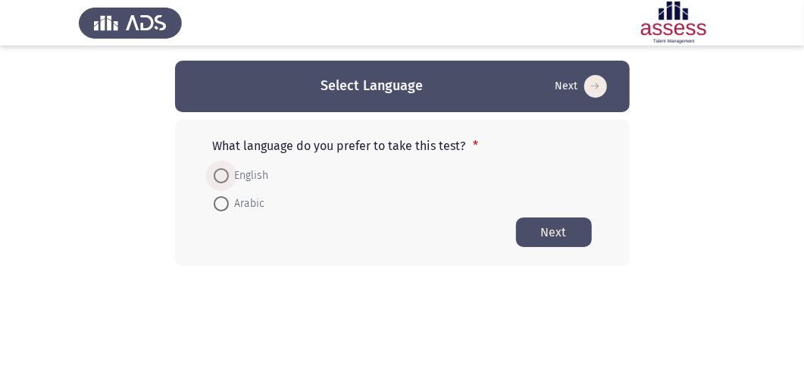
click at [220, 173] on span at bounding box center [221, 175] width 15 height 15
click at [220, 173] on input "English" at bounding box center [221, 175] width 15 height 15
radio input "true"
click at [531, 227] on button "Next" at bounding box center [554, 232] width 76 height 30
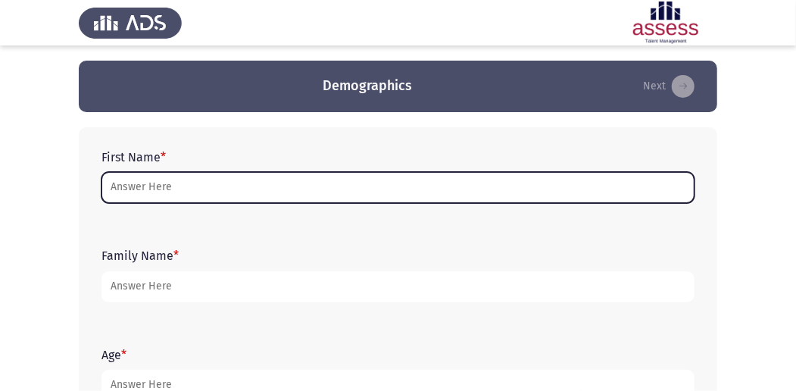
click at [420, 186] on input "First Name *" at bounding box center [398, 187] width 593 height 31
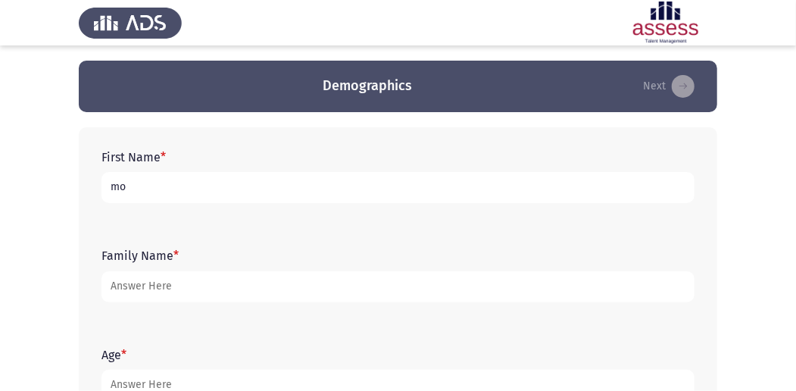
type input "m"
type input "[PERSON_NAME]"
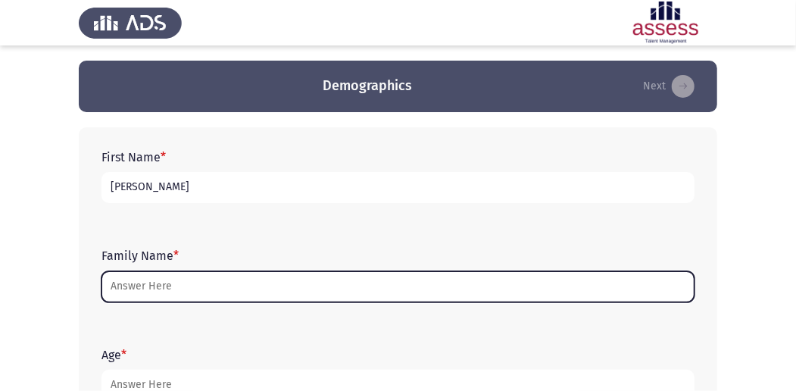
click at [320, 273] on input "Family Name *" at bounding box center [398, 286] width 593 height 31
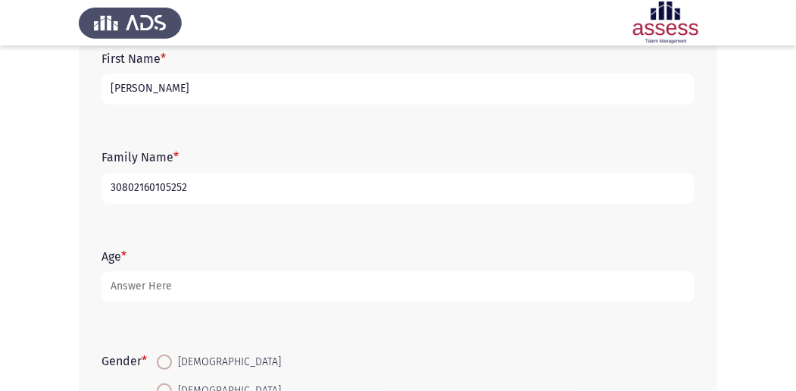
scroll to position [101, 0]
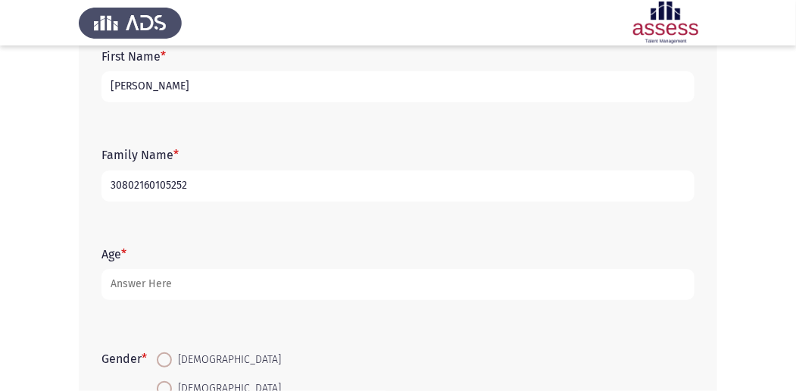
type input "30802160105252"
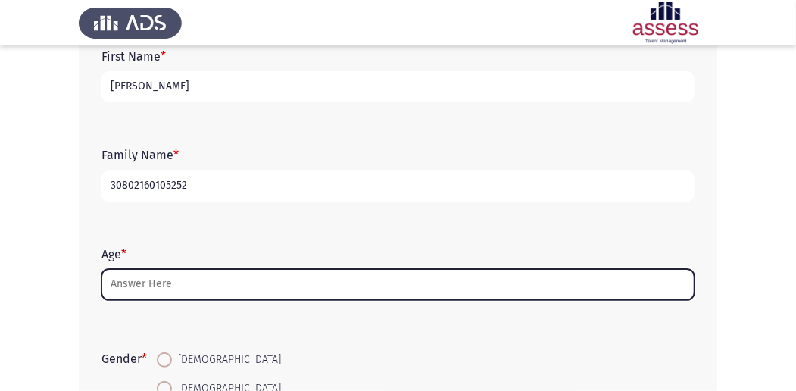
click at [203, 291] on input "Age *" at bounding box center [398, 284] width 593 height 31
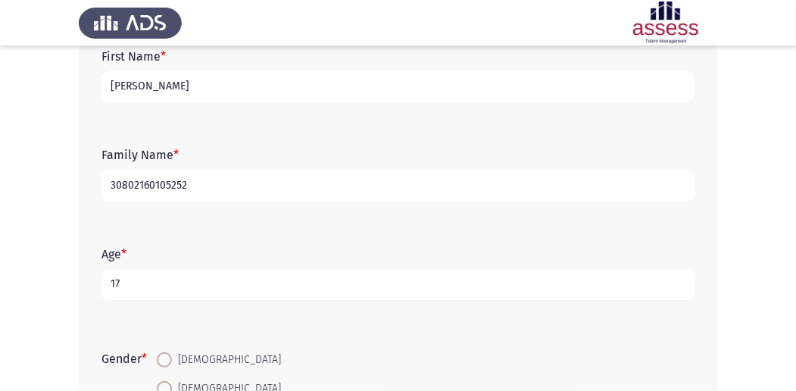
type input "17"
click at [167, 362] on span at bounding box center [164, 359] width 15 height 15
click at [167, 362] on input "[DEMOGRAPHIC_DATA]" at bounding box center [164, 359] width 15 height 15
radio input "true"
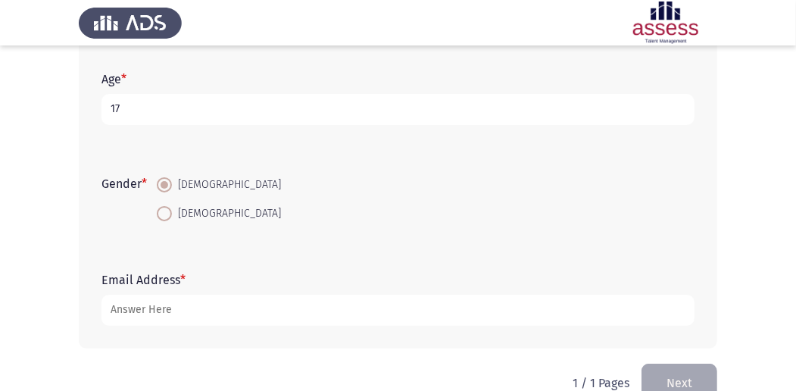
scroll to position [258, 0]
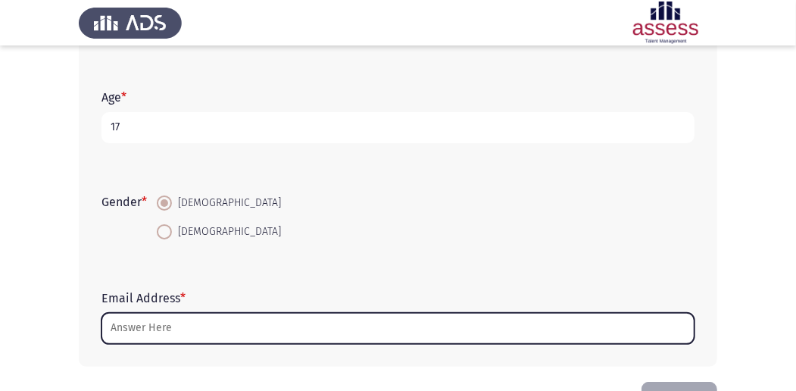
click at [216, 328] on input "Email Address *" at bounding box center [398, 328] width 593 height 31
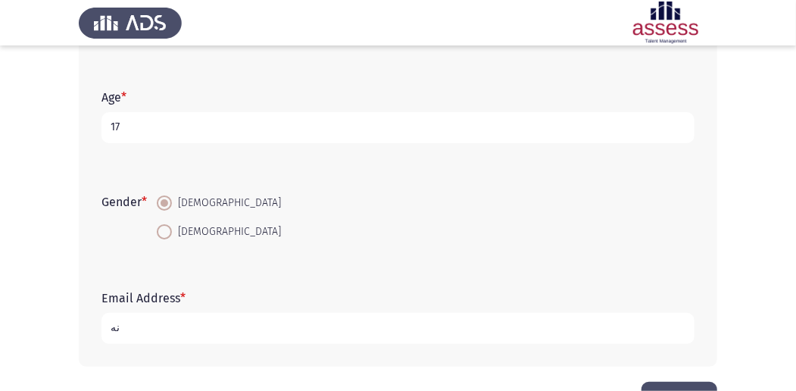
type input "ن"
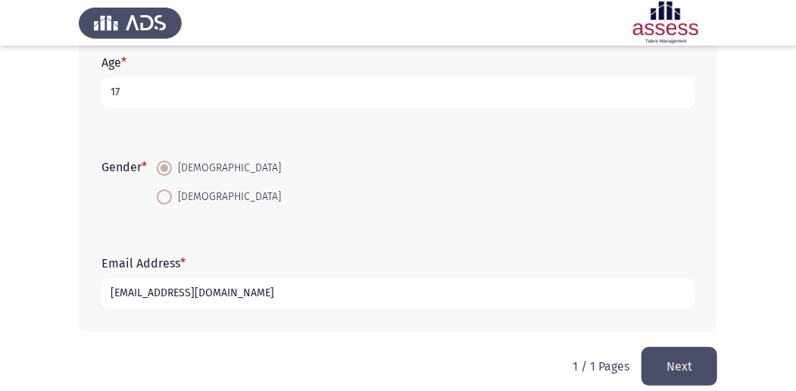
scroll to position [308, 0]
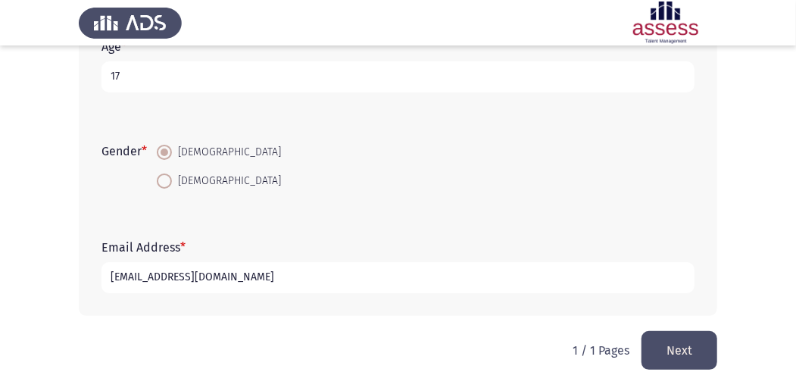
type input "[EMAIL_ADDRESS][DOMAIN_NAME]"
click at [666, 354] on button "Next" at bounding box center [680, 350] width 76 height 39
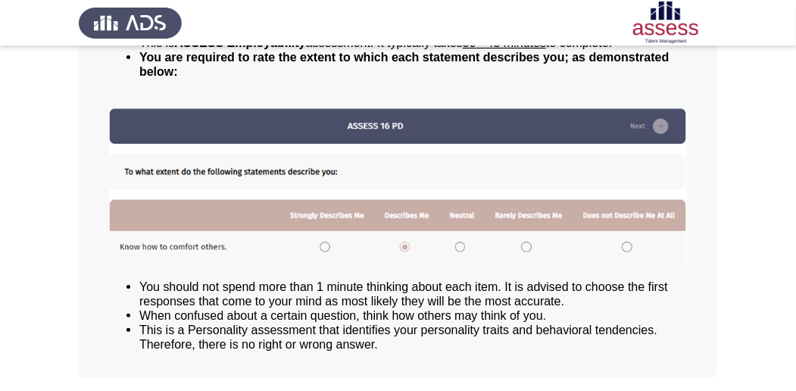
scroll to position [210, 0]
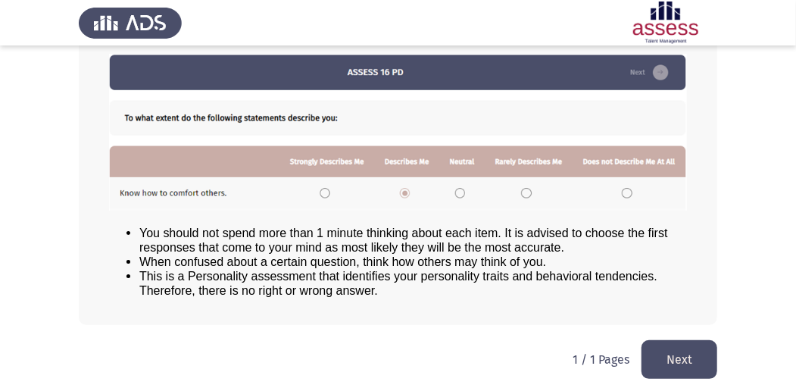
click at [664, 347] on button "Next" at bounding box center [680, 359] width 76 height 39
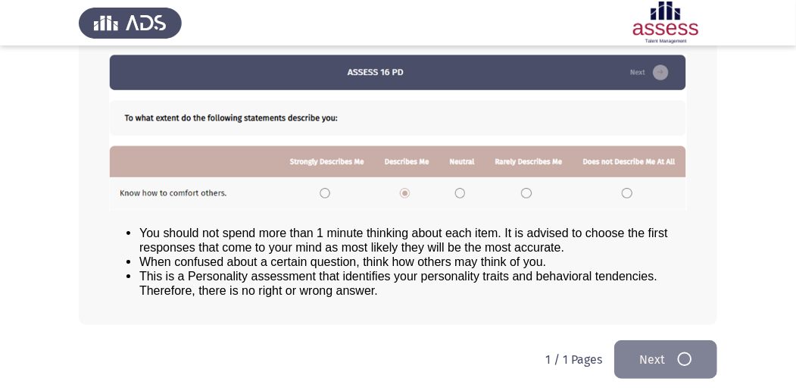
scroll to position [0, 0]
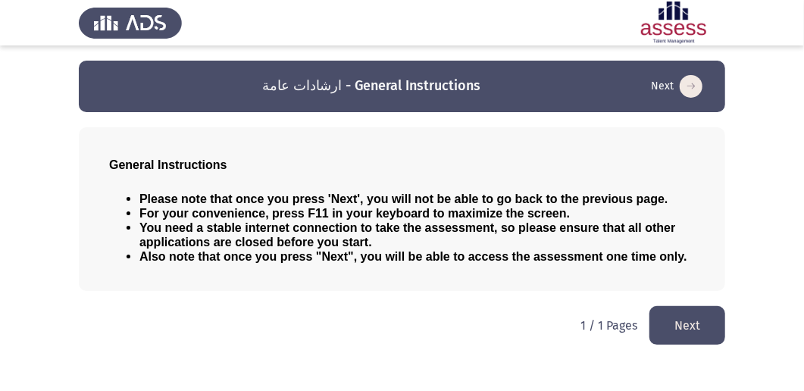
click at [694, 328] on button "Next" at bounding box center [687, 325] width 76 height 39
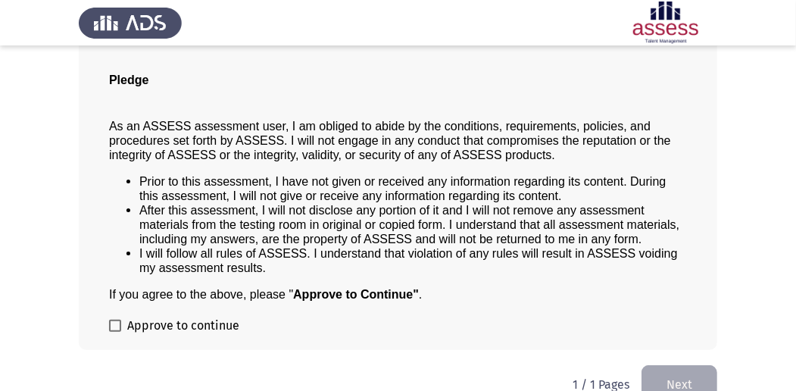
scroll to position [71, 0]
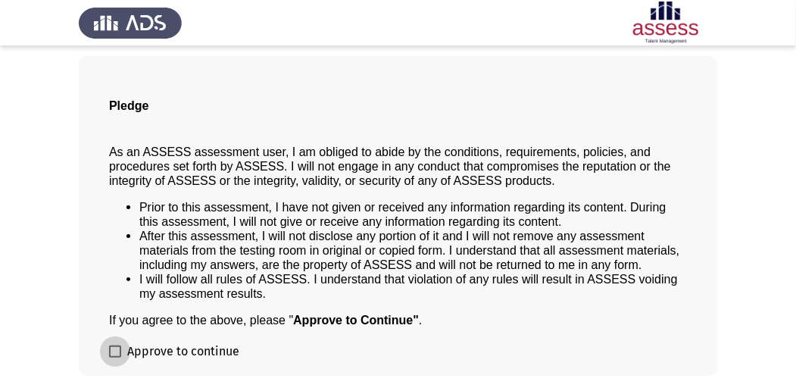
drag, startPoint x: 123, startPoint y: 349, endPoint x: 136, endPoint y: 349, distance: 13.6
click at [122, 349] on label "Approve to continue" at bounding box center [174, 351] width 130 height 18
click at [115, 358] on input "Approve to continue" at bounding box center [114, 358] width 1 height 1
checkbox input "true"
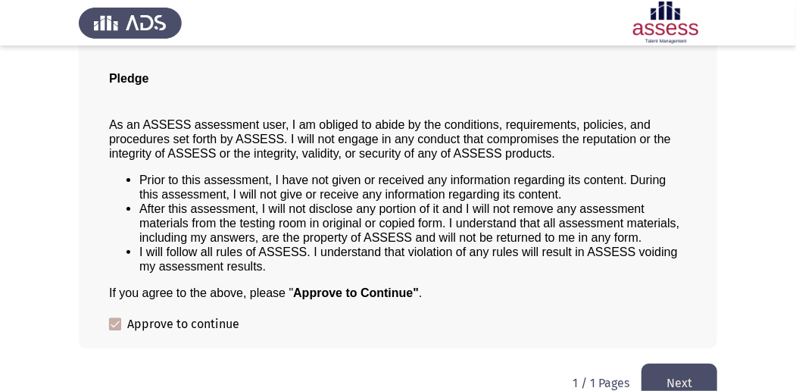
scroll to position [122, 0]
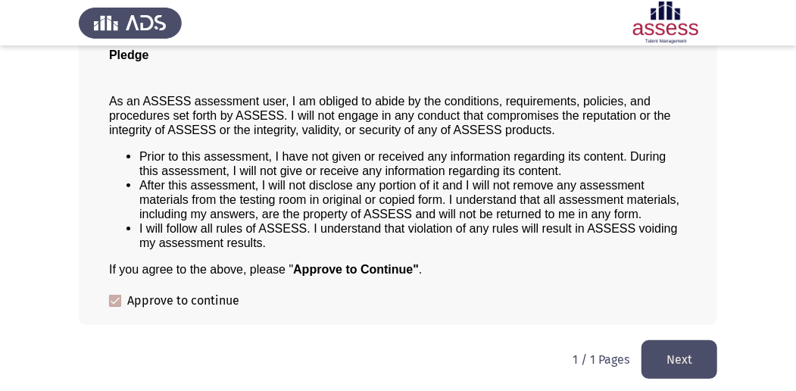
click at [695, 340] on button "Next" at bounding box center [680, 359] width 76 height 39
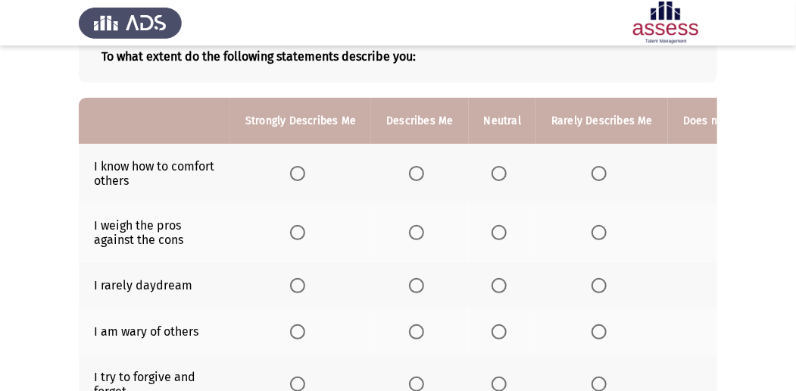
scroll to position [0, 0]
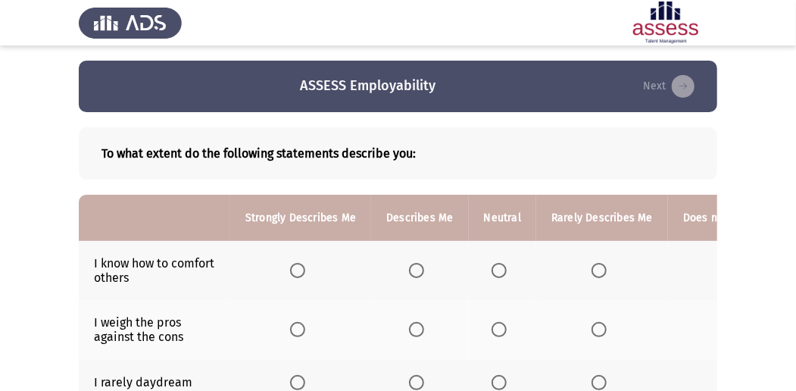
click at [499, 269] on span "Select an option" at bounding box center [499, 270] width 15 height 15
click at [499, 269] on input "Select an option" at bounding box center [499, 270] width 15 height 15
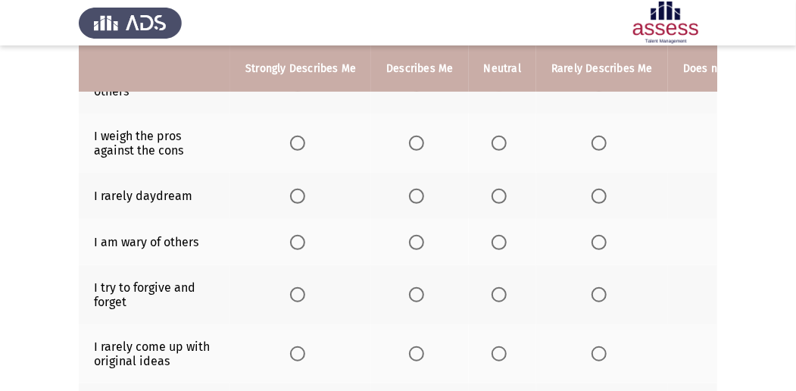
scroll to position [202, 0]
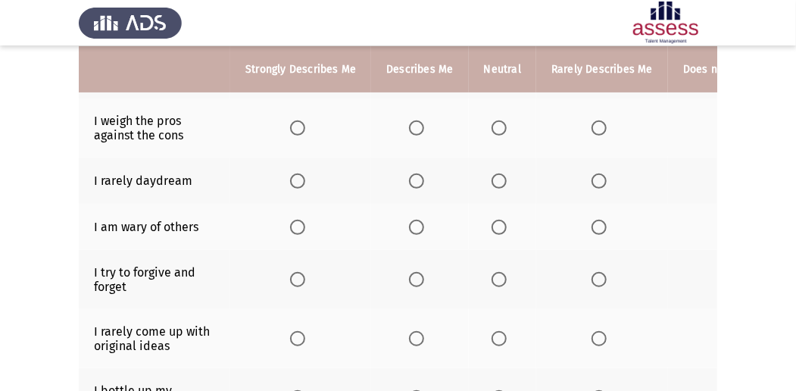
click at [288, 276] on th at bounding box center [300, 279] width 141 height 59
click at [298, 280] on span "Select an option" at bounding box center [297, 279] width 15 height 15
click at [298, 280] on input "Select an option" at bounding box center [297, 279] width 15 height 15
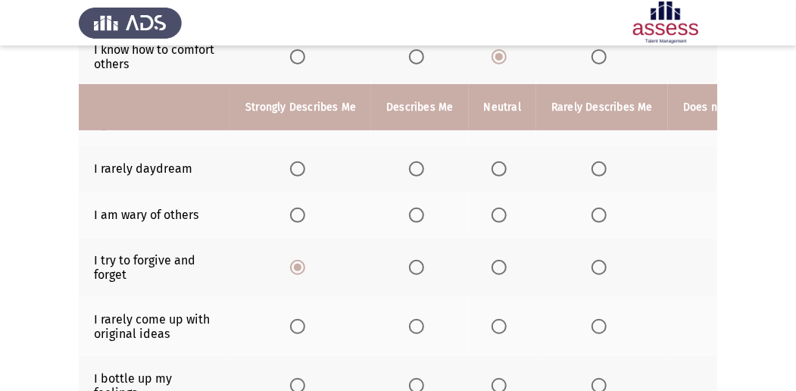
scroll to position [252, 0]
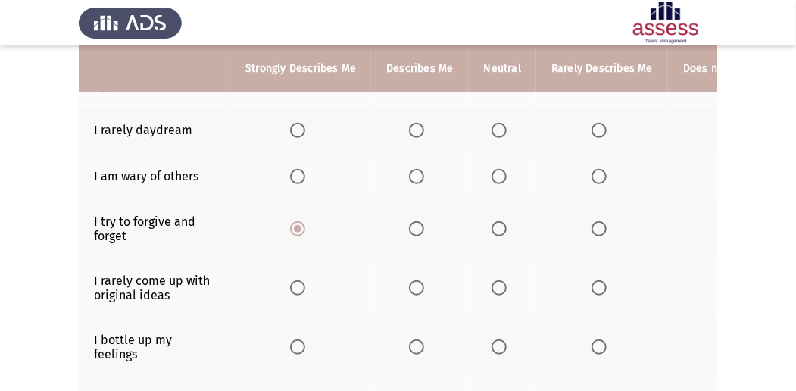
click at [417, 288] on span "Select an option" at bounding box center [416, 287] width 15 height 15
click at [417, 288] on input "Select an option" at bounding box center [416, 287] width 15 height 15
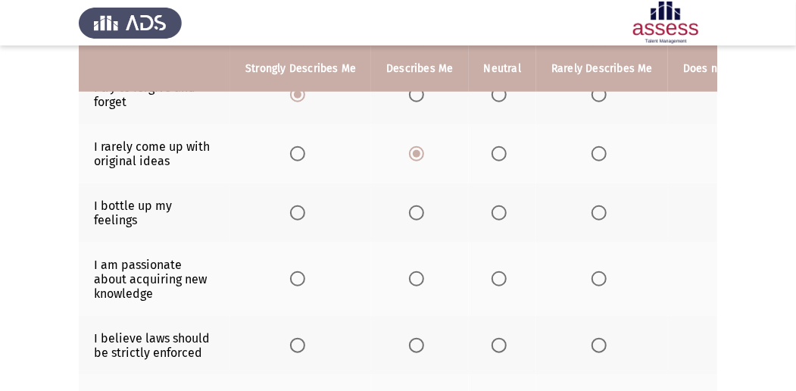
scroll to position [404, 0]
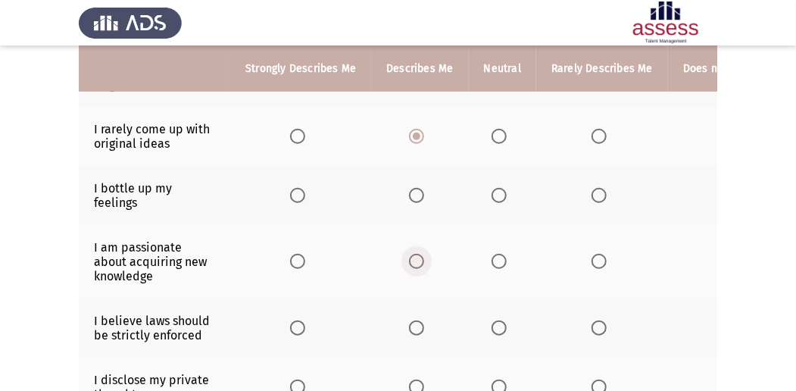
click at [414, 264] on span "Select an option" at bounding box center [416, 261] width 15 height 15
click at [414, 264] on input "Select an option" at bounding box center [416, 261] width 15 height 15
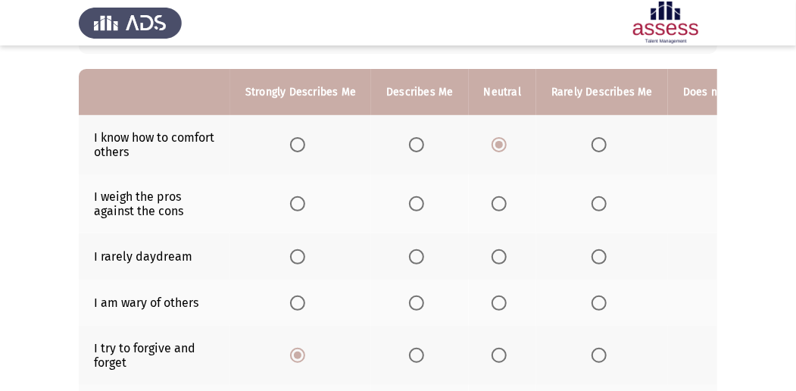
scroll to position [101, 0]
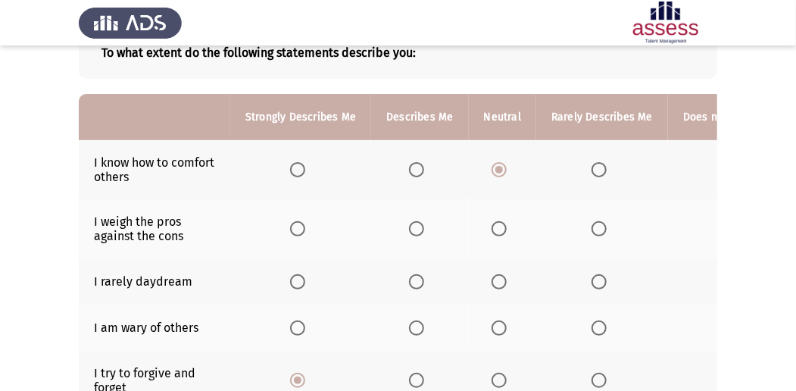
click at [492, 230] on span "Select an option" at bounding box center [499, 228] width 15 height 15
click at [492, 230] on input "Select an option" at bounding box center [499, 228] width 15 height 15
click at [416, 281] on span "Select an option" at bounding box center [416, 281] width 15 height 15
click at [416, 281] on input "Select an option" at bounding box center [416, 281] width 15 height 15
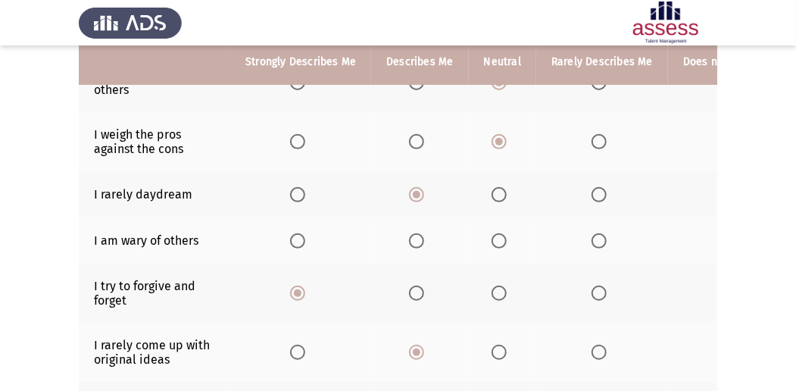
scroll to position [202, 0]
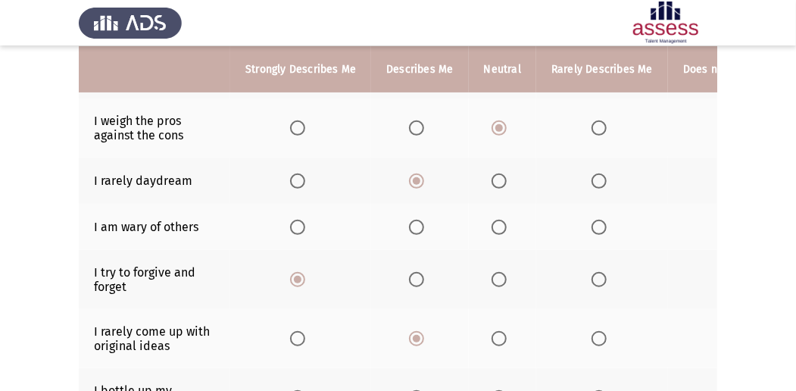
click at [411, 223] on span "Select an option" at bounding box center [416, 227] width 15 height 15
click at [411, 223] on input "Select an option" at bounding box center [416, 227] width 15 height 15
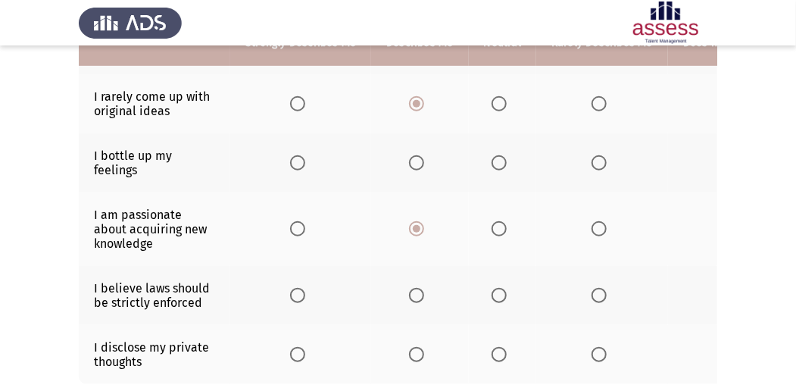
scroll to position [505, 0]
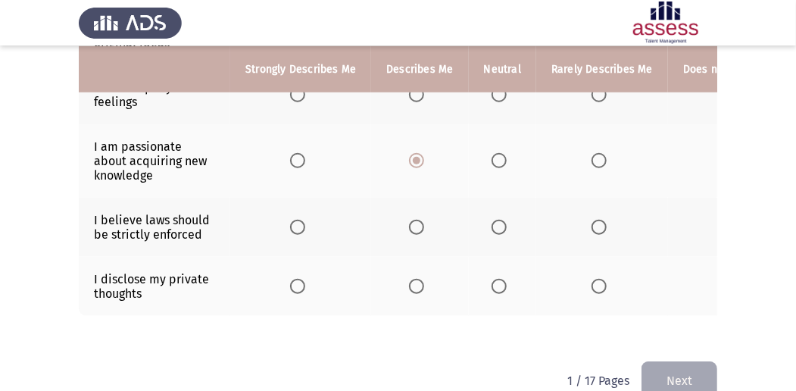
click at [429, 280] on th at bounding box center [419, 286] width 97 height 59
click at [417, 280] on span "Select an option" at bounding box center [416, 286] width 15 height 15
click at [417, 280] on input "Select an option" at bounding box center [416, 286] width 15 height 15
click at [494, 224] on span "Select an option" at bounding box center [499, 227] width 15 height 15
click at [494, 224] on input "Select an option" at bounding box center [499, 227] width 15 height 15
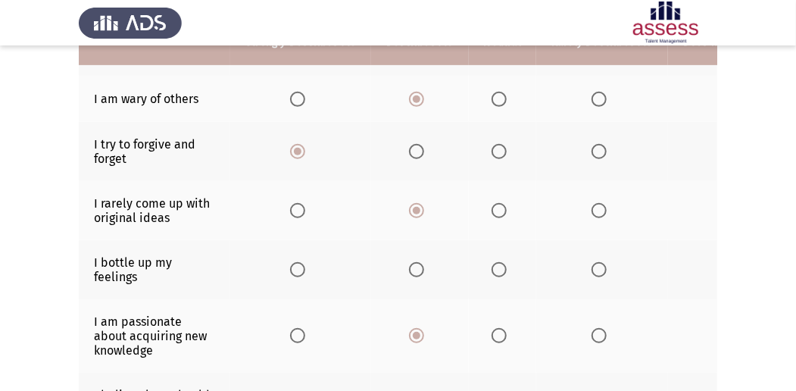
scroll to position [353, 0]
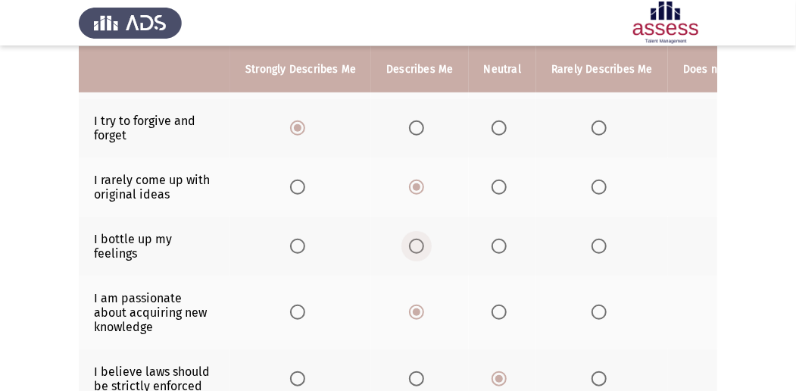
click at [412, 240] on span "Select an option" at bounding box center [416, 246] width 15 height 15
click at [412, 240] on input "Select an option" at bounding box center [416, 246] width 15 height 15
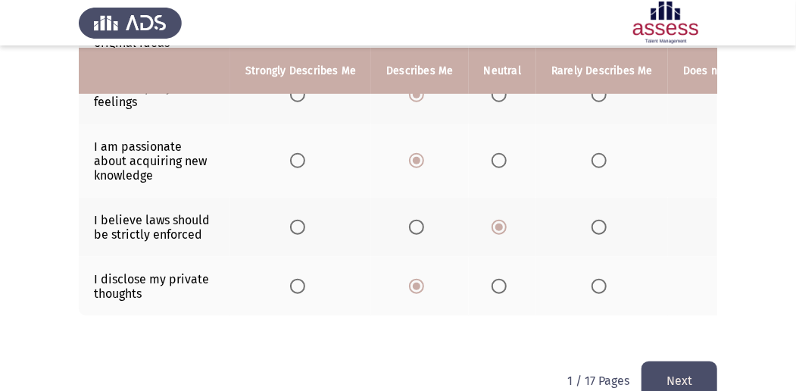
scroll to position [538, 0]
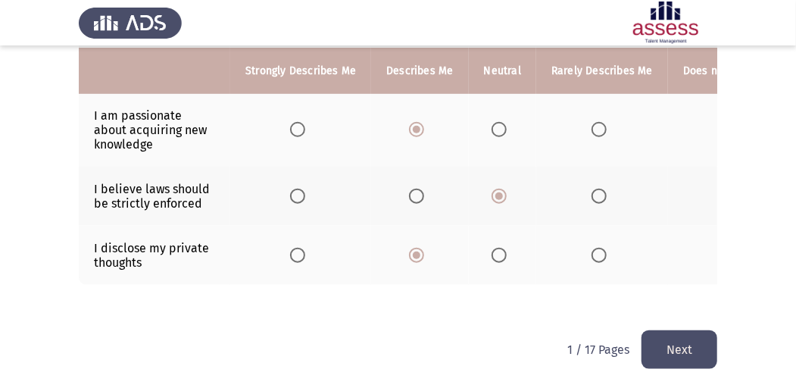
click at [676, 348] on button "Next" at bounding box center [680, 349] width 76 height 39
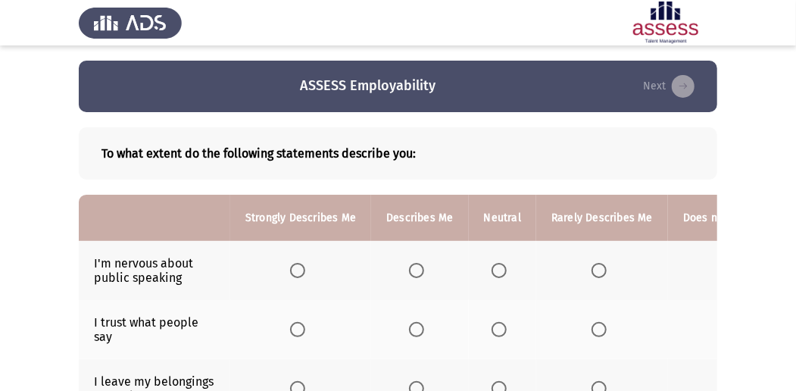
click at [419, 276] on span "Select an option" at bounding box center [416, 270] width 15 height 15
click at [419, 276] on input "Select an option" at bounding box center [416, 270] width 15 height 15
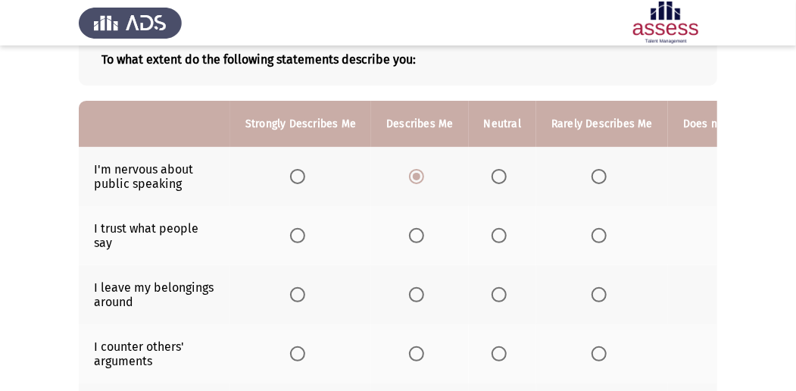
scroll to position [101, 0]
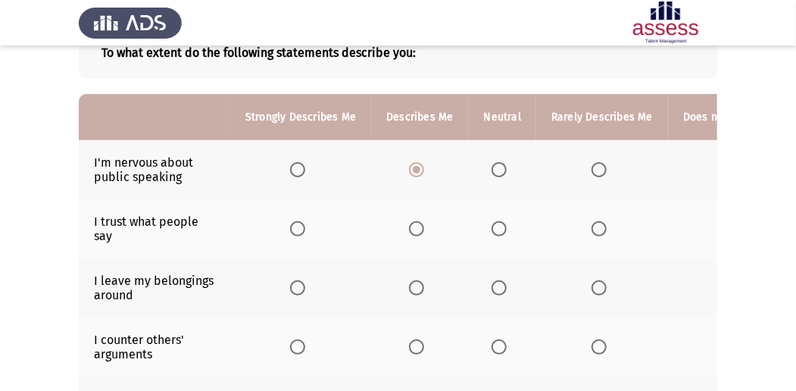
click at [595, 229] on span "Select an option" at bounding box center [599, 228] width 15 height 15
click at [595, 229] on input "Select an option" at bounding box center [599, 228] width 15 height 15
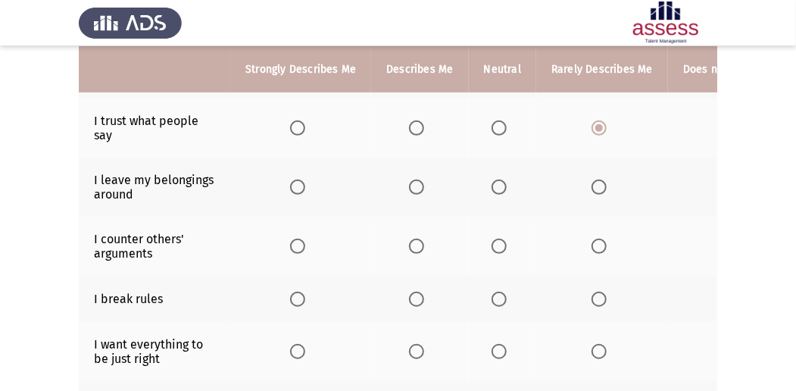
scroll to position [202, 0]
click at [409, 242] on span "Select an option" at bounding box center [416, 246] width 15 height 15
click at [409, 242] on input "Select an option" at bounding box center [416, 246] width 15 height 15
click at [594, 296] on span "Select an option" at bounding box center [599, 299] width 15 height 15
click at [594, 296] on input "Select an option" at bounding box center [599, 299] width 15 height 15
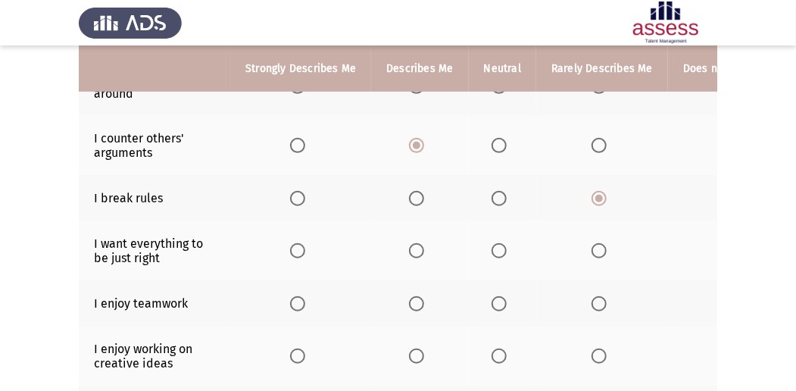
scroll to position [303, 0]
click at [420, 252] on span "Select an option" at bounding box center [416, 249] width 15 height 15
click at [420, 252] on input "Select an option" at bounding box center [416, 249] width 15 height 15
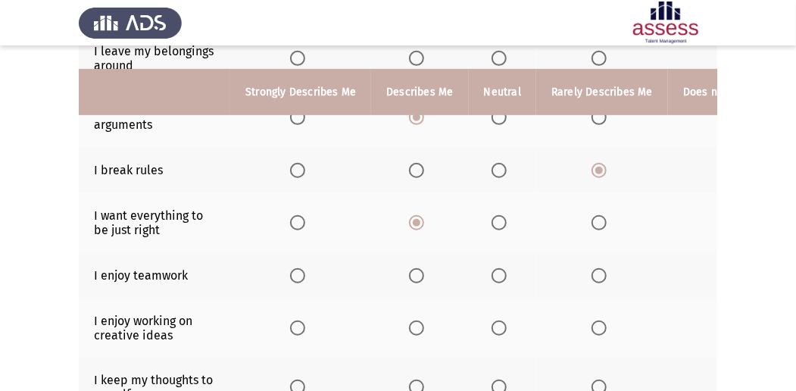
scroll to position [353, 0]
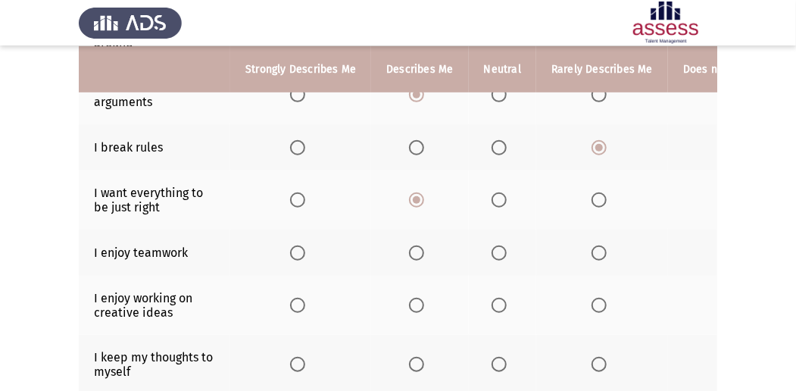
click at [496, 251] on span "Select an option" at bounding box center [499, 252] width 15 height 15
click at [496, 251] on input "Select an option" at bounding box center [499, 252] width 15 height 15
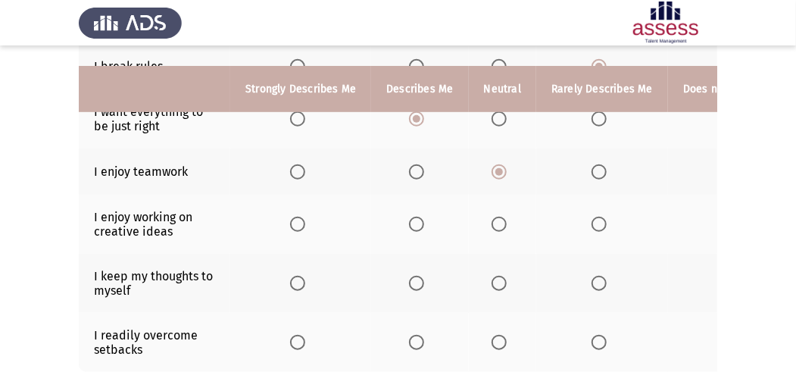
scroll to position [455, 0]
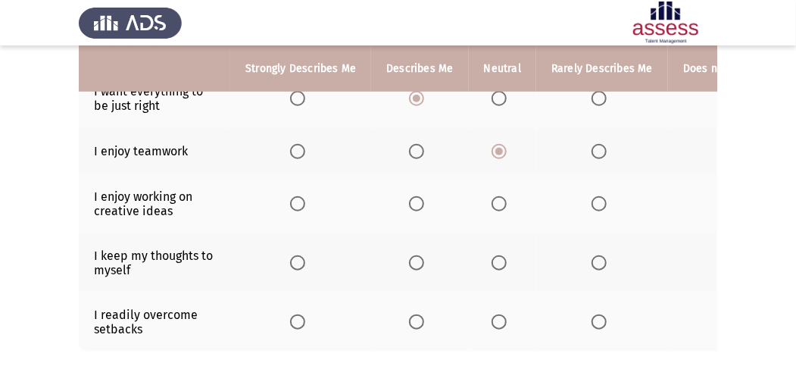
click at [303, 196] on span "Select an option" at bounding box center [297, 203] width 15 height 15
click at [303, 196] on input "Select an option" at bounding box center [297, 203] width 15 height 15
click at [412, 255] on span "Select an option" at bounding box center [416, 262] width 15 height 15
click at [412, 255] on input "Select an option" at bounding box center [416, 262] width 15 height 15
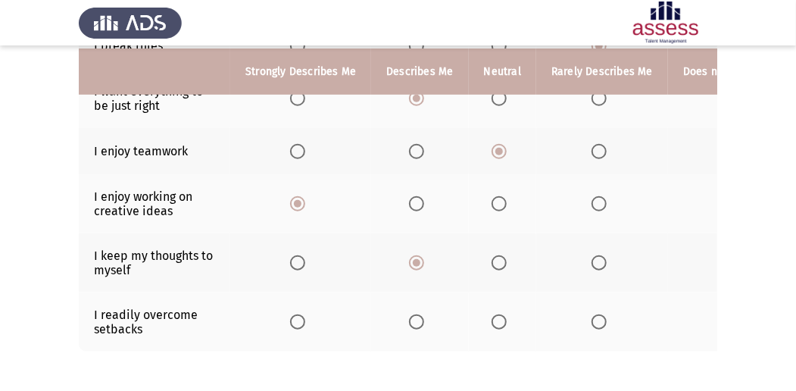
scroll to position [505, 0]
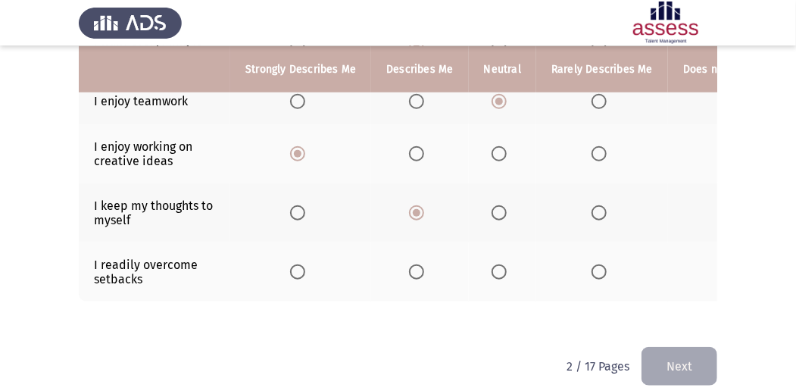
click at [497, 270] on span "Select an option" at bounding box center [499, 271] width 15 height 15
click at [497, 270] on input "Select an option" at bounding box center [499, 271] width 15 height 15
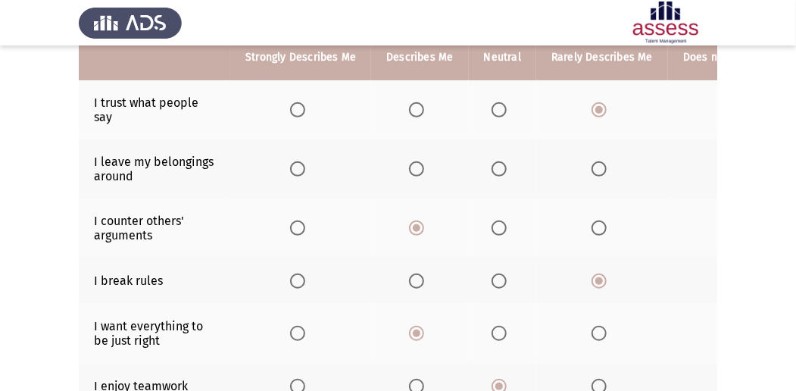
scroll to position [202, 0]
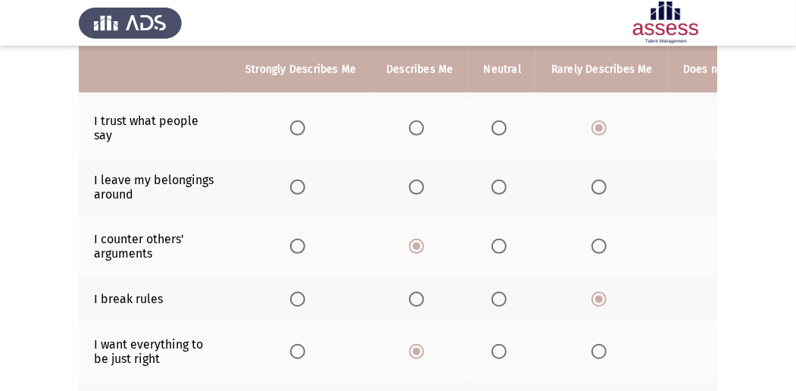
click at [496, 180] on span "Select an option" at bounding box center [499, 187] width 15 height 15
click at [496, 180] on input "Select an option" at bounding box center [499, 187] width 15 height 15
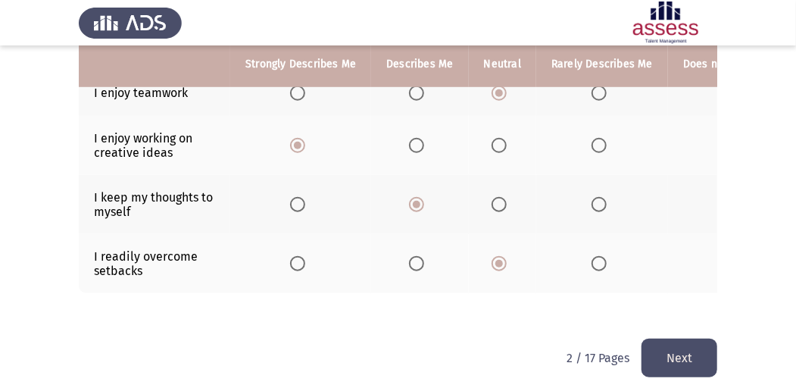
scroll to position [523, 0]
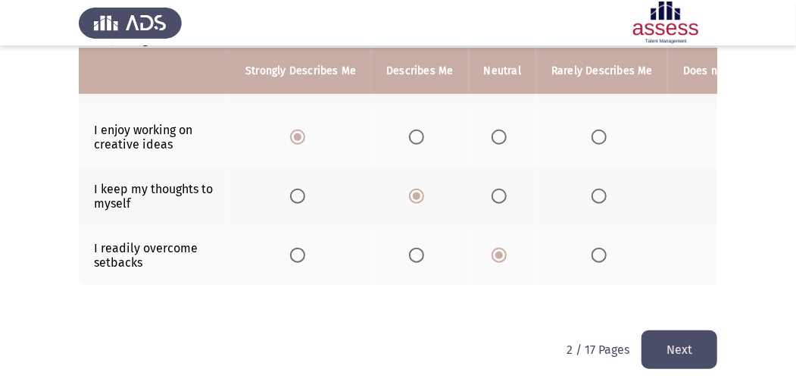
click at [676, 345] on button "Next" at bounding box center [680, 349] width 76 height 39
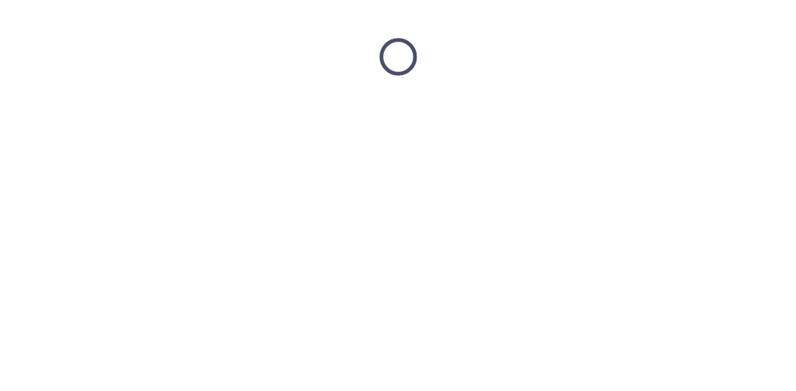
scroll to position [0, 0]
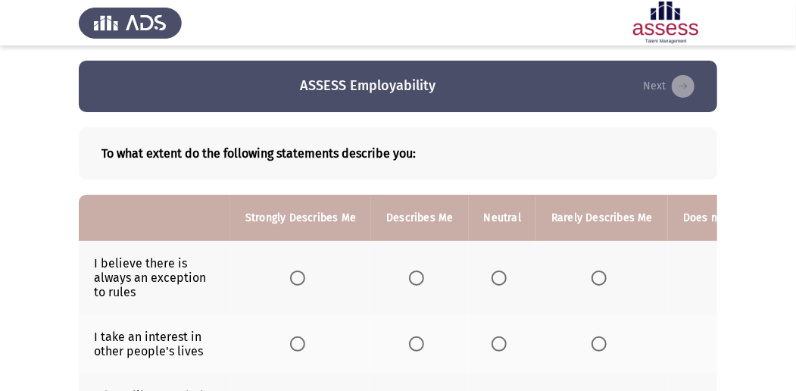
click at [412, 276] on span "Select an option" at bounding box center [416, 277] width 15 height 15
click at [412, 276] on input "Select an option" at bounding box center [416, 277] width 15 height 15
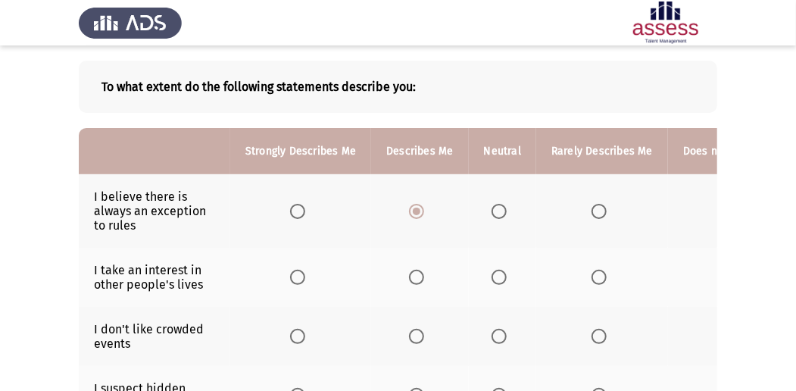
scroll to position [101, 0]
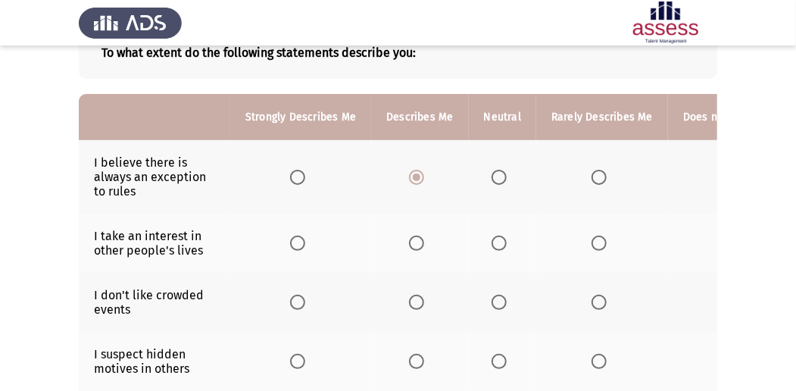
click at [494, 239] on span "Select an option" at bounding box center [499, 243] width 15 height 15
click at [494, 239] on input "Select an option" at bounding box center [499, 243] width 15 height 15
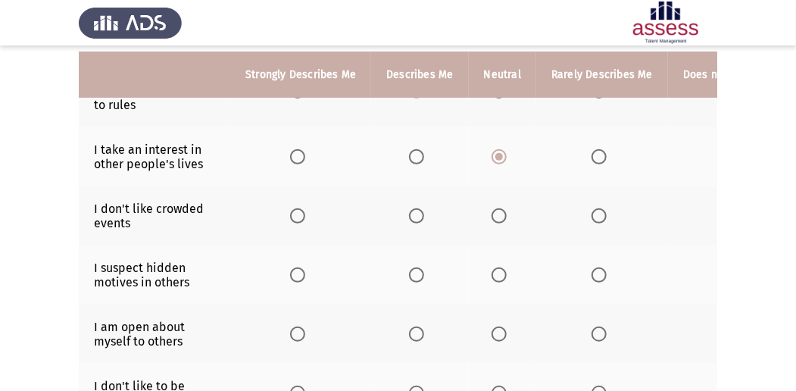
scroll to position [202, 0]
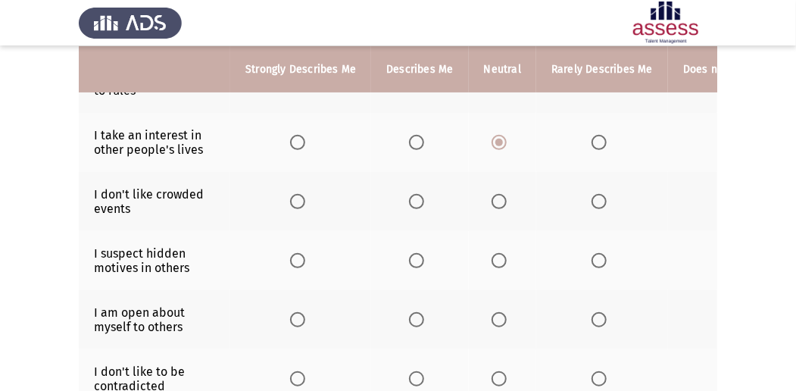
click at [498, 195] on span "Select an option" at bounding box center [499, 201] width 15 height 15
click at [498, 195] on input "Select an option" at bounding box center [499, 201] width 15 height 15
click at [292, 258] on span "Select an option" at bounding box center [297, 260] width 15 height 15
click at [292, 258] on input "Select an option" at bounding box center [297, 260] width 15 height 15
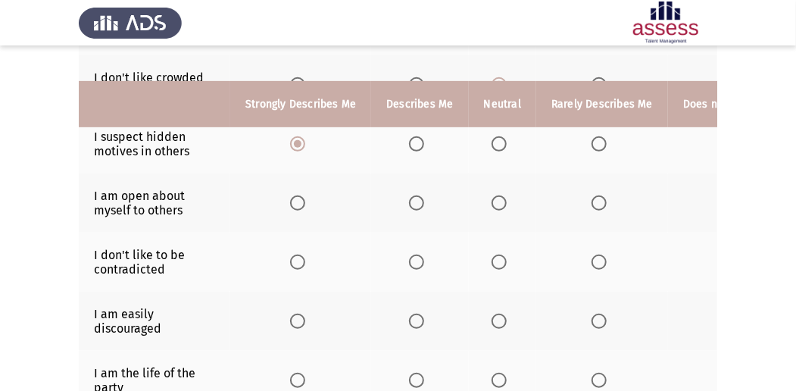
scroll to position [353, 0]
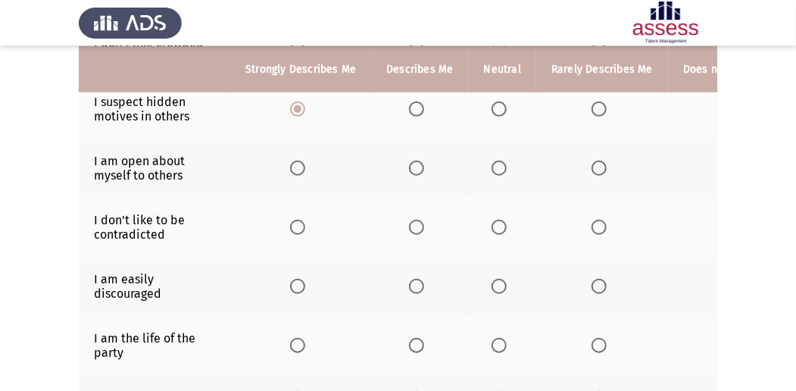
click at [295, 170] on span "Select an option" at bounding box center [297, 168] width 15 height 15
click at [295, 170] on input "Select an option" at bounding box center [297, 168] width 15 height 15
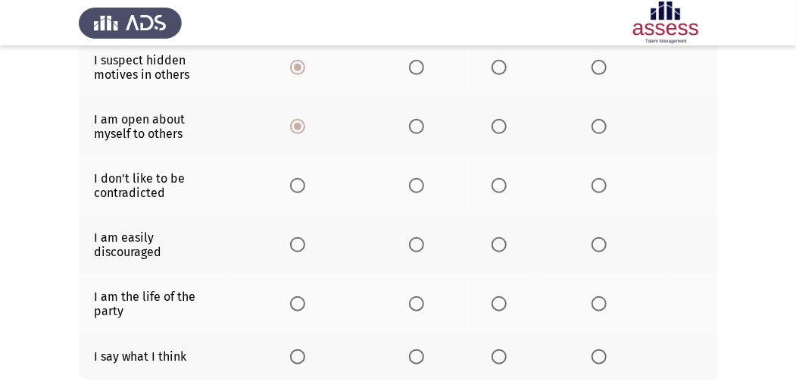
scroll to position [404, 0]
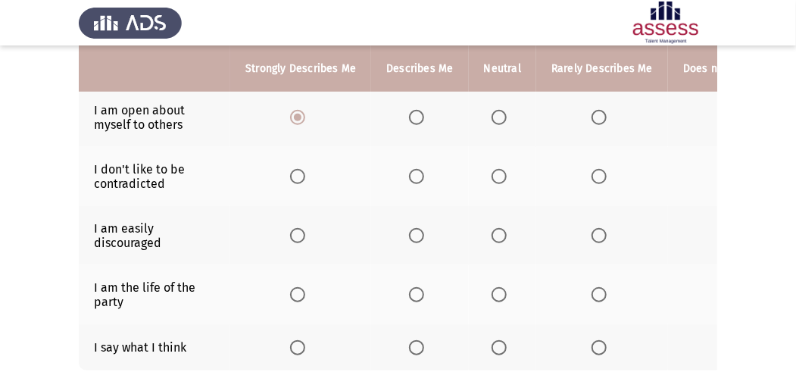
click at [499, 169] on span "Select an option" at bounding box center [499, 176] width 15 height 15
click at [499, 169] on input "Select an option" at bounding box center [499, 176] width 15 height 15
click at [411, 290] on span "Select an option" at bounding box center [416, 294] width 15 height 15
click at [411, 290] on input "Select an option" at bounding box center [416, 294] width 15 height 15
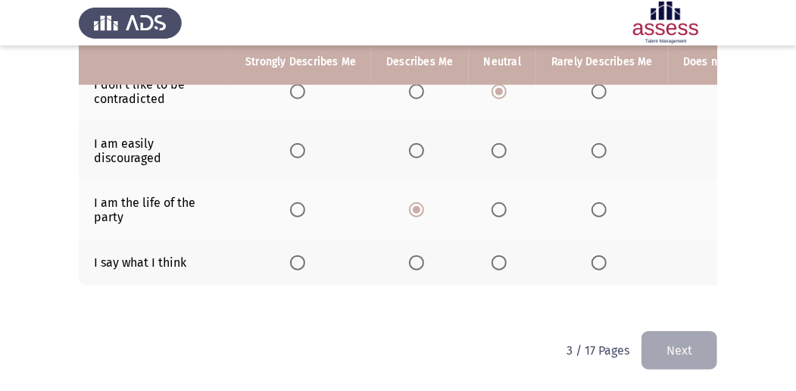
scroll to position [492, 0]
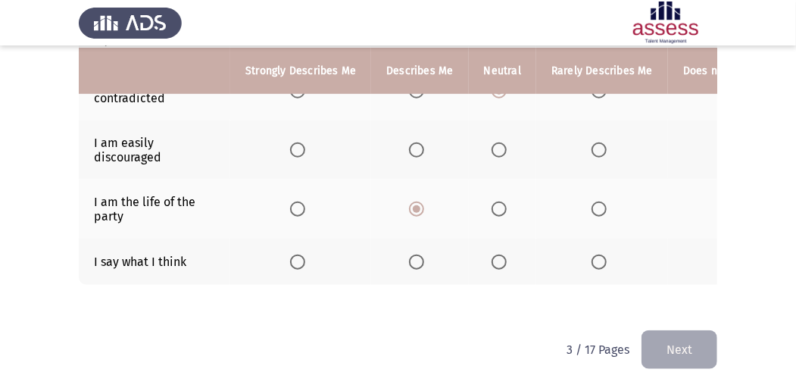
click at [418, 255] on span "Select an option" at bounding box center [416, 262] width 15 height 15
click at [418, 255] on input "Select an option" at bounding box center [416, 262] width 15 height 15
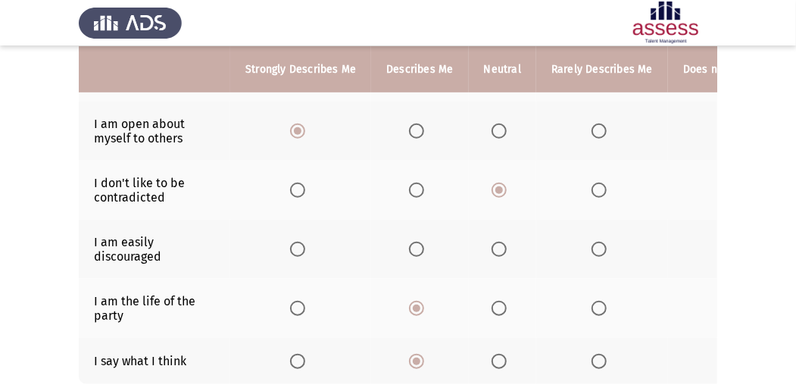
scroll to position [391, 0]
click at [500, 246] on span "Select an option" at bounding box center [499, 248] width 15 height 15
click at [500, 246] on input "Select an option" at bounding box center [499, 248] width 15 height 15
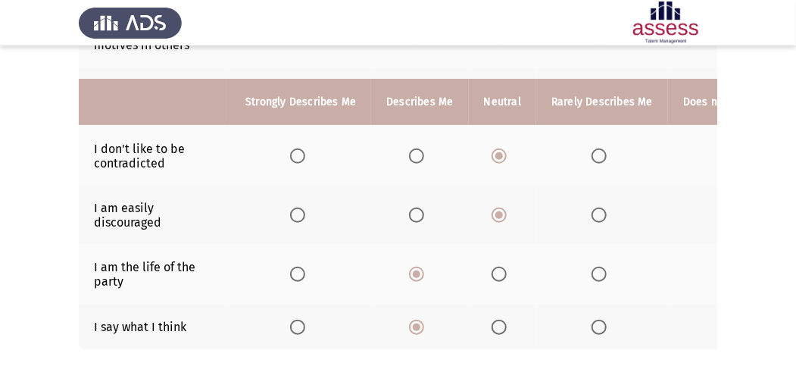
scroll to position [492, 0]
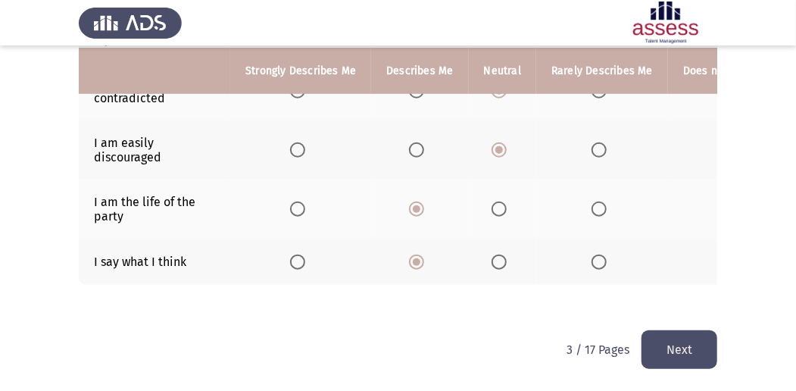
click at [669, 351] on button "Next" at bounding box center [680, 349] width 76 height 39
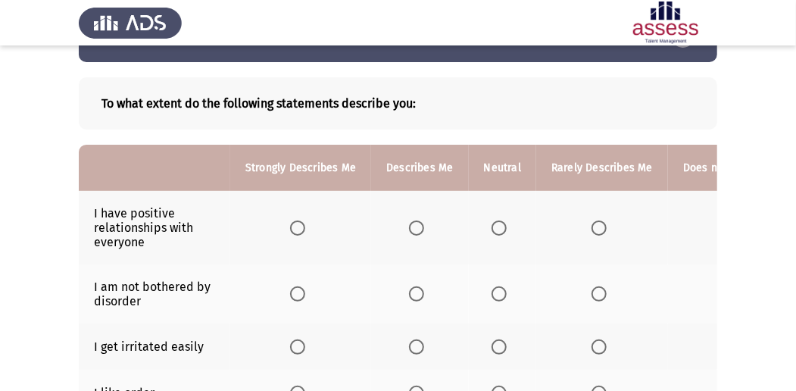
scroll to position [101, 0]
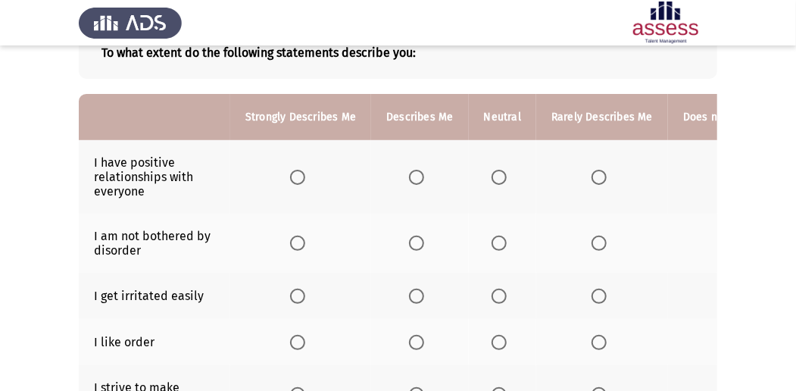
click at [298, 173] on span "Select an option" at bounding box center [297, 177] width 15 height 15
click at [298, 173] on input "Select an option" at bounding box center [297, 177] width 15 height 15
click at [411, 243] on span "Select an option" at bounding box center [416, 243] width 15 height 15
click at [411, 243] on input "Select an option" at bounding box center [416, 243] width 15 height 15
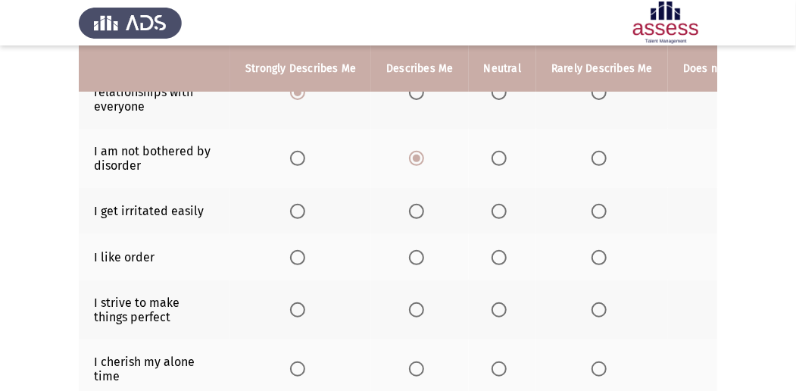
scroll to position [202, 0]
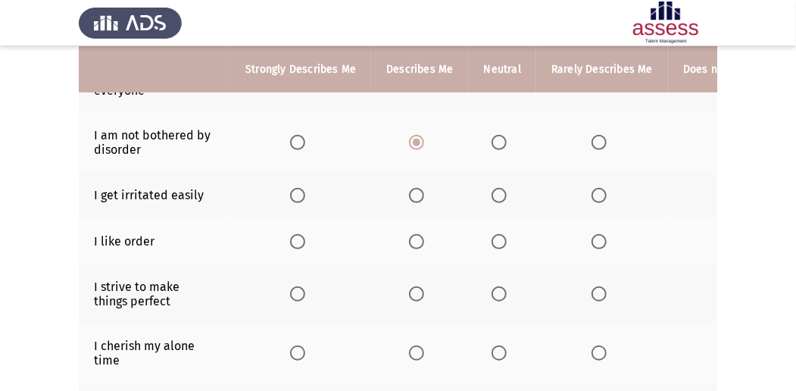
click at [497, 236] on span "Select an option" at bounding box center [499, 241] width 15 height 15
click at [497, 236] on input "Select an option" at bounding box center [499, 241] width 15 height 15
click at [592, 239] on span "Select an option" at bounding box center [599, 241] width 15 height 15
click at [592, 239] on input "Select an option" at bounding box center [599, 241] width 15 height 15
click at [300, 292] on span "Select an option" at bounding box center [297, 293] width 15 height 15
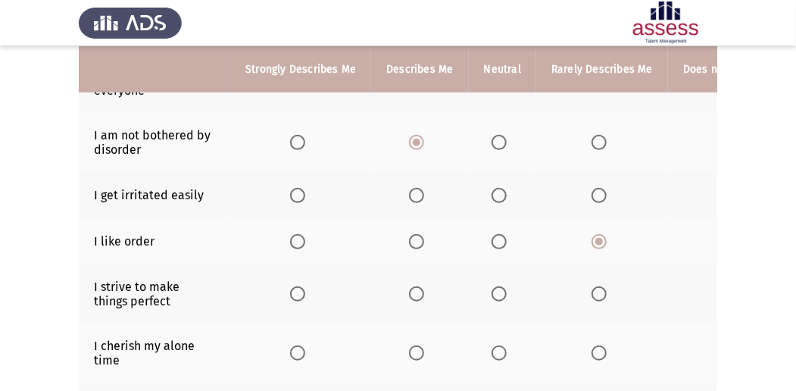
click at [300, 292] on input "Select an option" at bounding box center [297, 293] width 15 height 15
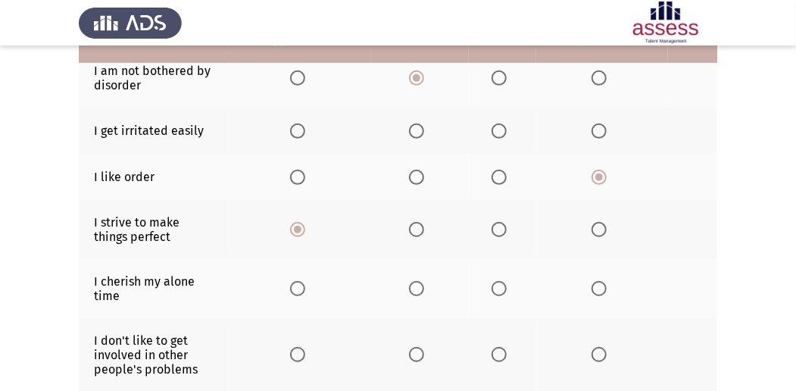
scroll to position [303, 0]
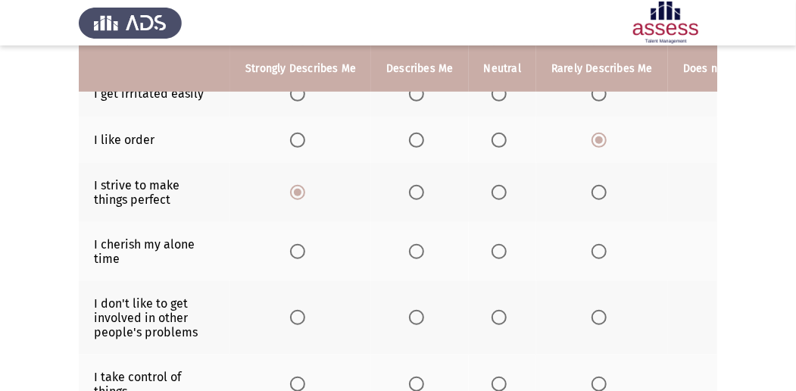
click at [597, 252] on span "Select an option" at bounding box center [599, 251] width 15 height 15
click at [597, 252] on input "Select an option" at bounding box center [599, 251] width 15 height 15
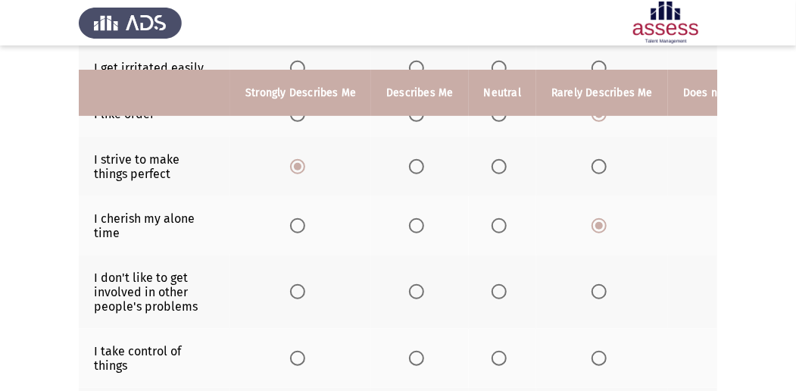
scroll to position [353, 0]
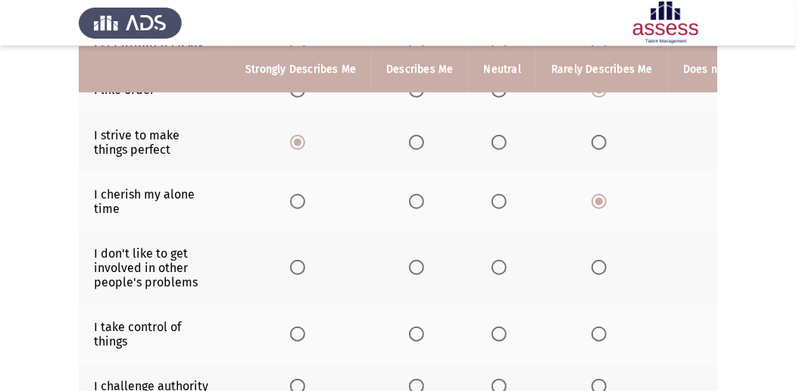
click at [305, 268] on span "Select an option" at bounding box center [297, 267] width 15 height 15
click at [305, 268] on input "Select an option" at bounding box center [297, 267] width 15 height 15
click at [495, 265] on span "Select an option" at bounding box center [499, 267] width 15 height 15
click at [495, 265] on input "Select an option" at bounding box center [499, 267] width 15 height 15
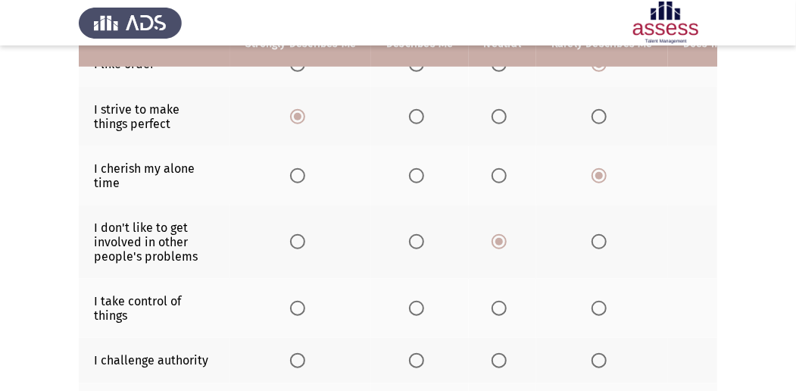
scroll to position [404, 0]
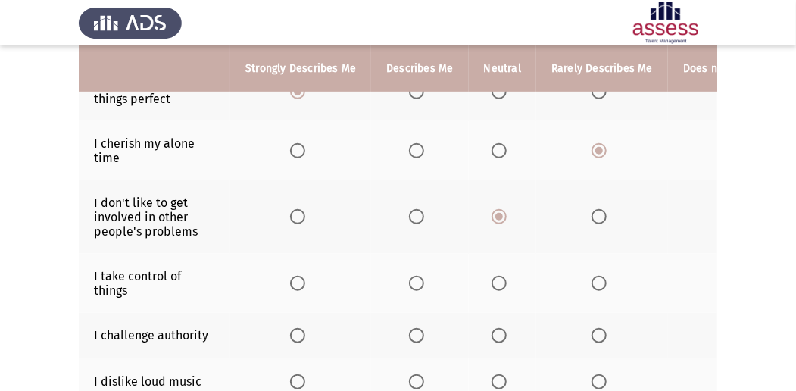
click at [294, 280] on span "Select an option" at bounding box center [297, 283] width 15 height 15
click at [294, 280] on input "Select an option" at bounding box center [297, 283] width 15 height 15
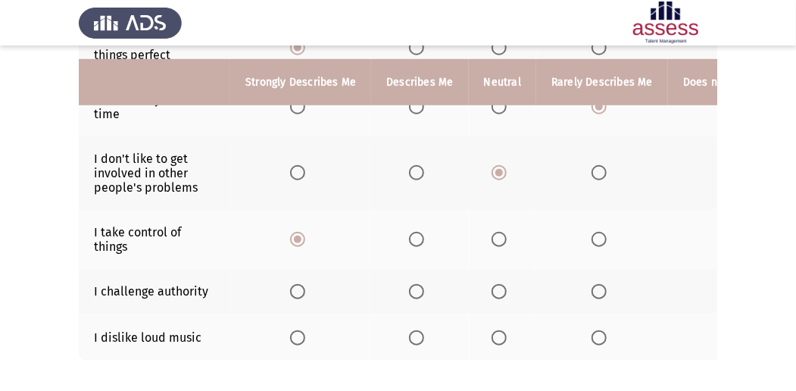
scroll to position [505, 0]
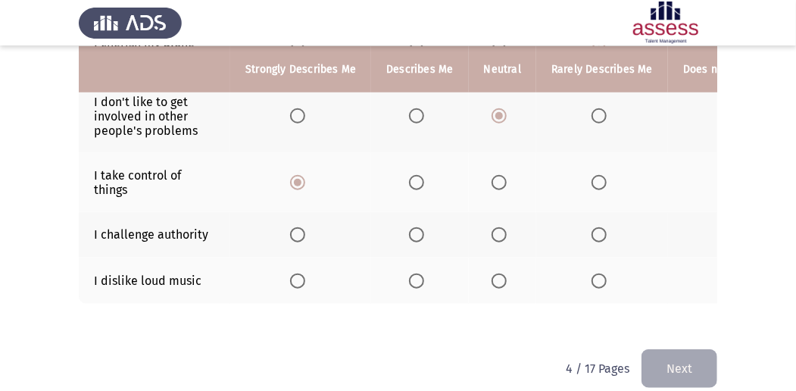
click at [295, 233] on span "Select an option" at bounding box center [297, 234] width 15 height 15
click at [295, 233] on input "Select an option" at bounding box center [297, 234] width 15 height 15
click at [598, 276] on span "Select an option" at bounding box center [599, 280] width 15 height 15
click at [598, 276] on input "Select an option" at bounding box center [599, 280] width 15 height 15
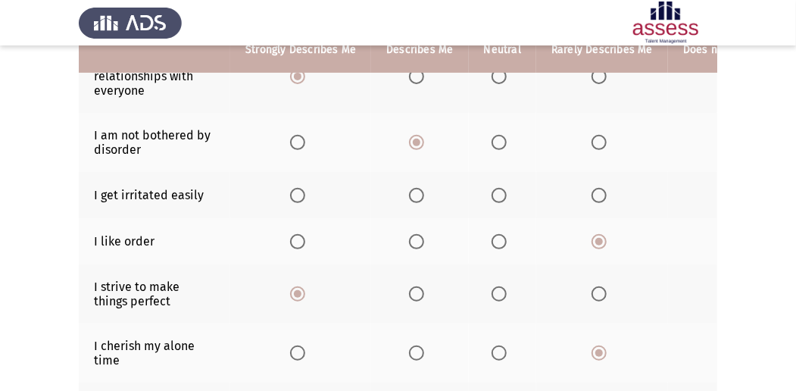
scroll to position [152, 0]
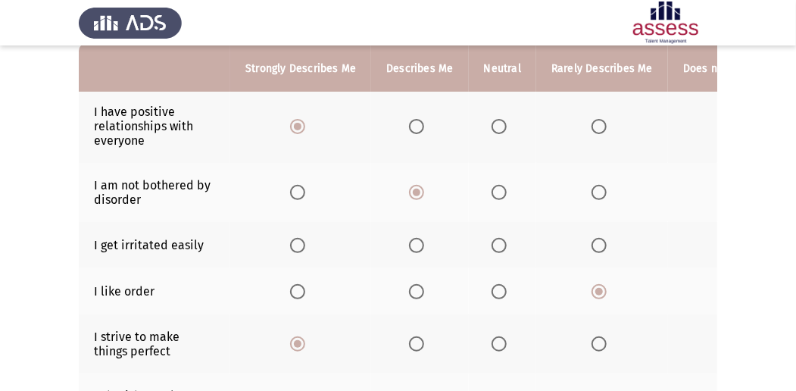
click at [492, 240] on span "Select an option" at bounding box center [499, 245] width 15 height 15
click at [492, 240] on input "Select an option" at bounding box center [499, 245] width 15 height 15
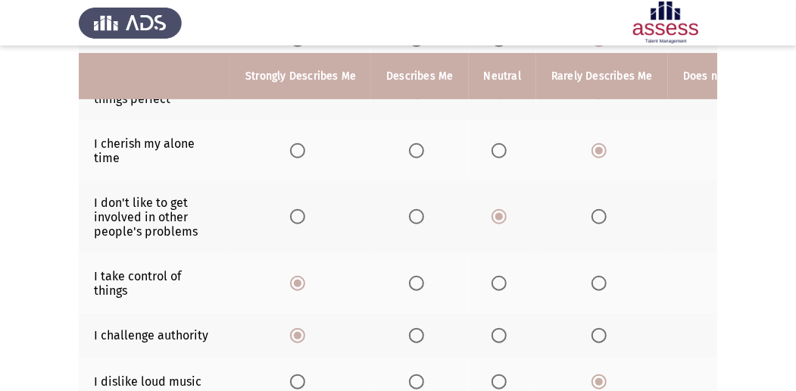
scroll to position [505, 0]
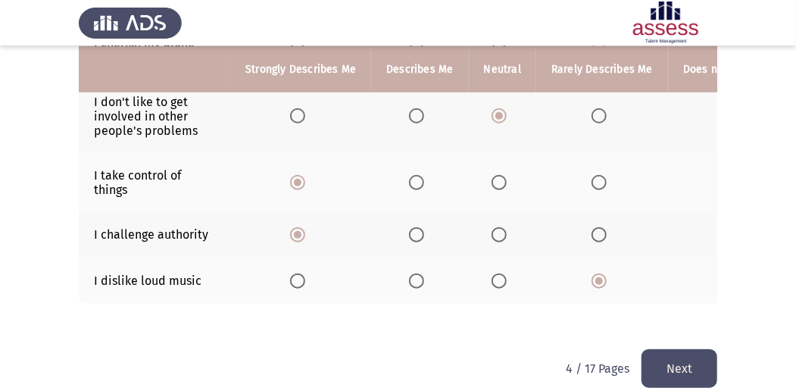
click at [663, 364] on button "Next" at bounding box center [680, 368] width 76 height 39
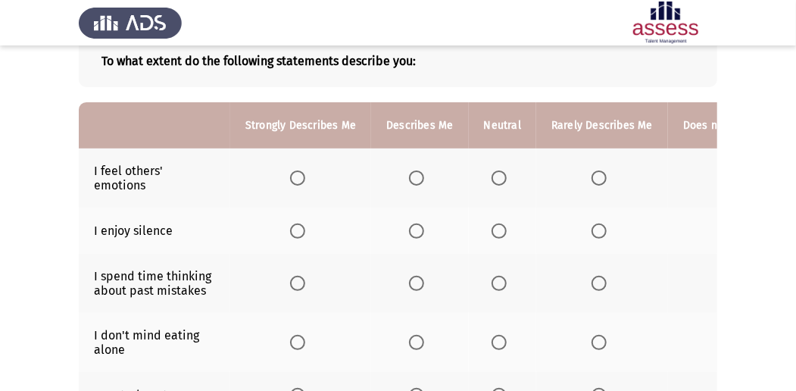
scroll to position [69, 0]
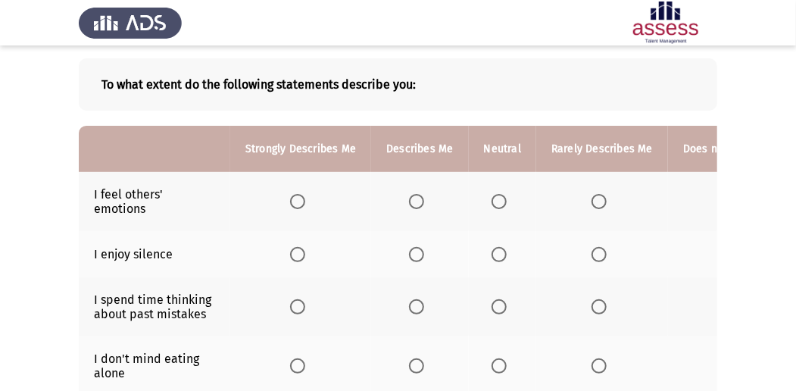
click at [420, 195] on span "Select an option" at bounding box center [416, 201] width 15 height 15
click at [420, 195] on input "Select an option" at bounding box center [416, 201] width 15 height 15
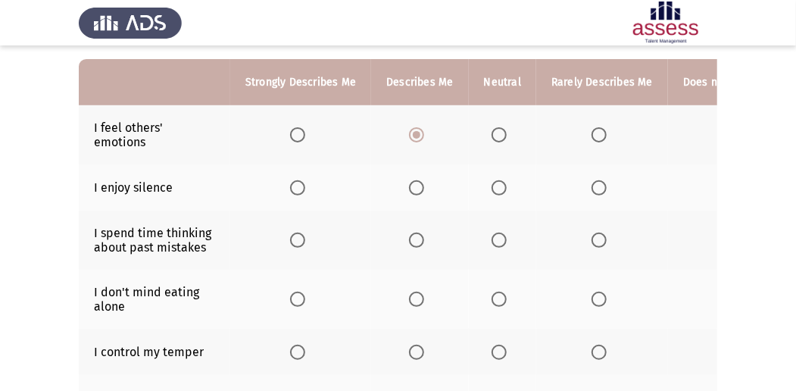
scroll to position [120, 0]
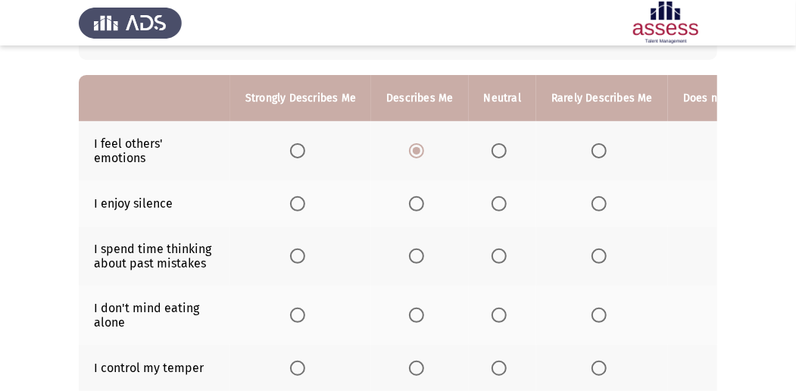
click at [598, 201] on span "Select an option" at bounding box center [599, 203] width 15 height 15
click at [598, 201] on input "Select an option" at bounding box center [599, 203] width 15 height 15
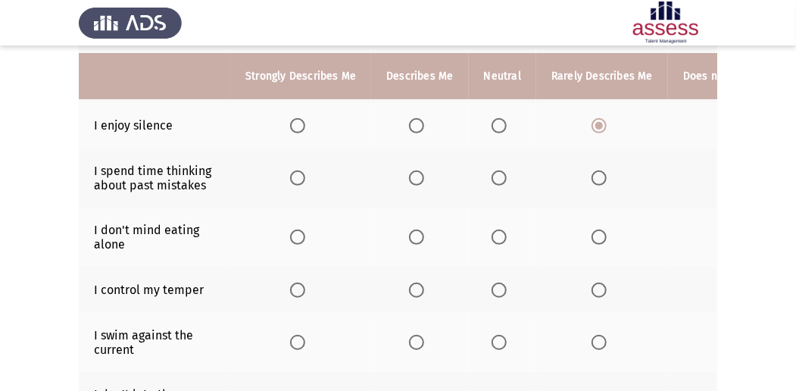
scroll to position [220, 0]
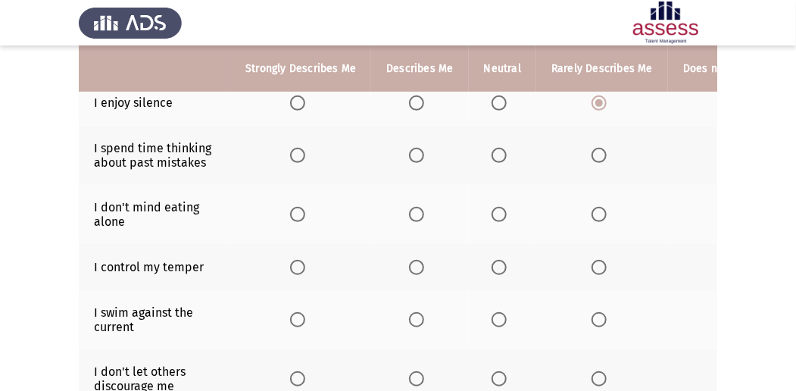
click at [412, 161] on span "Select an option" at bounding box center [416, 155] width 15 height 15
click at [412, 161] on input "Select an option" at bounding box center [416, 155] width 15 height 15
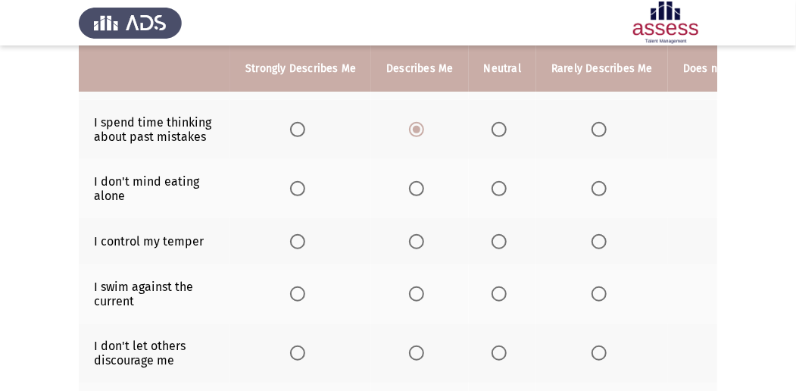
scroll to position [271, 0]
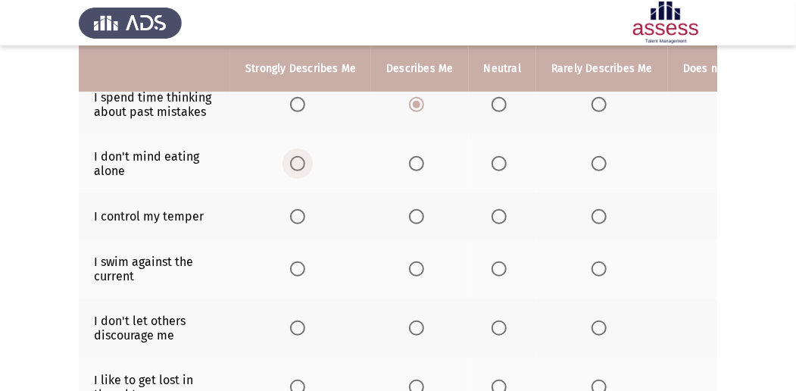
click at [295, 161] on span "Select an option" at bounding box center [297, 163] width 15 height 15
click at [295, 161] on input "Select an option" at bounding box center [297, 163] width 15 height 15
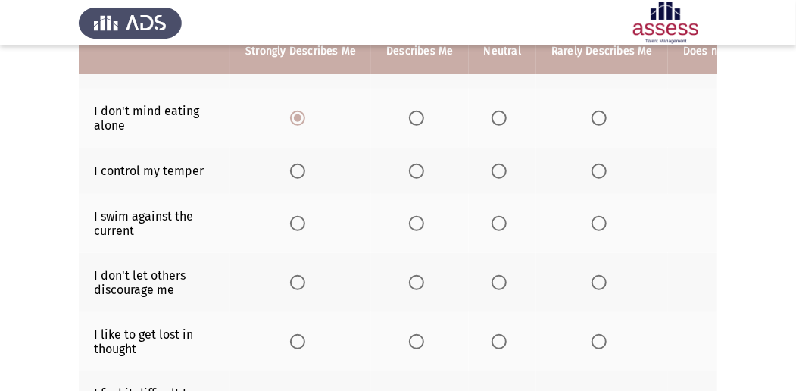
scroll to position [321, 0]
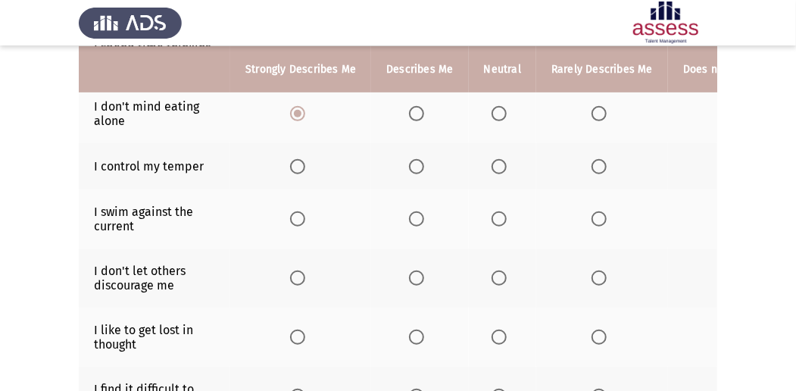
click at [415, 163] on span "Select an option" at bounding box center [416, 166] width 15 height 15
click at [415, 163] on input "Select an option" at bounding box center [416, 166] width 15 height 15
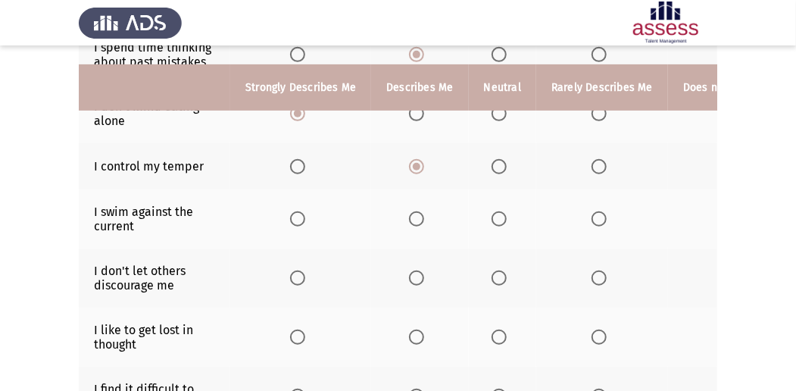
scroll to position [372, 0]
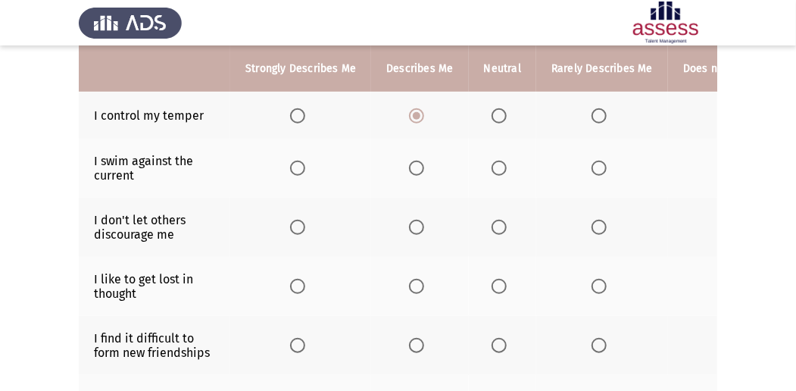
click at [495, 168] on span "Select an option" at bounding box center [499, 168] width 15 height 15
click at [495, 168] on input "Select an option" at bounding box center [499, 168] width 15 height 15
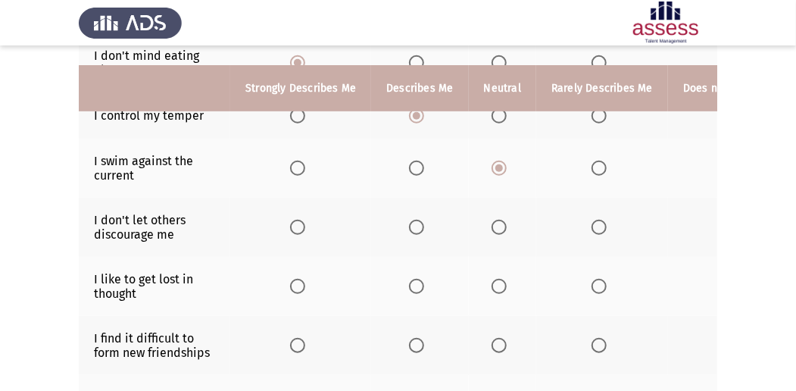
scroll to position [423, 0]
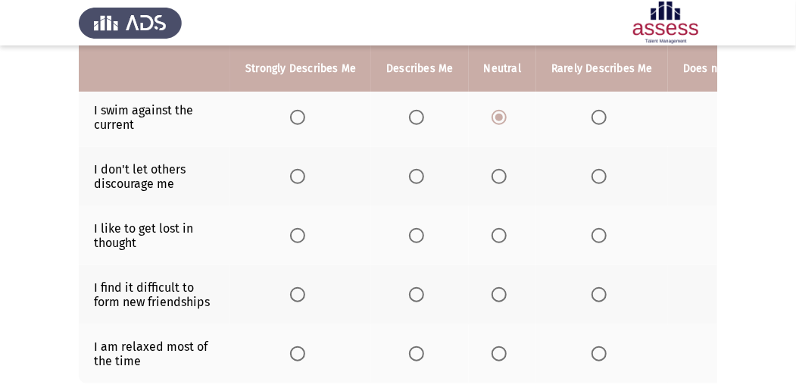
click at [498, 171] on span "Select an option" at bounding box center [499, 176] width 15 height 15
click at [498, 171] on input "Select an option" at bounding box center [499, 176] width 15 height 15
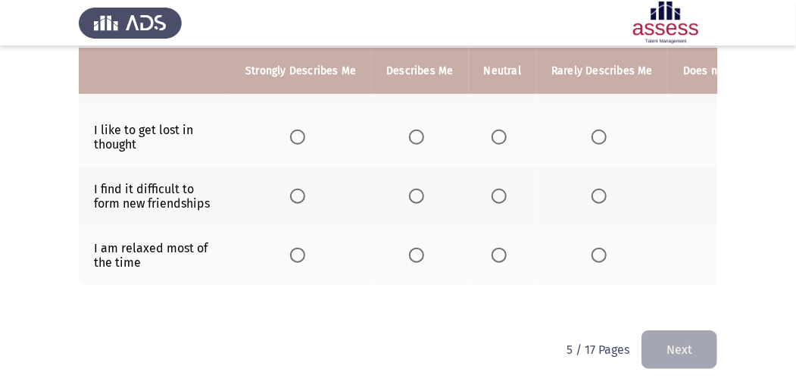
scroll to position [523, 0]
click at [418, 189] on span "Select an option" at bounding box center [416, 196] width 15 height 15
click at [418, 189] on input "Select an option" at bounding box center [416, 196] width 15 height 15
click at [421, 248] on span "Select an option" at bounding box center [416, 255] width 15 height 15
click at [421, 248] on input "Select an option" at bounding box center [416, 255] width 15 height 15
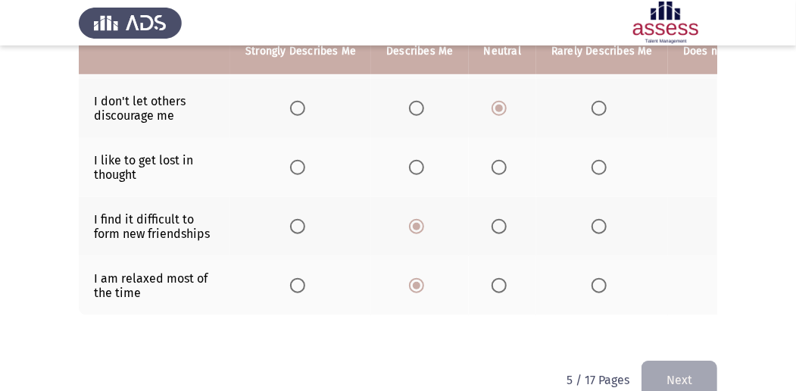
scroll to position [473, 0]
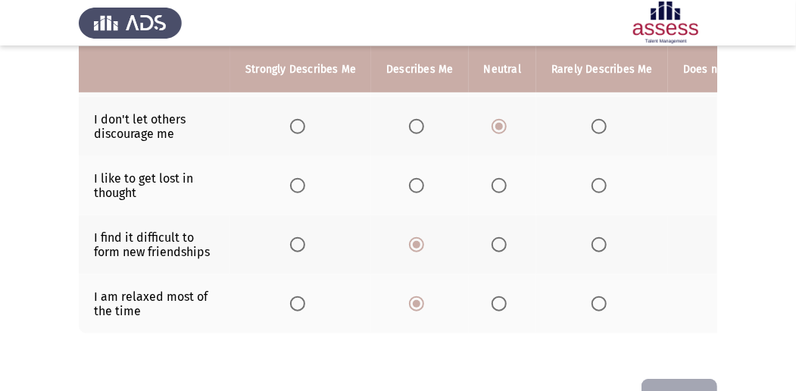
click at [492, 179] on span "Select an option" at bounding box center [499, 185] width 15 height 15
click at [492, 179] on input "Select an option" at bounding box center [499, 185] width 15 height 15
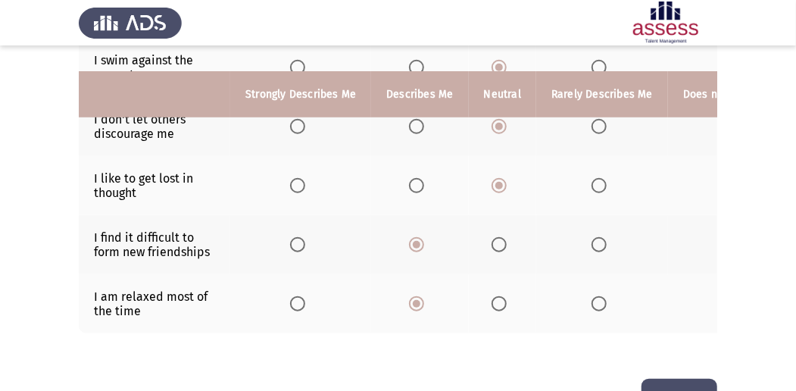
scroll to position [523, 0]
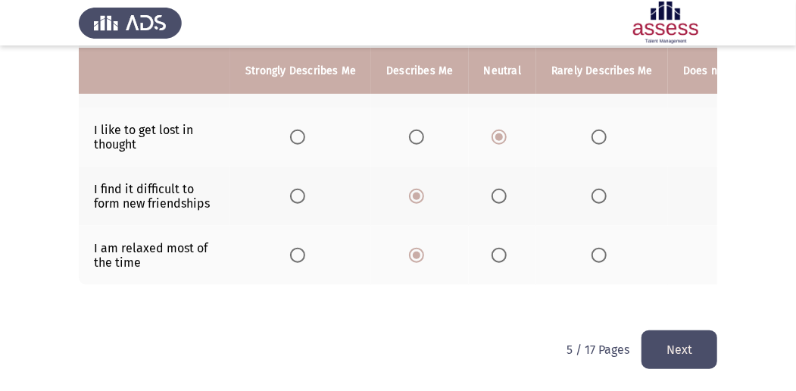
click at [682, 355] on button "Next" at bounding box center [680, 349] width 76 height 39
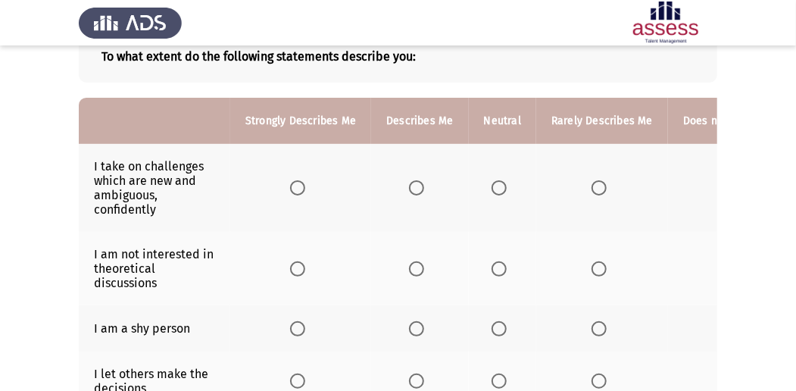
scroll to position [101, 0]
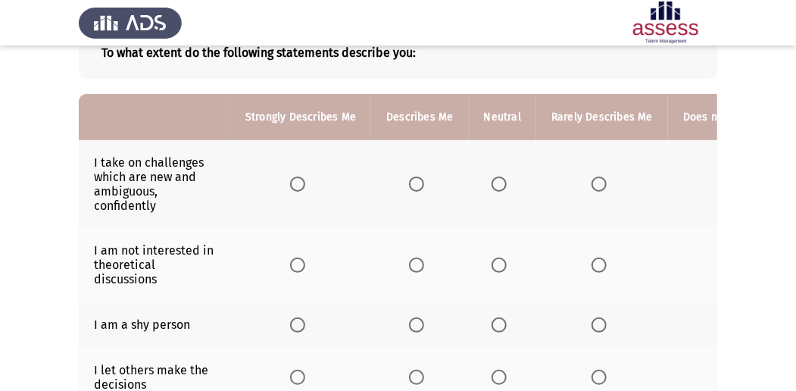
click at [291, 183] on span "Select an option" at bounding box center [297, 184] width 15 height 15
click at [291, 183] on input "Select an option" at bounding box center [297, 184] width 15 height 15
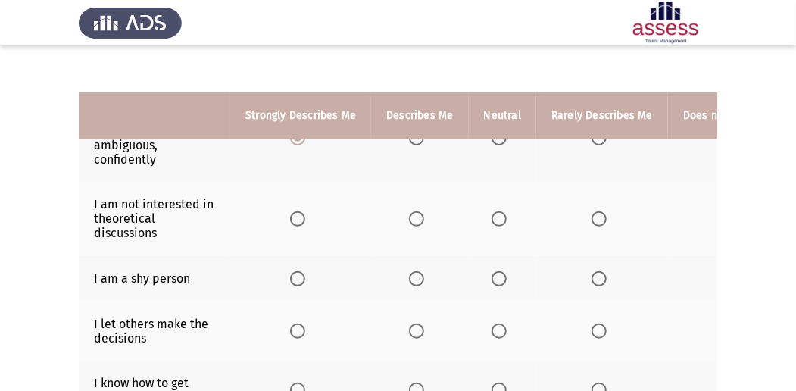
scroll to position [202, 0]
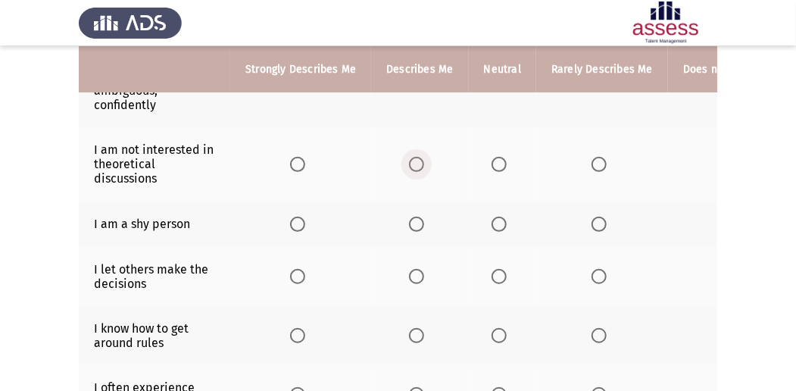
click at [411, 161] on span "Select an option" at bounding box center [416, 164] width 15 height 15
click at [411, 161] on input "Select an option" at bounding box center [416, 164] width 15 height 15
click at [300, 226] on span "Select an option" at bounding box center [297, 224] width 15 height 15
click at [300, 226] on input "Select an option" at bounding box center [297, 224] width 15 height 15
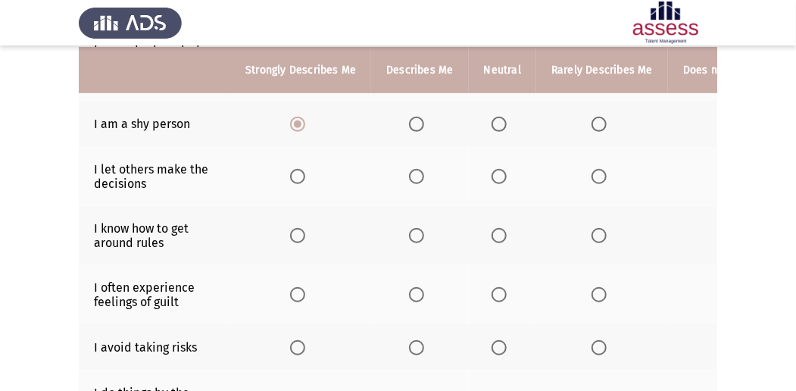
scroll to position [303, 0]
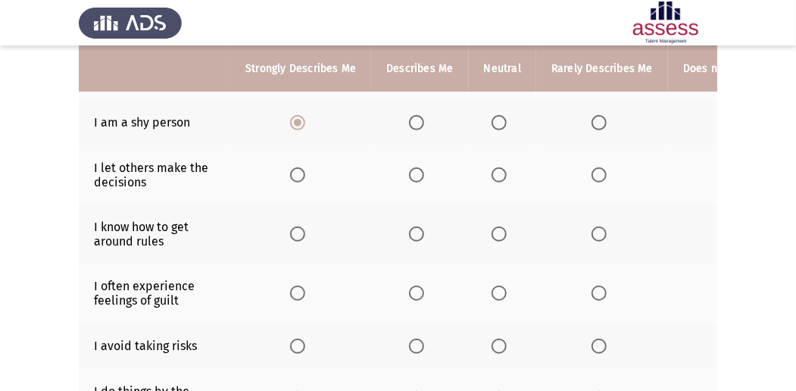
click at [304, 162] on th at bounding box center [300, 174] width 141 height 59
click at [297, 174] on span "Select an option" at bounding box center [297, 174] width 15 height 15
click at [297, 174] on input "Select an option" at bounding box center [297, 174] width 15 height 15
click at [414, 232] on span "Select an option" at bounding box center [416, 234] width 15 height 15
click at [414, 232] on input "Select an option" at bounding box center [416, 234] width 15 height 15
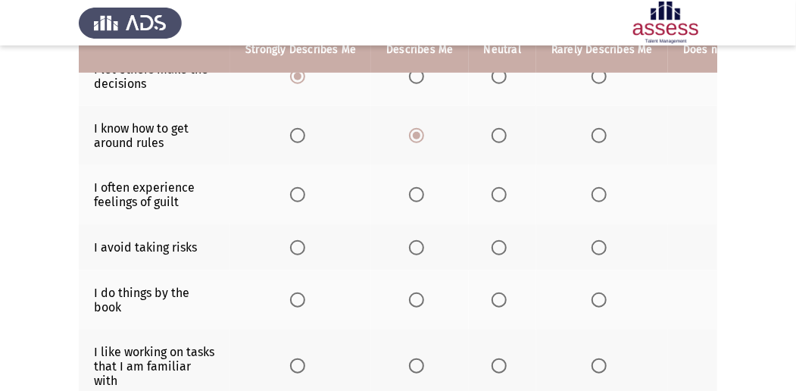
scroll to position [404, 0]
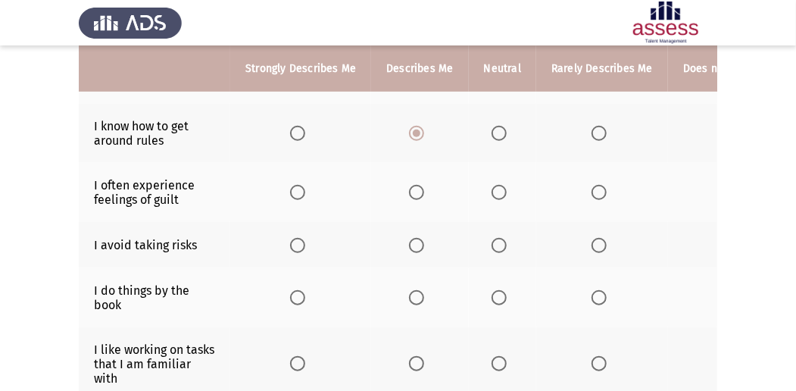
click at [592, 238] on span "Select an option" at bounding box center [599, 245] width 15 height 15
click at [592, 238] on input "Select an option" at bounding box center [599, 245] width 15 height 15
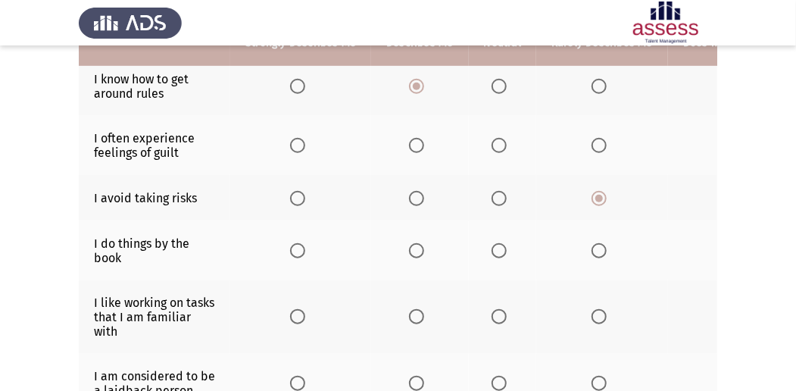
scroll to position [455, 0]
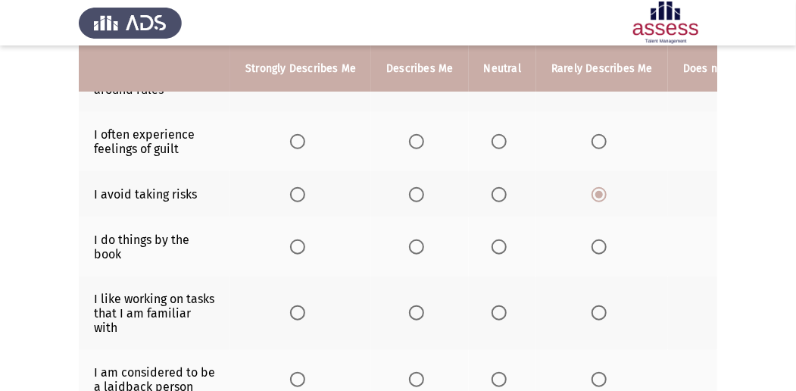
click at [595, 239] on span "Select an option" at bounding box center [599, 246] width 15 height 15
click at [595, 239] on input "Select an option" at bounding box center [599, 246] width 15 height 15
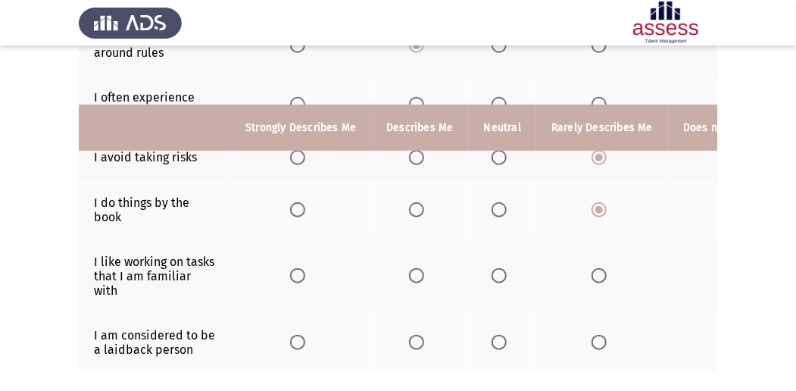
scroll to position [555, 0]
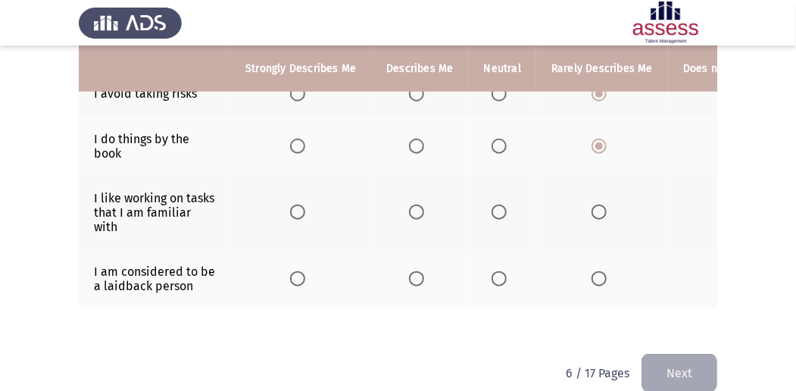
click at [418, 206] on span "Select an option" at bounding box center [416, 212] width 15 height 15
click at [418, 206] on input "Select an option" at bounding box center [416, 212] width 15 height 15
click at [500, 273] on span "Select an option" at bounding box center [499, 278] width 15 height 15
click at [500, 273] on input "Select an option" at bounding box center [499, 278] width 15 height 15
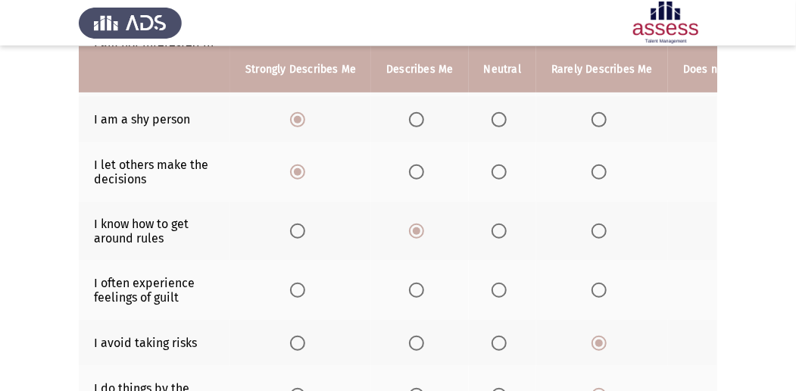
scroll to position [303, 0]
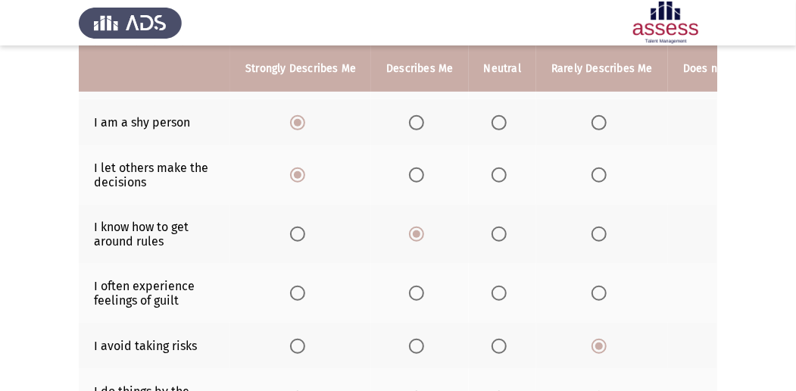
click at [493, 289] on span "Select an option" at bounding box center [499, 293] width 15 height 15
click at [493, 289] on input "Select an option" at bounding box center [499, 293] width 15 height 15
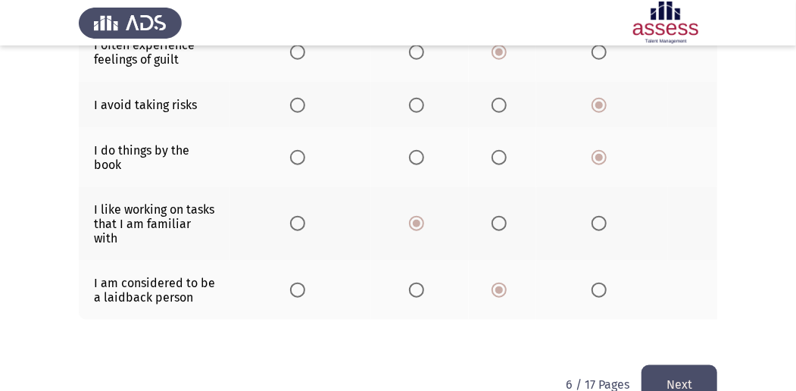
scroll to position [580, 0]
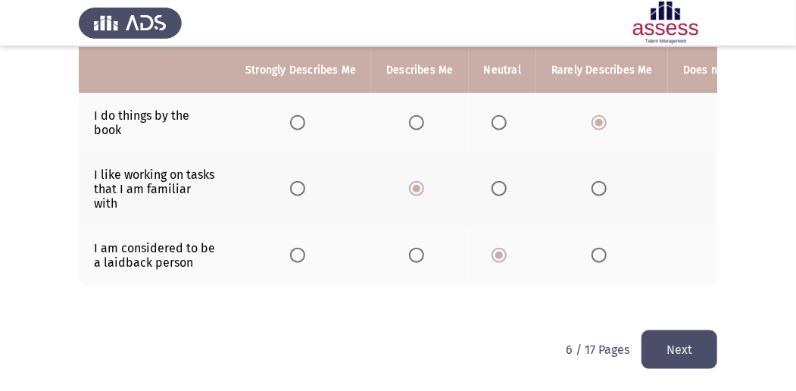
click at [669, 350] on button "Next" at bounding box center [680, 349] width 76 height 39
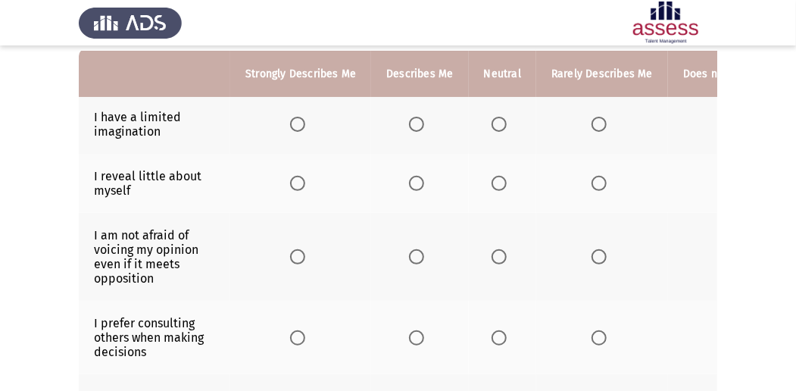
scroll to position [152, 0]
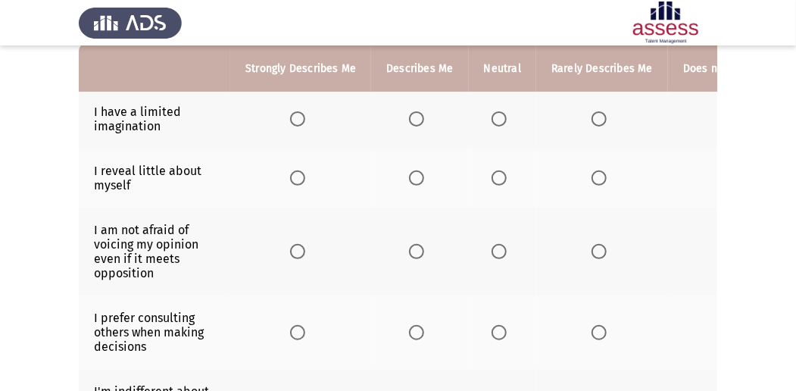
click at [594, 115] on span "Select an option" at bounding box center [599, 118] width 15 height 15
click at [594, 115] on input "Select an option" at bounding box center [599, 118] width 15 height 15
click at [501, 182] on span "Select an option" at bounding box center [499, 177] width 15 height 15
click at [501, 182] on input "Select an option" at bounding box center [499, 177] width 15 height 15
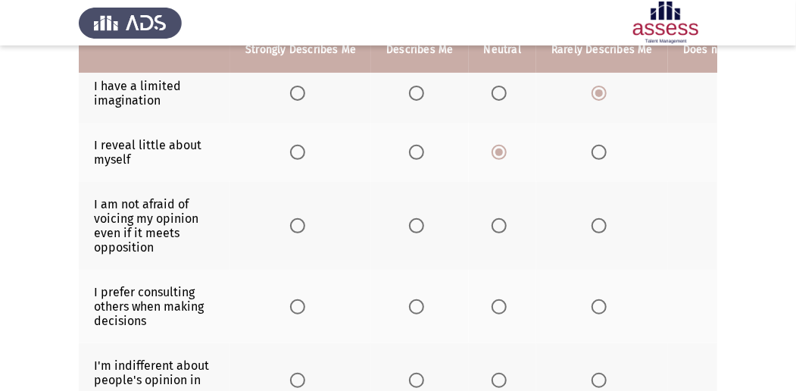
scroll to position [202, 0]
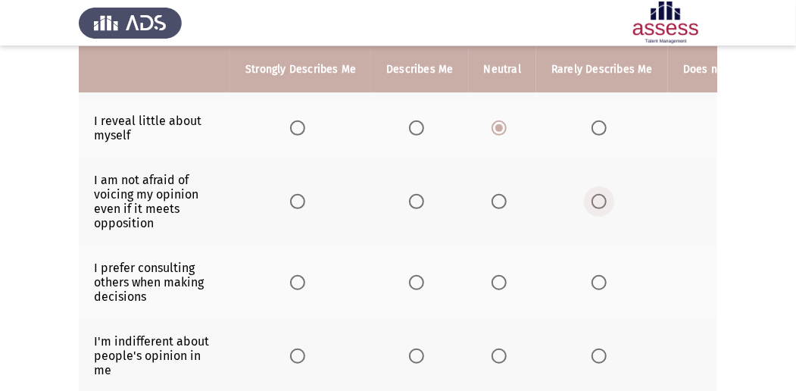
click at [595, 202] on span "Select an option" at bounding box center [599, 201] width 15 height 15
click at [595, 202] on input "Select an option" at bounding box center [599, 201] width 15 height 15
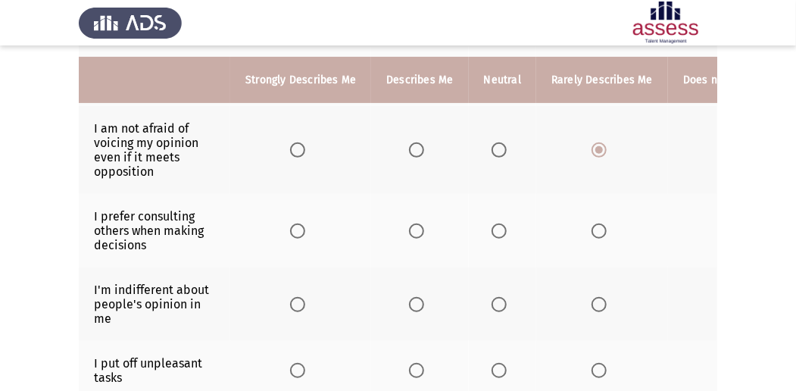
scroll to position [252, 0]
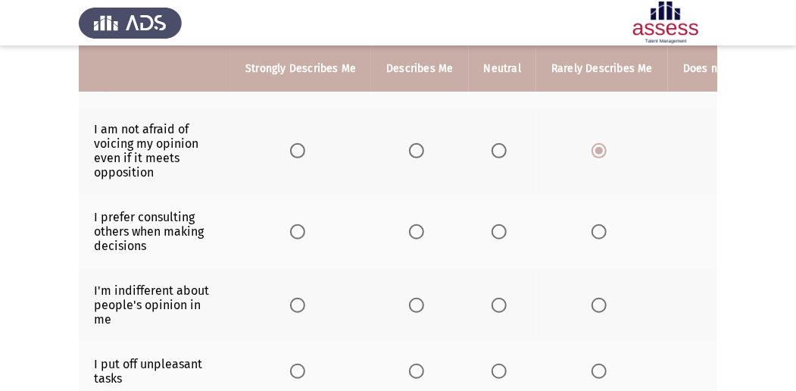
click at [414, 230] on span "Select an option" at bounding box center [416, 231] width 15 height 15
click at [414, 230] on input "Select an option" at bounding box center [416, 231] width 15 height 15
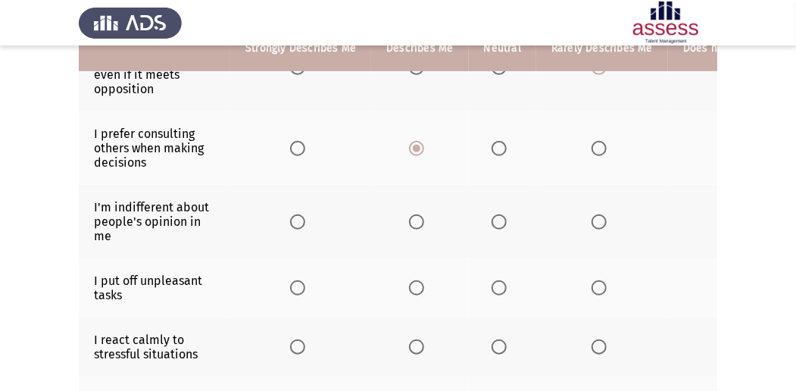
scroll to position [353, 0]
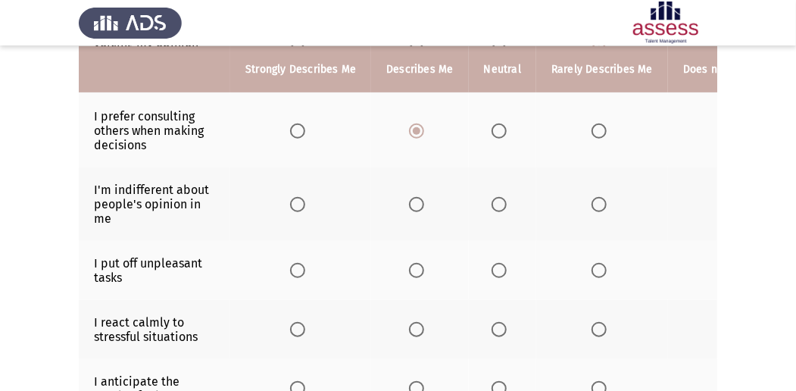
click at [597, 202] on span "Select an option" at bounding box center [599, 204] width 15 height 15
click at [597, 202] on input "Select an option" at bounding box center [599, 204] width 15 height 15
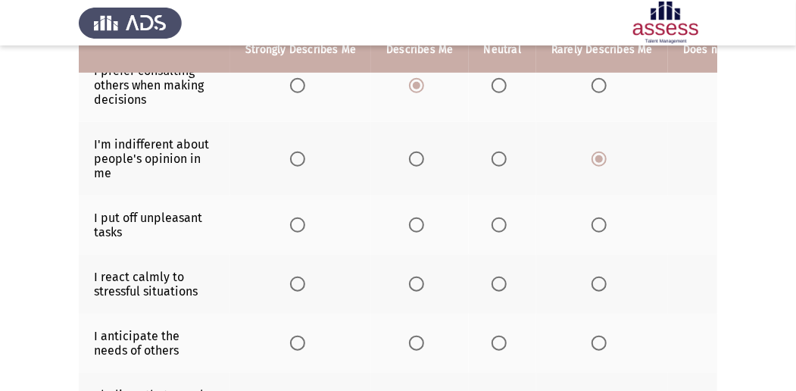
scroll to position [404, 0]
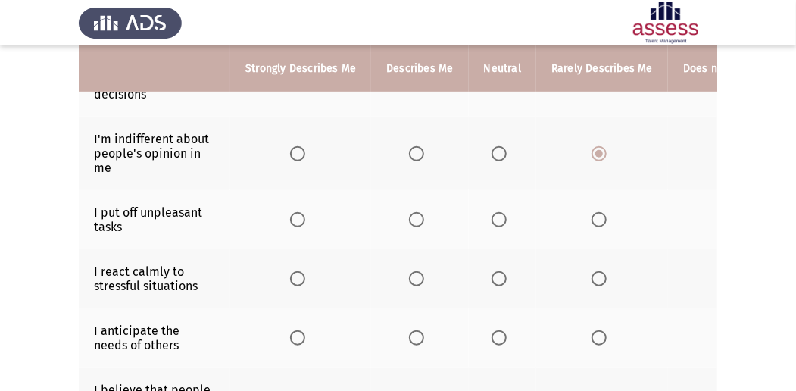
click at [497, 220] on span "Select an option" at bounding box center [499, 219] width 15 height 15
click at [497, 220] on input "Select an option" at bounding box center [499, 219] width 15 height 15
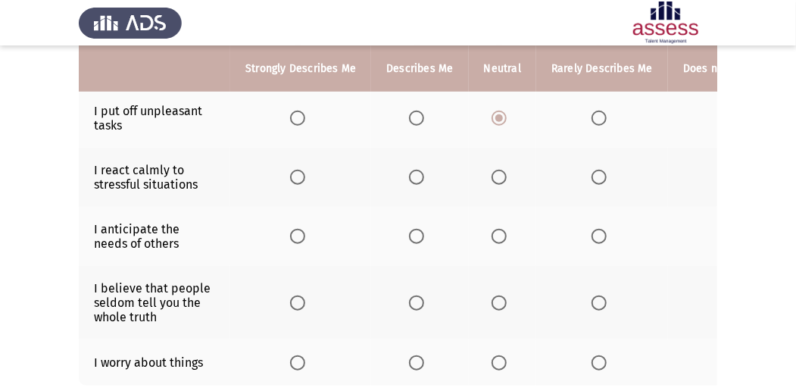
scroll to position [606, 0]
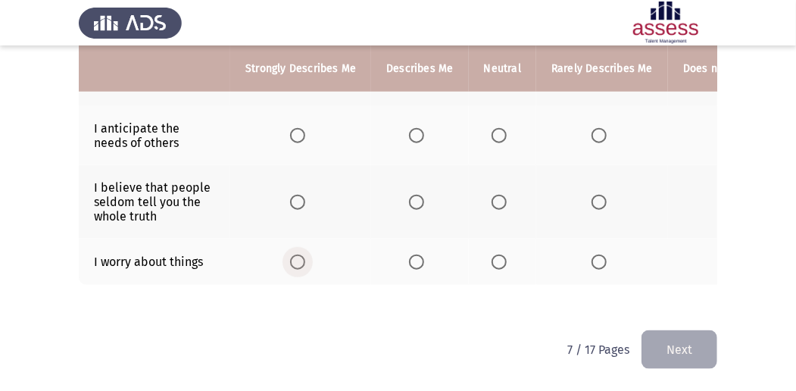
click at [292, 256] on span "Select an option" at bounding box center [297, 262] width 15 height 15
click at [292, 256] on input "Select an option" at bounding box center [297, 262] width 15 height 15
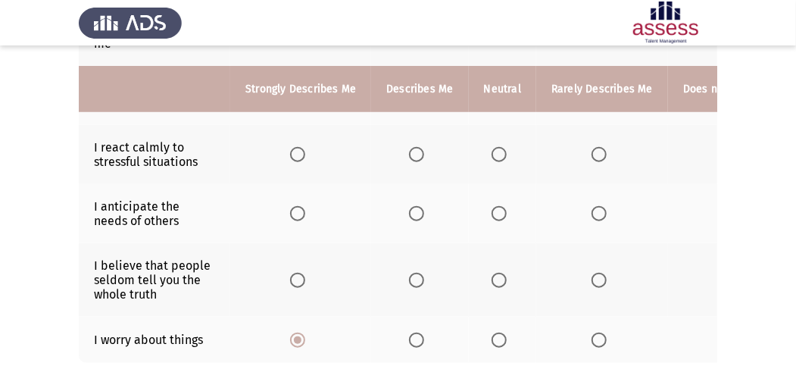
scroll to position [505, 0]
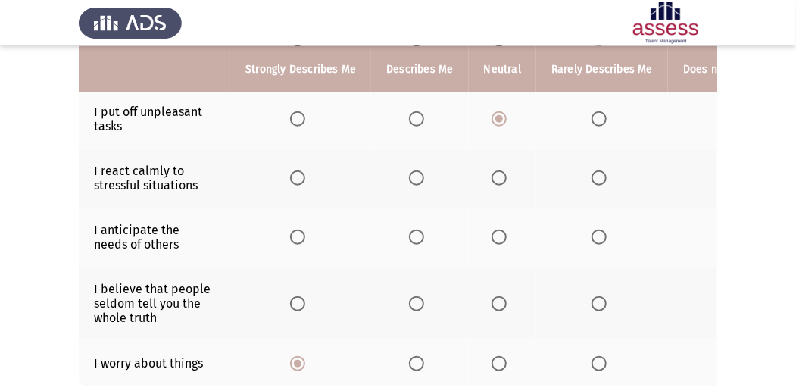
click at [414, 171] on span "Select an option" at bounding box center [416, 177] width 15 height 15
click at [414, 171] on input "Select an option" at bounding box center [416, 177] width 15 height 15
click at [420, 230] on span "Select an option" at bounding box center [416, 237] width 15 height 15
click at [420, 230] on input "Select an option" at bounding box center [416, 237] width 15 height 15
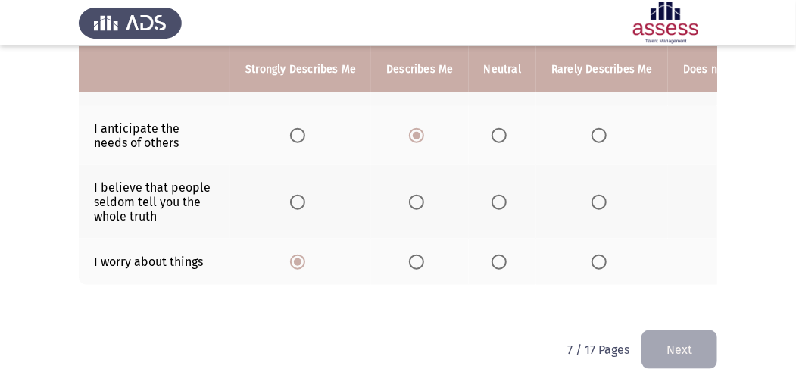
scroll to position [607, 0]
click at [592, 198] on span "Select an option" at bounding box center [599, 202] width 15 height 15
click at [592, 198] on input "Select an option" at bounding box center [599, 202] width 15 height 15
click at [668, 348] on button "Next" at bounding box center [680, 349] width 76 height 39
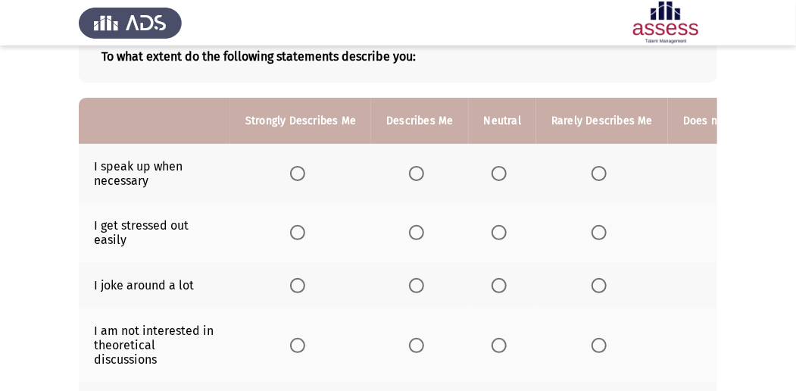
scroll to position [101, 0]
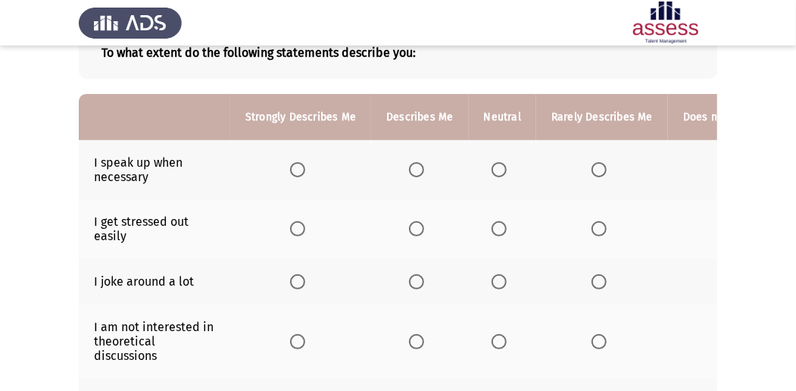
click at [291, 173] on span "Select an option" at bounding box center [297, 169] width 15 height 15
click at [291, 173] on input "Select an option" at bounding box center [297, 169] width 15 height 15
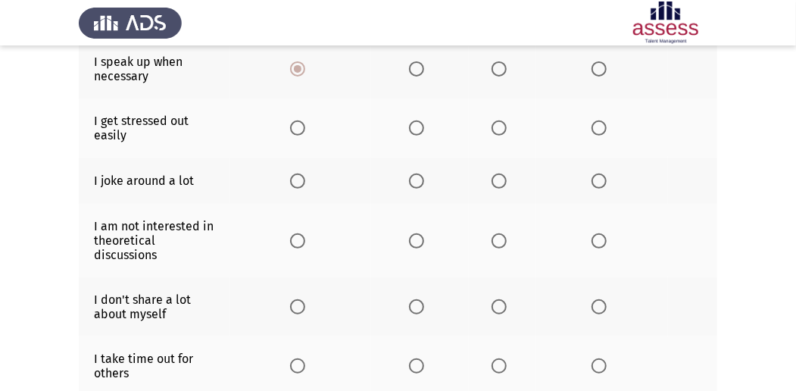
scroll to position [202, 0]
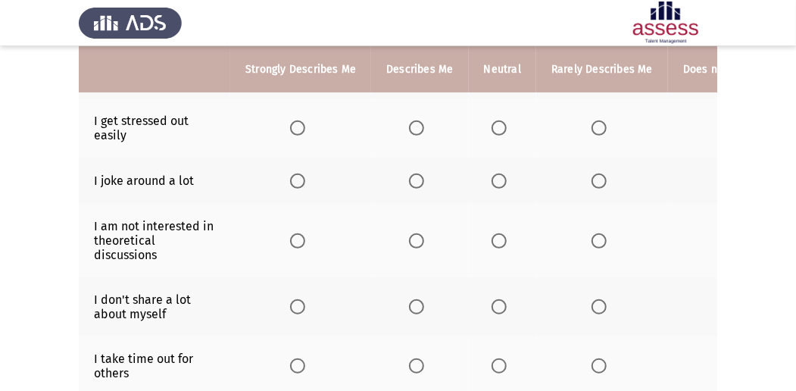
click at [598, 126] on span "Select an option" at bounding box center [599, 127] width 15 height 15
click at [598, 126] on input "Select an option" at bounding box center [599, 127] width 15 height 15
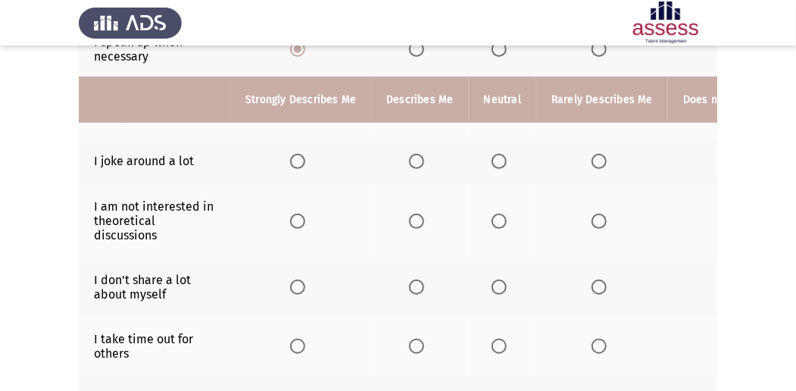
scroll to position [252, 0]
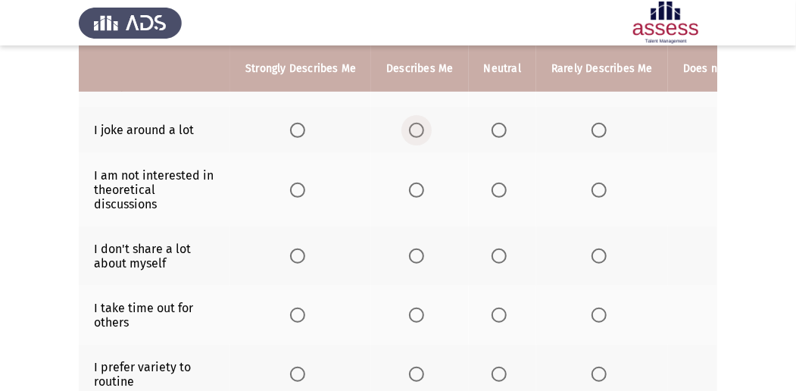
click at [414, 129] on span "Select an option" at bounding box center [416, 130] width 15 height 15
click at [414, 129] on input "Select an option" at bounding box center [416, 130] width 15 height 15
click at [494, 189] on span "Select an option" at bounding box center [499, 190] width 15 height 15
click at [494, 189] on input "Select an option" at bounding box center [499, 190] width 15 height 15
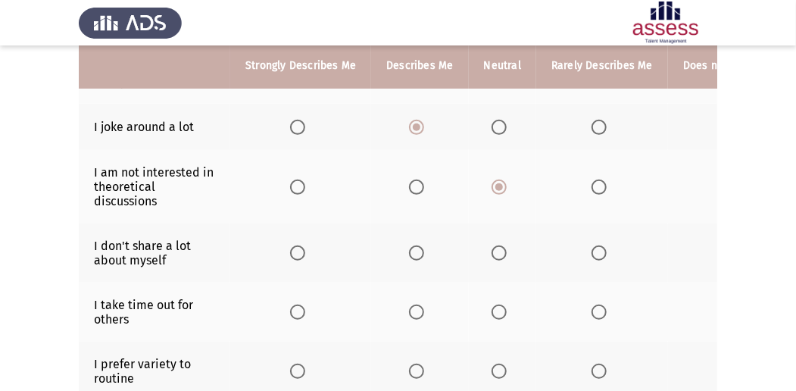
scroll to position [303, 0]
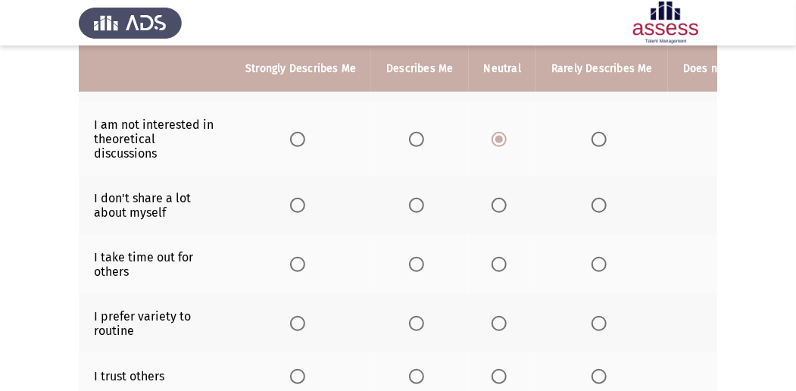
click at [599, 205] on span "Select an option" at bounding box center [599, 205] width 15 height 15
click at [599, 205] on input "Select an option" at bounding box center [599, 205] width 15 height 15
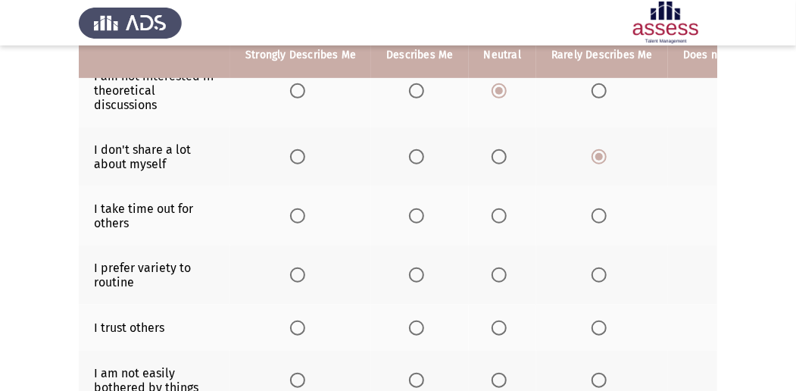
scroll to position [353, 0]
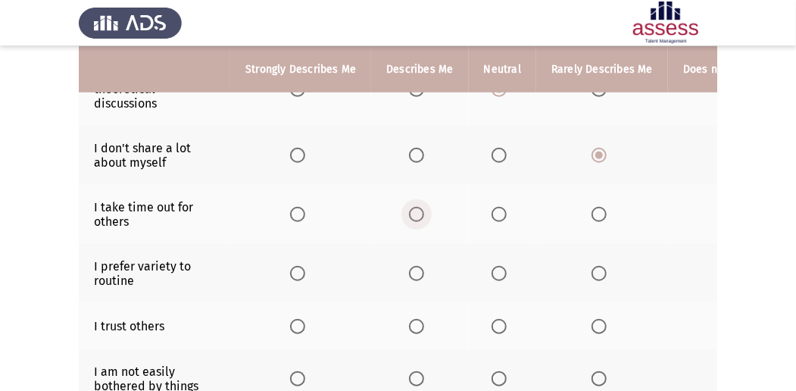
click at [411, 208] on span "Select an option" at bounding box center [416, 214] width 15 height 15
click at [411, 208] on input "Select an option" at bounding box center [416, 214] width 15 height 15
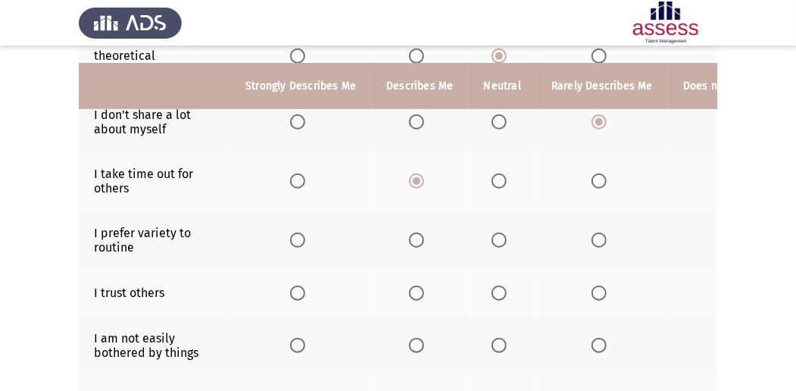
scroll to position [404, 0]
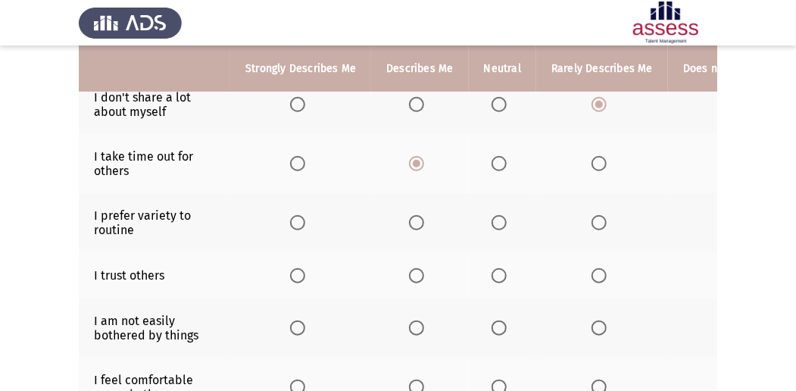
click at [301, 220] on span "Select an option" at bounding box center [297, 222] width 15 height 15
click at [301, 220] on input "Select an option" at bounding box center [297, 222] width 15 height 15
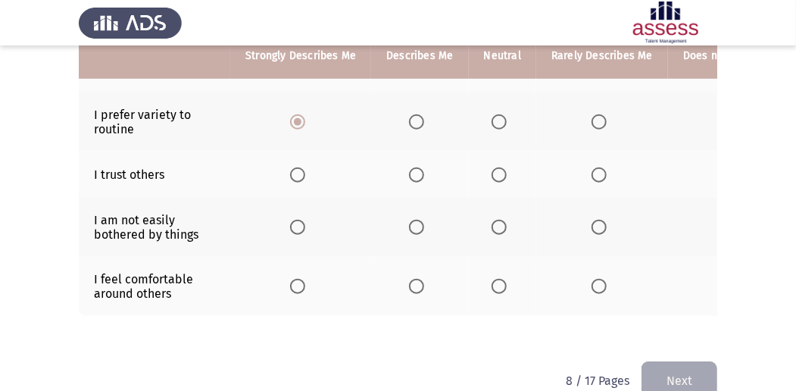
scroll to position [505, 0]
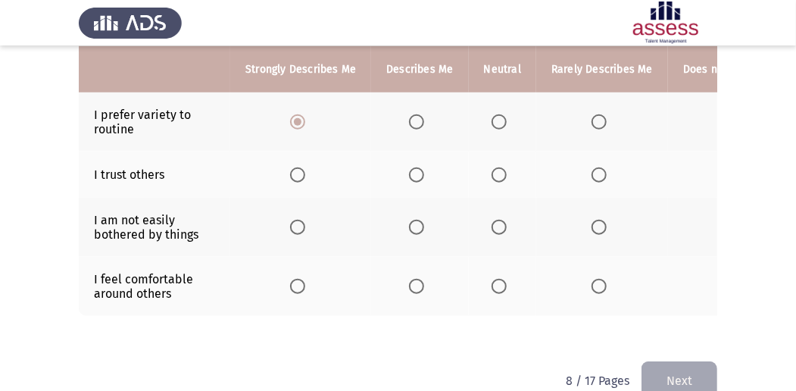
click at [499, 177] on span "Select an option" at bounding box center [499, 174] width 15 height 15
click at [499, 177] on input "Select an option" at bounding box center [499, 174] width 15 height 15
click at [410, 221] on span "Select an option" at bounding box center [416, 227] width 15 height 15
click at [410, 221] on input "Select an option" at bounding box center [416, 227] width 15 height 15
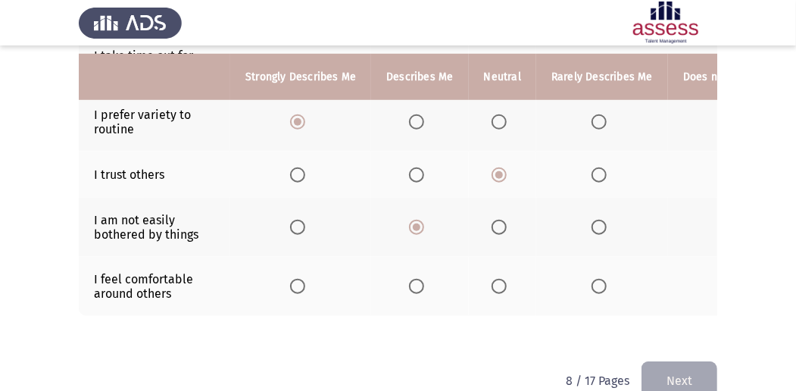
scroll to position [538, 0]
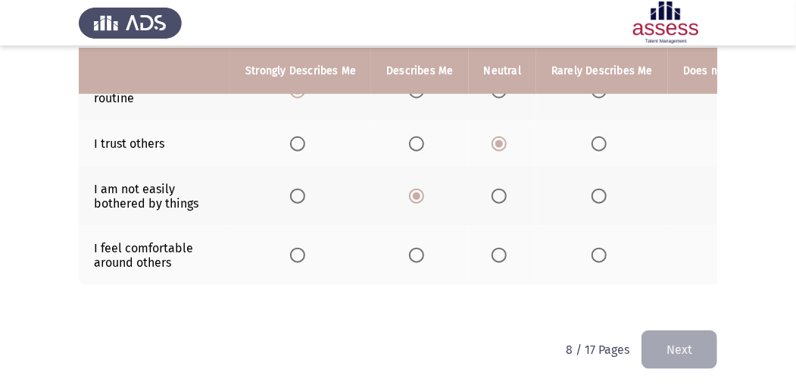
click at [495, 250] on span "Select an option" at bounding box center [499, 255] width 15 height 15
click at [495, 250] on input "Select an option" at bounding box center [499, 255] width 15 height 15
click at [669, 357] on button "Next" at bounding box center [680, 349] width 76 height 39
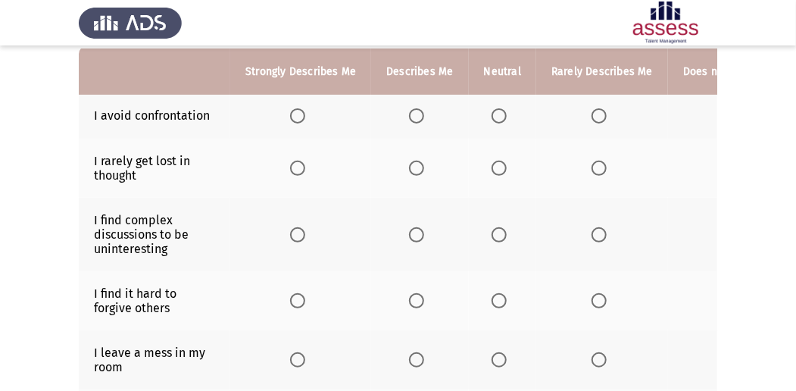
scroll to position [101, 0]
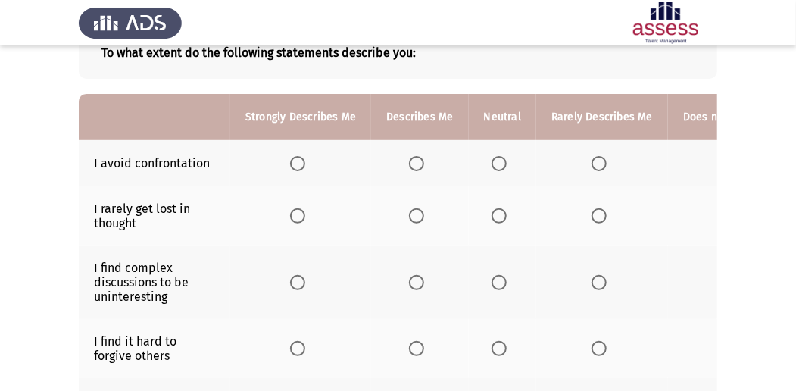
click at [494, 161] on span "Select an option" at bounding box center [499, 163] width 15 height 15
click at [494, 161] on input "Select an option" at bounding box center [499, 163] width 15 height 15
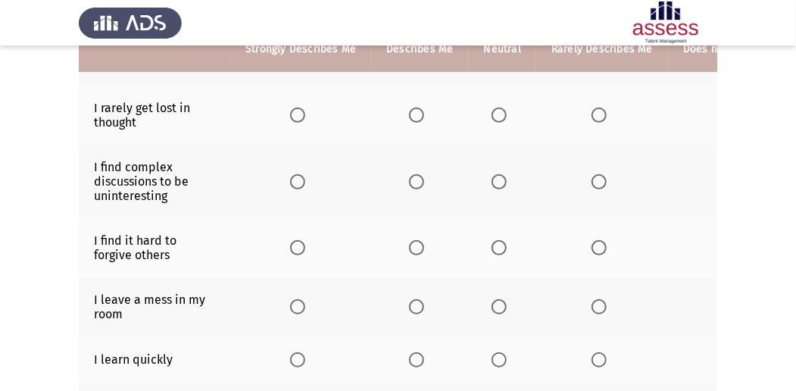
scroll to position [152, 0]
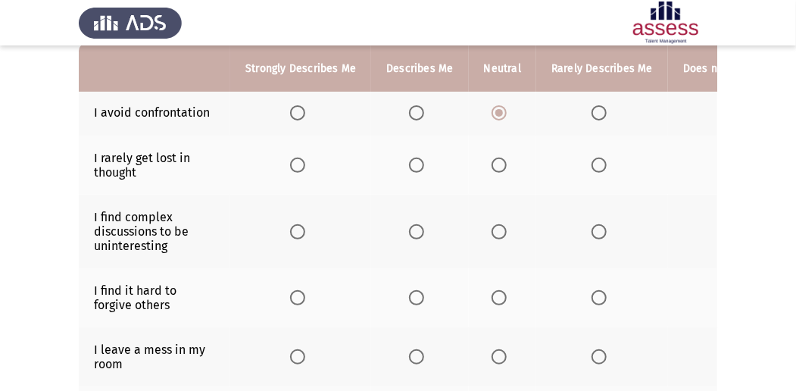
click at [511, 161] on th at bounding box center [502, 165] width 67 height 59
click at [502, 164] on span "Select an option" at bounding box center [499, 165] width 15 height 15
click at [502, 164] on input "Select an option" at bounding box center [499, 165] width 15 height 15
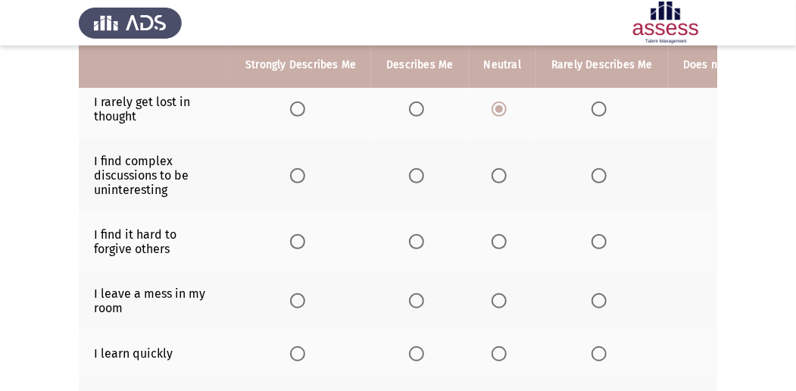
scroll to position [202, 0]
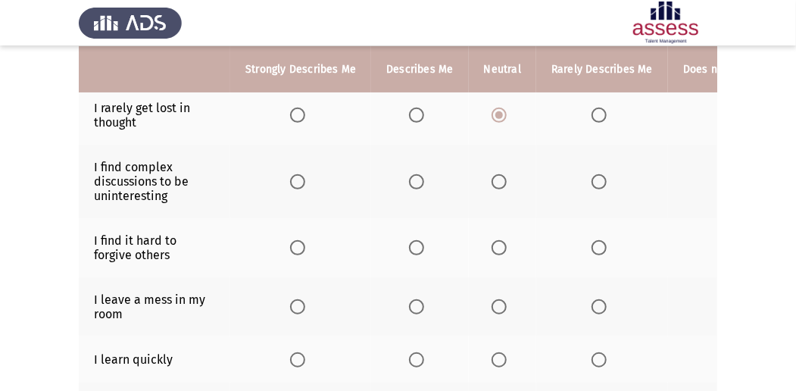
click at [592, 176] on span "Select an option" at bounding box center [599, 181] width 15 height 15
click at [592, 176] on input "Select an option" at bounding box center [599, 181] width 15 height 15
click at [592, 245] on span "Select an option" at bounding box center [599, 247] width 15 height 15
click at [592, 245] on input "Select an option" at bounding box center [599, 247] width 15 height 15
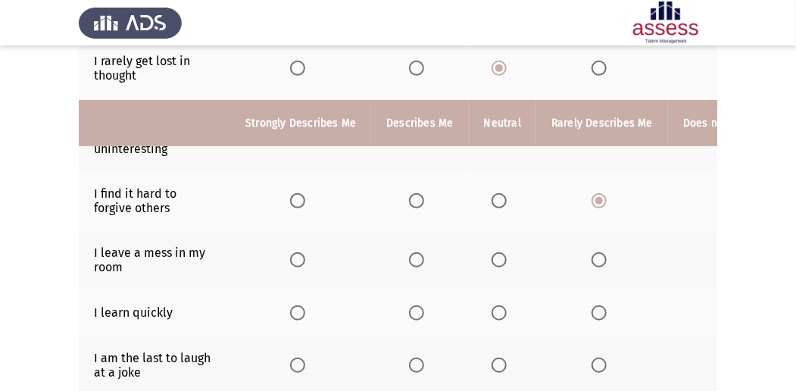
scroll to position [303, 0]
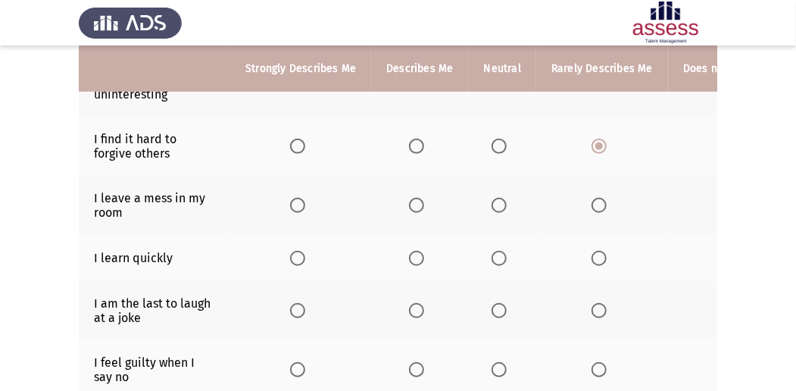
click at [592, 199] on span "Select an option" at bounding box center [599, 205] width 15 height 15
click at [592, 199] on input "Select an option" at bounding box center [599, 205] width 15 height 15
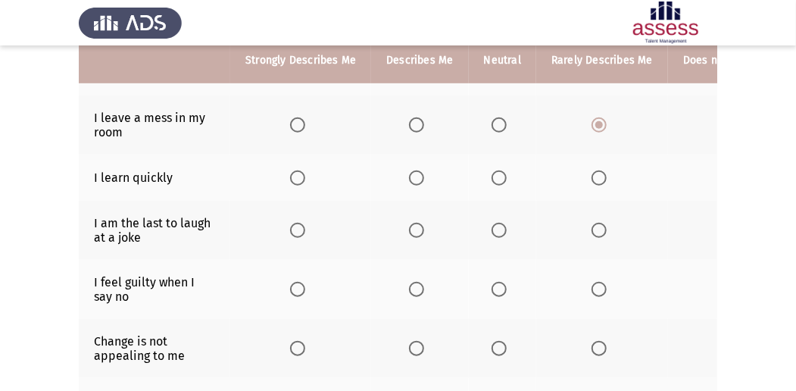
scroll to position [404, 0]
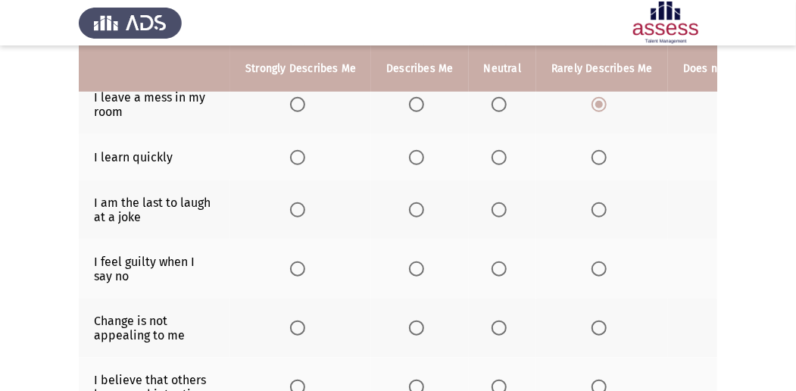
click at [301, 150] on span "Select an option" at bounding box center [297, 157] width 15 height 15
click at [301, 150] on input "Select an option" at bounding box center [297, 157] width 15 height 15
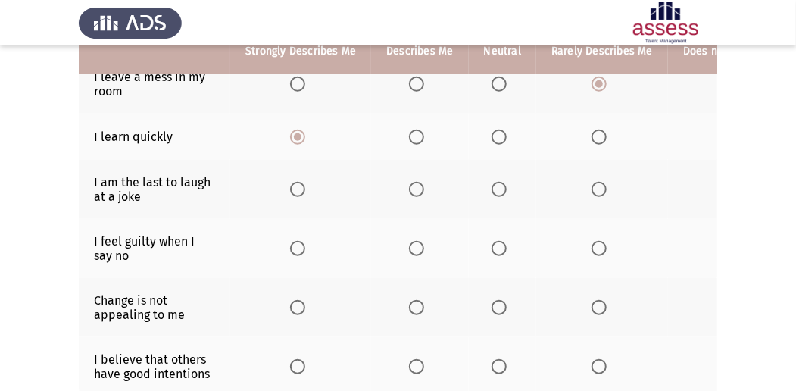
scroll to position [455, 0]
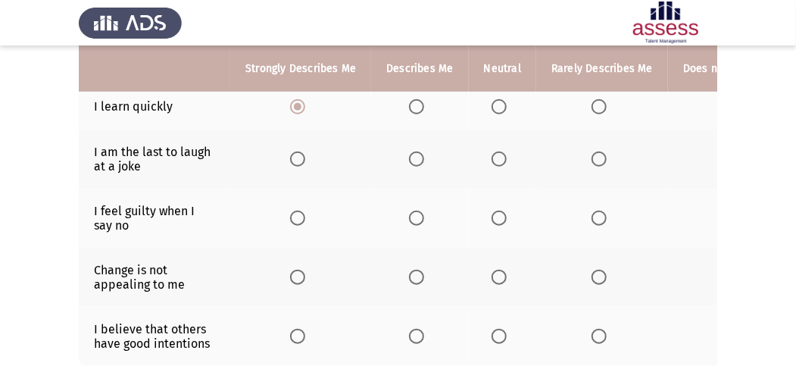
click at [492, 155] on span "Select an option" at bounding box center [499, 159] width 15 height 15
click at [492, 155] on input "Select an option" at bounding box center [499, 159] width 15 height 15
click at [298, 214] on span "Select an option" at bounding box center [297, 218] width 15 height 15
click at [298, 214] on input "Select an option" at bounding box center [297, 218] width 15 height 15
click at [298, 333] on span "Select an option" at bounding box center [297, 336] width 15 height 15
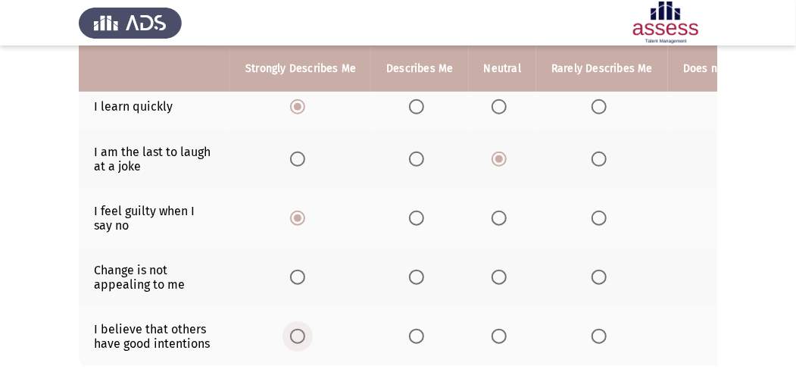
click at [298, 333] on input "Select an option" at bounding box center [297, 336] width 15 height 15
click at [491, 282] on th at bounding box center [502, 277] width 67 height 59
click at [499, 271] on span "Select an option" at bounding box center [499, 277] width 15 height 15
click at [499, 271] on input "Select an option" at bounding box center [499, 277] width 15 height 15
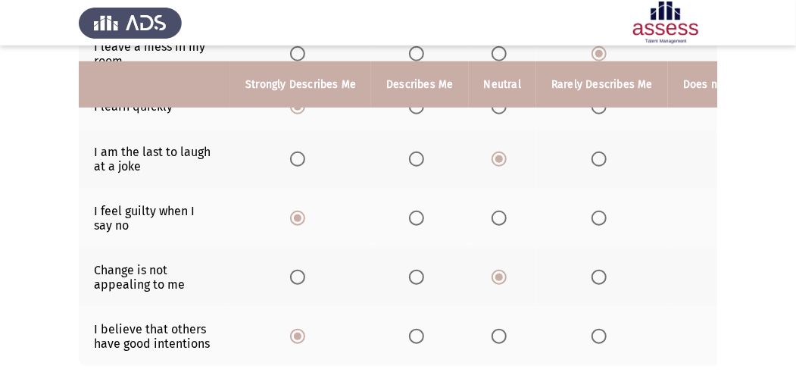
scroll to position [538, 0]
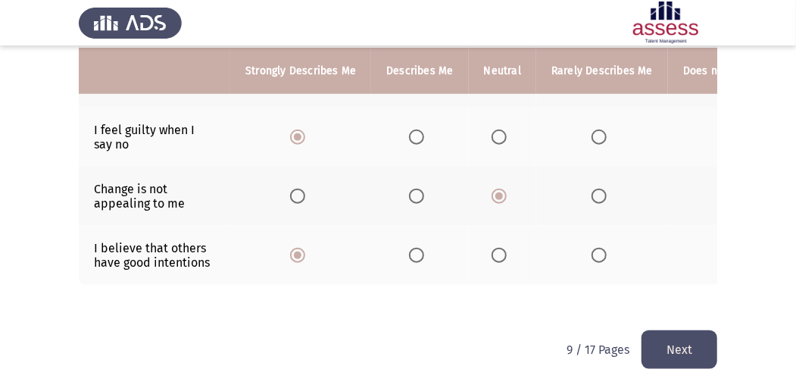
click at [667, 344] on button "Next" at bounding box center [680, 349] width 76 height 39
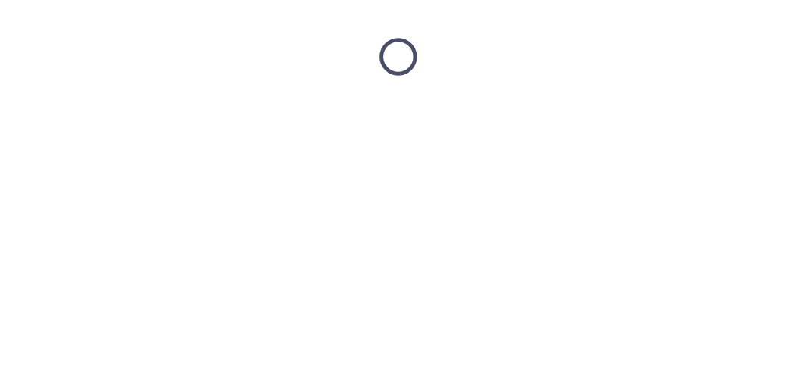
scroll to position [0, 0]
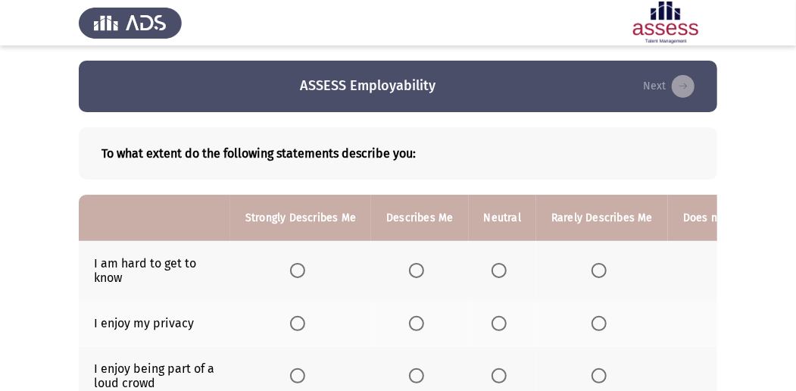
click at [598, 267] on span "Select an option" at bounding box center [599, 270] width 15 height 15
click at [598, 267] on input "Select an option" at bounding box center [599, 270] width 15 height 15
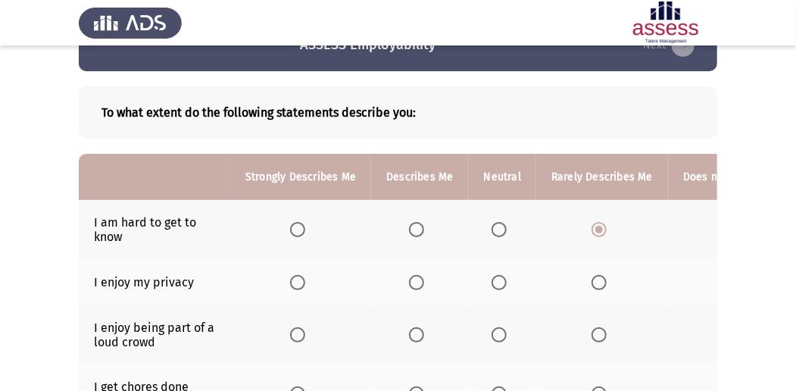
scroll to position [101, 0]
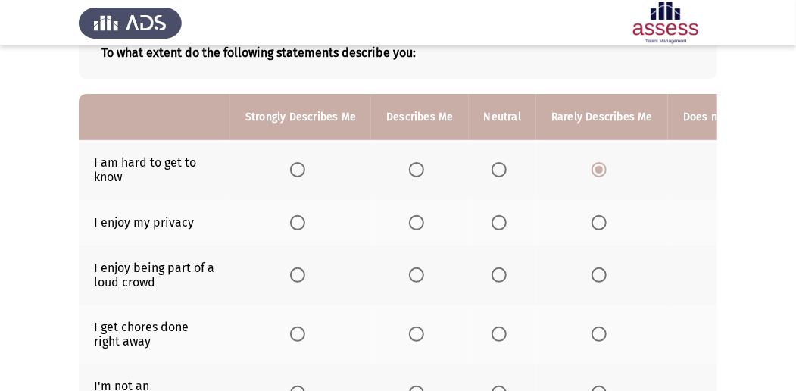
click at [412, 220] on span "Select an option" at bounding box center [416, 222] width 15 height 15
click at [412, 220] on input "Select an option" at bounding box center [416, 222] width 15 height 15
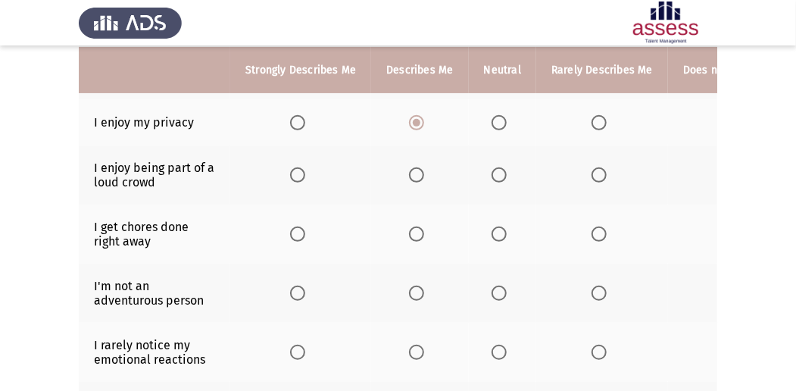
scroll to position [202, 0]
click at [592, 173] on span "Select an option" at bounding box center [599, 174] width 15 height 15
click at [592, 173] on input "Select an option" at bounding box center [599, 174] width 15 height 15
click at [578, 285] on th at bounding box center [602, 292] width 132 height 59
drag, startPoint x: 585, startPoint y: 286, endPoint x: 595, endPoint y: 295, distance: 14.0
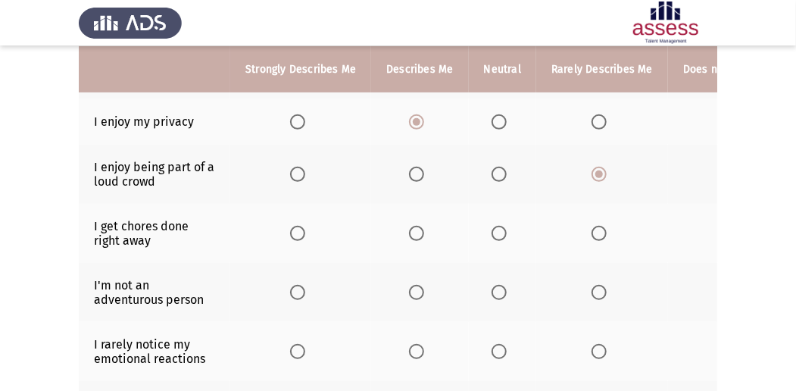
click at [586, 287] on th at bounding box center [602, 292] width 132 height 59
click at [595, 295] on span "Select an option" at bounding box center [599, 292] width 15 height 15
click at [595, 295] on input "Select an option" at bounding box center [599, 292] width 15 height 15
click at [493, 232] on span "Select an option" at bounding box center [499, 233] width 15 height 15
click at [493, 232] on input "Select an option" at bounding box center [499, 233] width 15 height 15
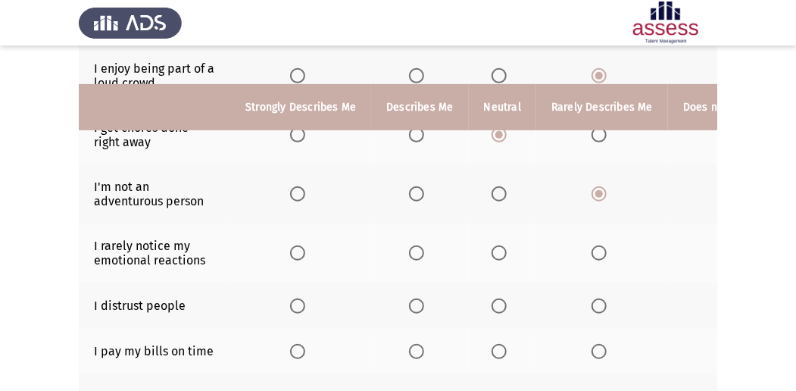
scroll to position [353, 0]
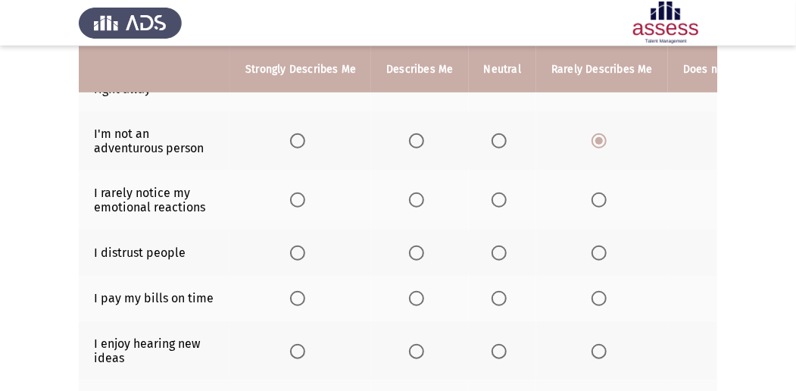
click at [592, 195] on span "Select an option" at bounding box center [599, 199] width 15 height 15
click at [592, 195] on input "Select an option" at bounding box center [599, 199] width 15 height 15
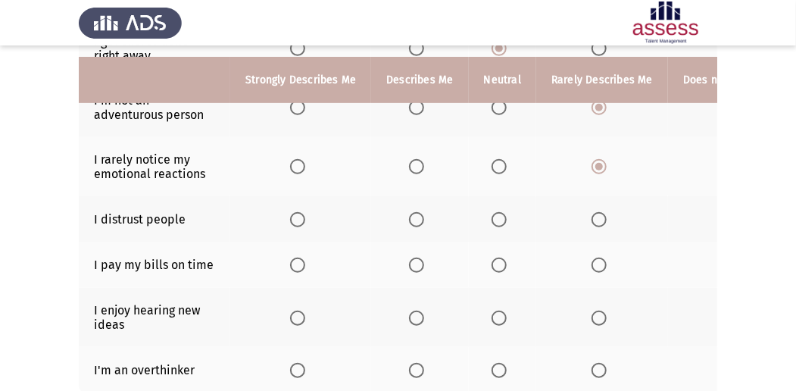
scroll to position [404, 0]
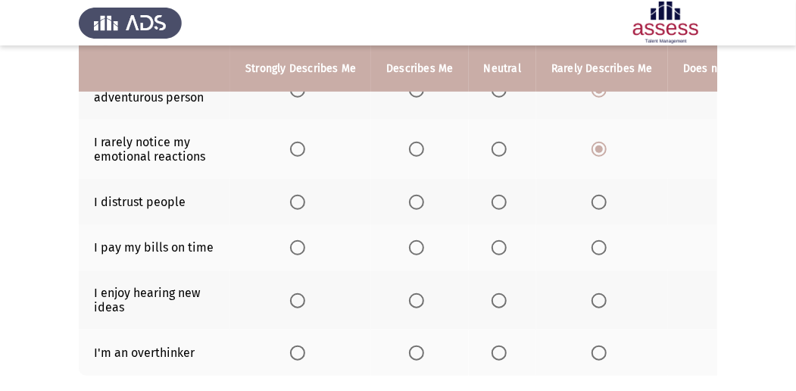
click at [499, 197] on span "Select an option" at bounding box center [499, 202] width 15 height 15
click at [499, 197] on input "Select an option" at bounding box center [499, 202] width 15 height 15
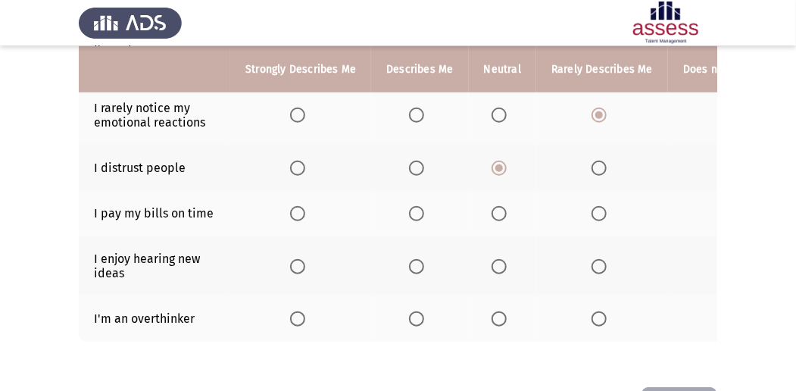
scroll to position [455, 0]
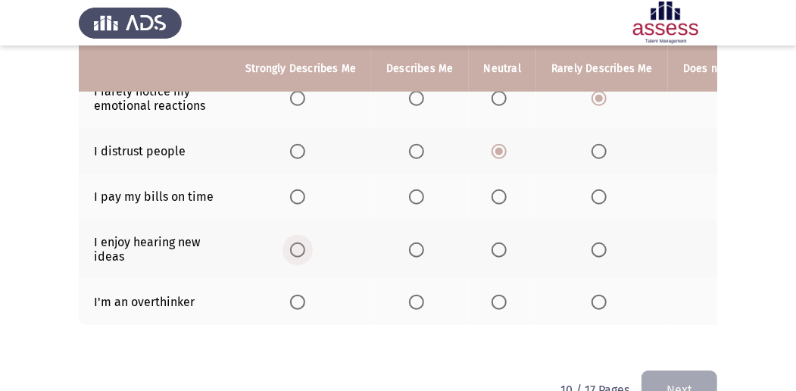
click at [301, 245] on span "Select an option" at bounding box center [297, 249] width 15 height 15
click at [301, 245] on input "Select an option" at bounding box center [297, 249] width 15 height 15
click at [411, 298] on span "Select an option" at bounding box center [416, 302] width 15 height 15
click at [411, 298] on input "Select an option" at bounding box center [416, 302] width 15 height 15
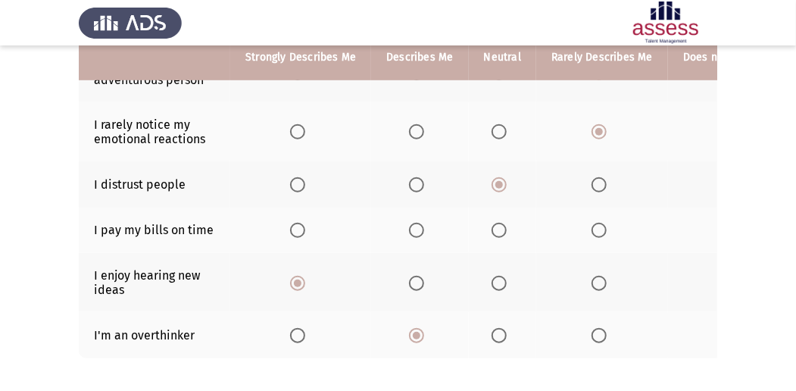
scroll to position [404, 0]
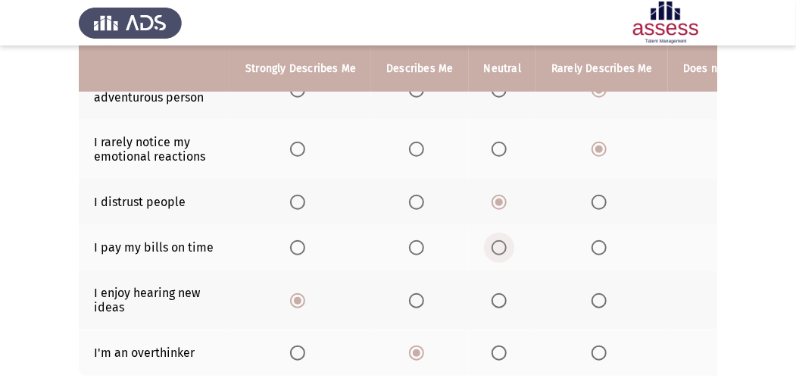
click at [500, 240] on span "Select an option" at bounding box center [499, 247] width 15 height 15
click at [500, 240] on input "Select an option" at bounding box center [499, 247] width 15 height 15
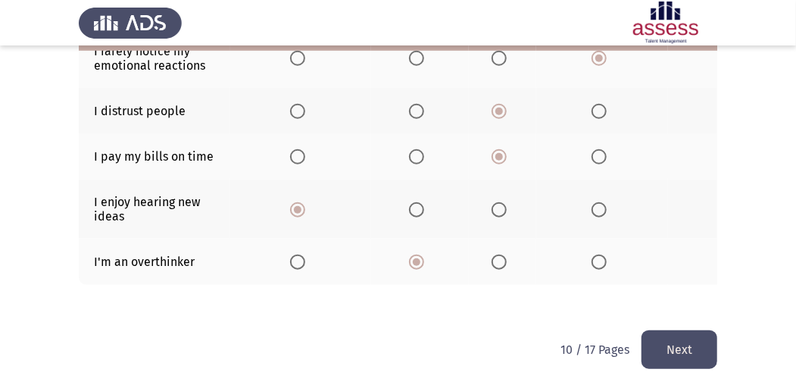
scroll to position [498, 0]
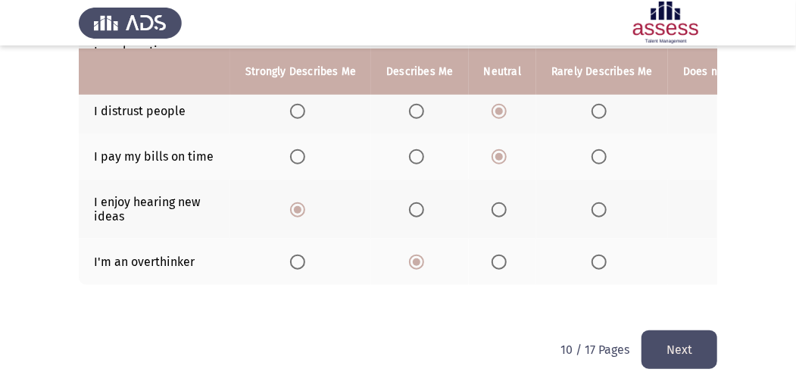
click at [661, 345] on button "Next" at bounding box center [680, 349] width 76 height 39
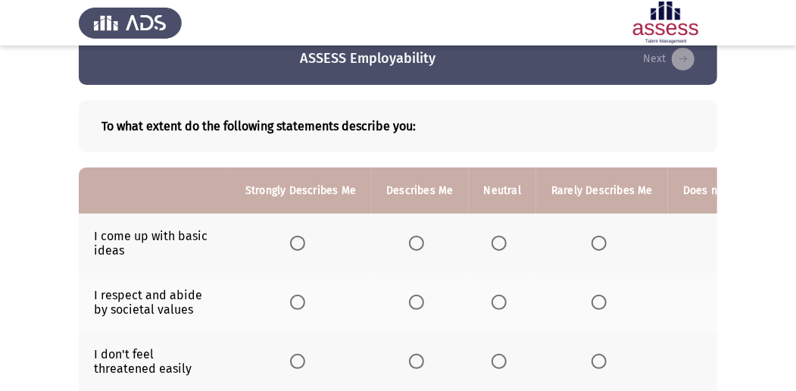
scroll to position [50, 0]
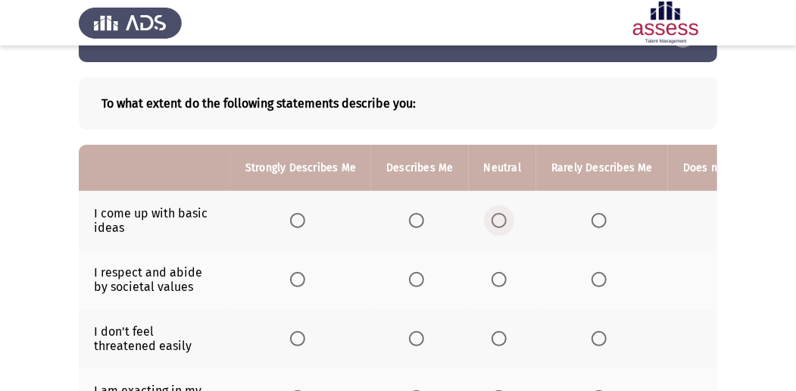
click at [497, 220] on span "Select an option" at bounding box center [499, 220] width 15 height 15
click at [497, 220] on input "Select an option" at bounding box center [499, 220] width 15 height 15
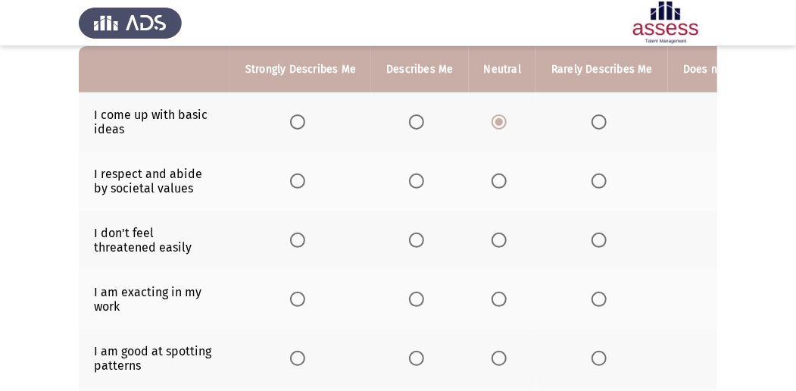
scroll to position [152, 0]
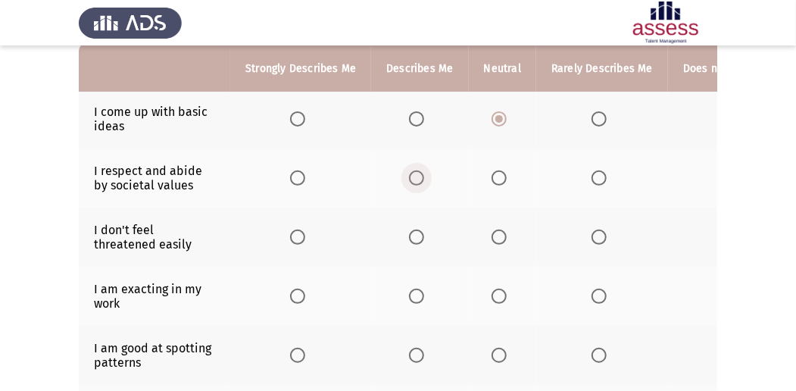
click at [421, 177] on span "Select an option" at bounding box center [416, 177] width 15 height 15
click at [421, 177] on input "Select an option" at bounding box center [416, 177] width 15 height 15
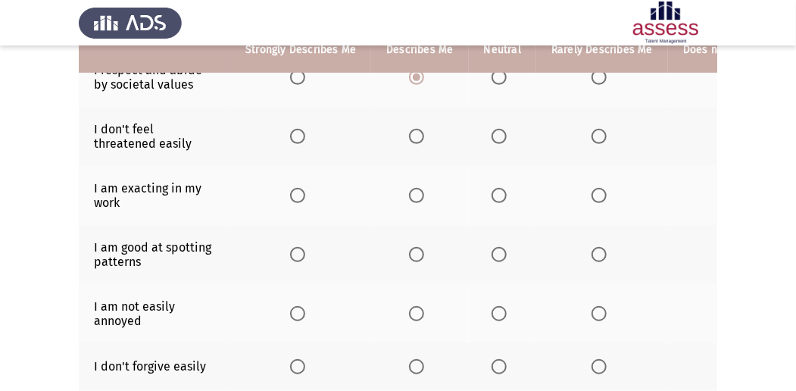
scroll to position [202, 0]
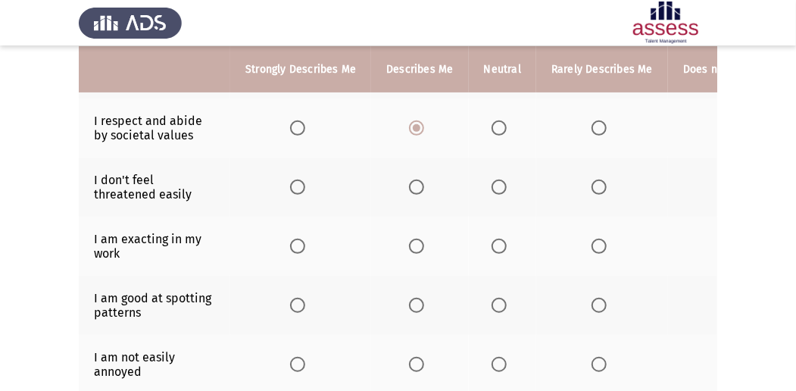
click at [292, 245] on span "Select an option" at bounding box center [297, 246] width 15 height 15
click at [292, 245] on input "Select an option" at bounding box center [297, 246] width 15 height 15
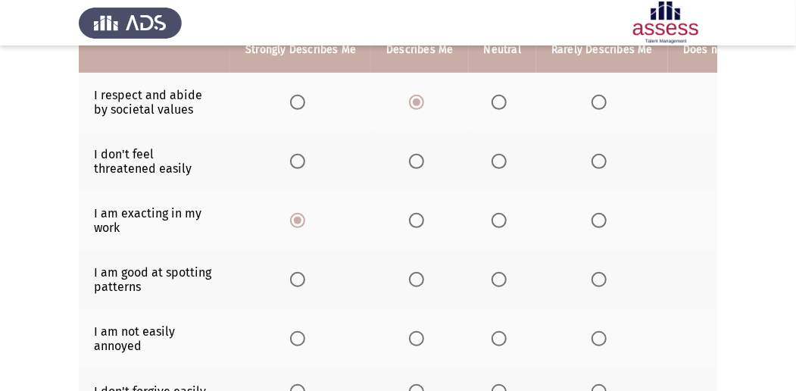
scroll to position [252, 0]
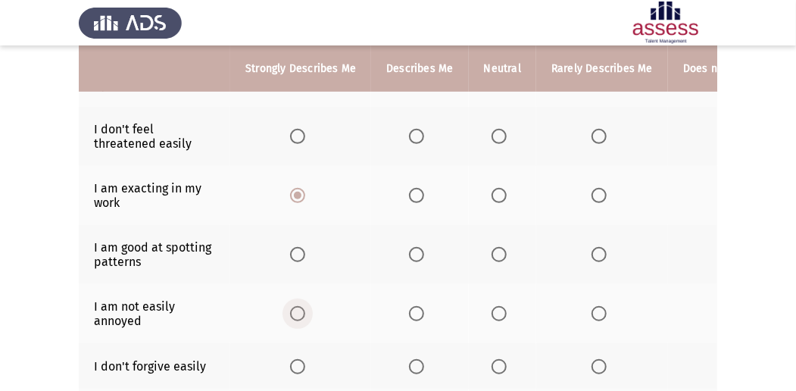
click at [296, 309] on span "Select an option" at bounding box center [297, 313] width 15 height 15
click at [296, 309] on input "Select an option" at bounding box center [297, 313] width 15 height 15
click at [505, 250] on label "Select an option" at bounding box center [502, 254] width 21 height 15
click at [505, 250] on input "Select an option" at bounding box center [499, 254] width 15 height 15
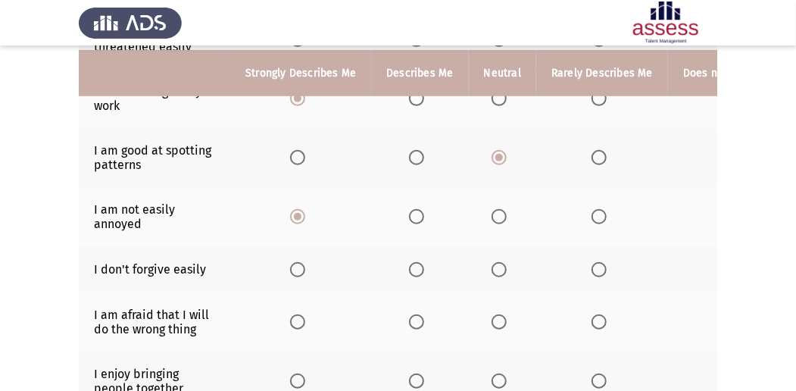
scroll to position [353, 0]
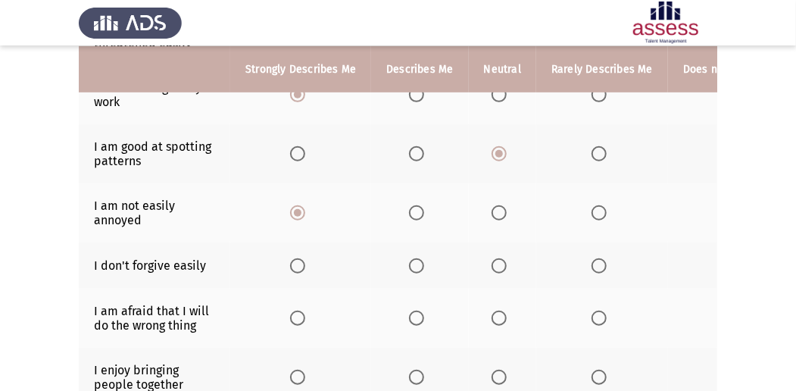
click at [497, 265] on span "Select an option" at bounding box center [499, 265] width 15 height 15
click at [497, 265] on input "Select an option" at bounding box center [499, 265] width 15 height 15
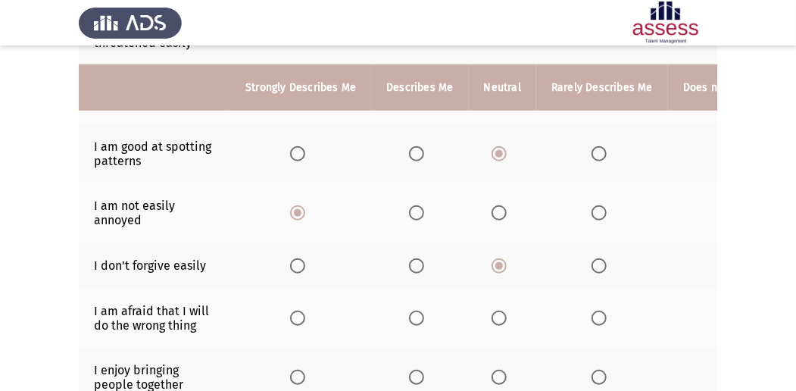
scroll to position [404, 0]
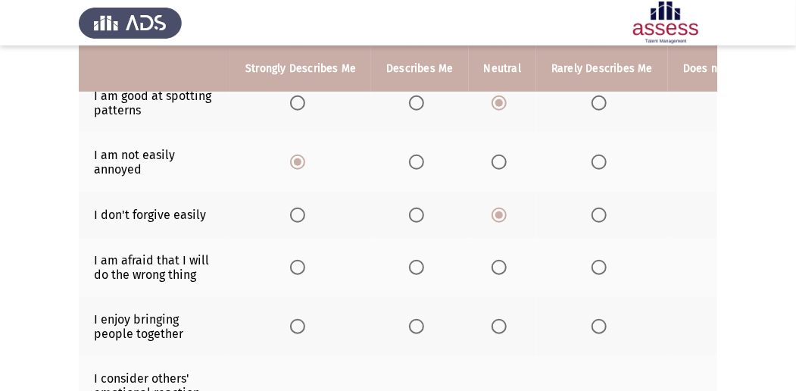
click at [418, 260] on span "Select an option" at bounding box center [416, 267] width 15 height 15
click at [418, 260] on input "Select an option" at bounding box center [416, 267] width 15 height 15
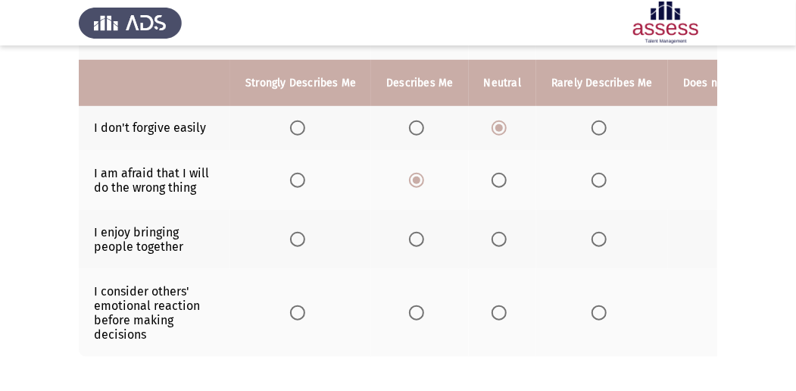
scroll to position [505, 0]
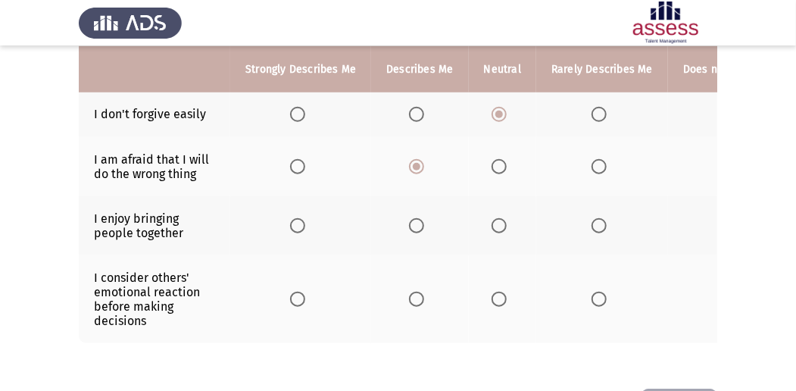
click at [299, 221] on span "Select an option" at bounding box center [297, 225] width 15 height 15
click at [299, 221] on input "Select an option" at bounding box center [297, 225] width 15 height 15
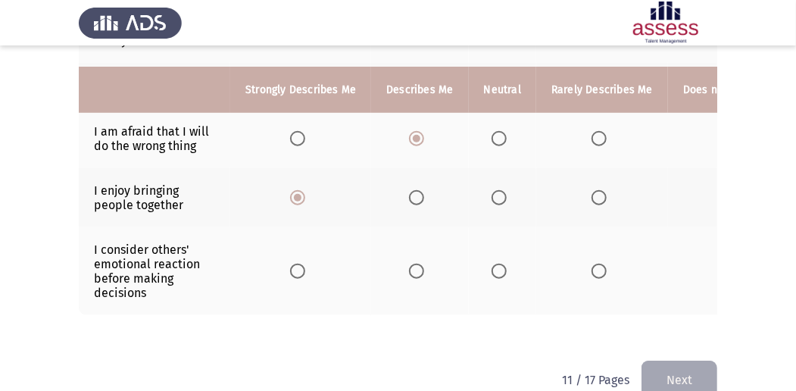
scroll to position [555, 0]
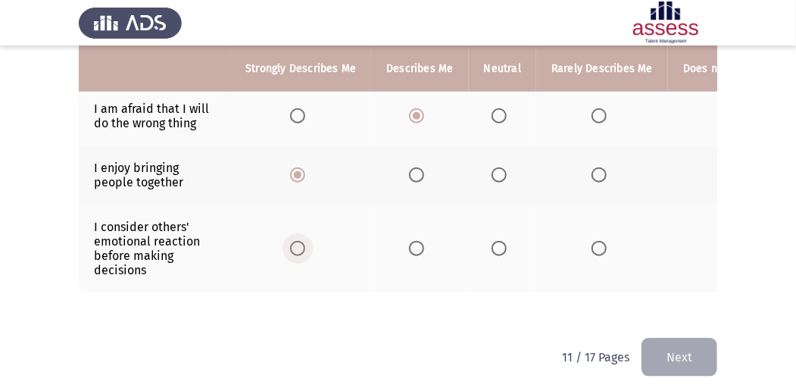
click at [298, 247] on span "Select an option" at bounding box center [297, 248] width 15 height 15
click at [298, 247] on input "Select an option" at bounding box center [297, 248] width 15 height 15
click at [668, 346] on button "Next" at bounding box center [680, 357] width 76 height 39
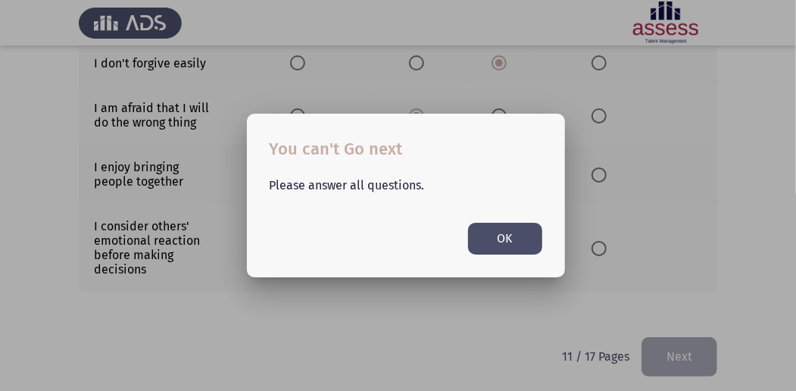
click at [509, 233] on button "OK" at bounding box center [505, 238] width 74 height 31
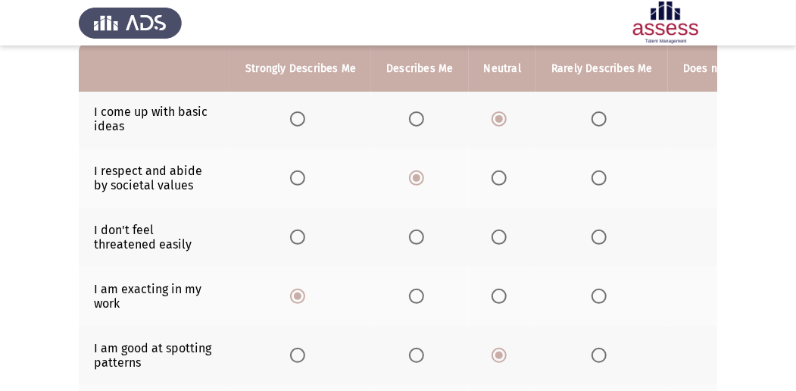
scroll to position [152, 0]
click at [494, 232] on span "Select an option" at bounding box center [499, 237] width 15 height 15
click at [494, 232] on input "Select an option" at bounding box center [499, 237] width 15 height 15
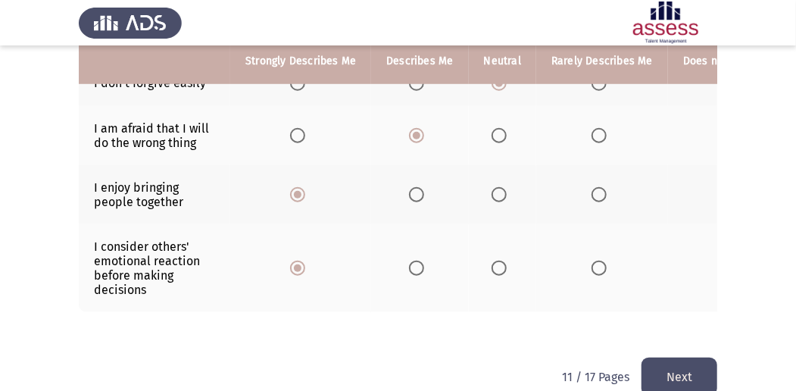
scroll to position [564, 0]
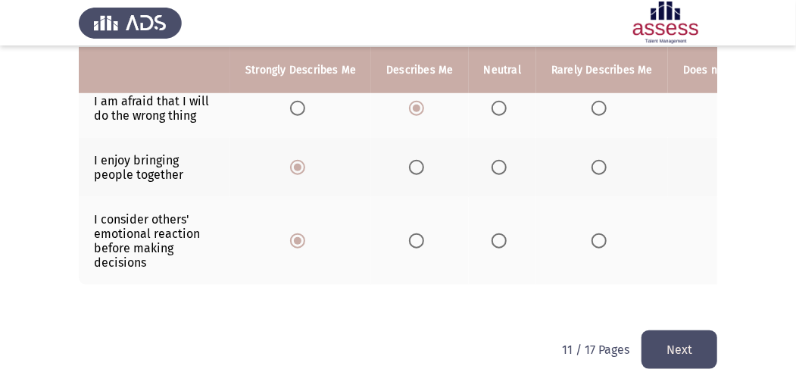
click at [701, 347] on button "Next" at bounding box center [680, 349] width 76 height 39
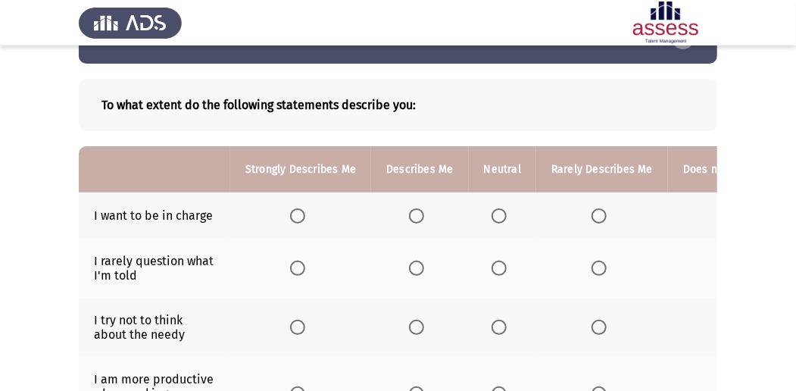
scroll to position [101, 0]
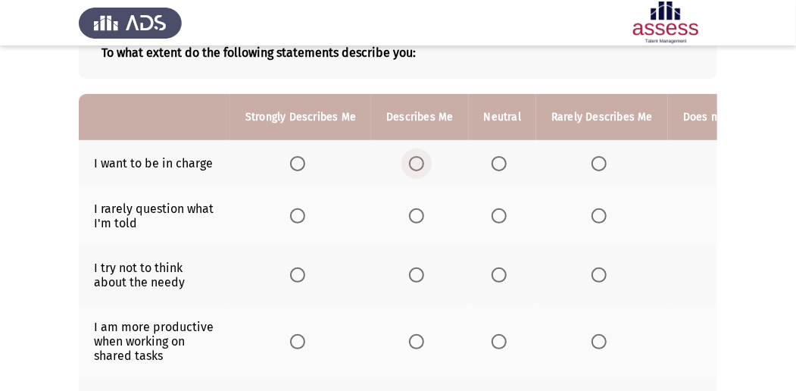
click at [411, 160] on span "Select an option" at bounding box center [416, 163] width 15 height 15
click at [411, 160] on input "Select an option" at bounding box center [416, 163] width 15 height 15
click at [495, 213] on span "Select an option" at bounding box center [499, 215] width 15 height 15
click at [495, 213] on input "Select an option" at bounding box center [499, 215] width 15 height 15
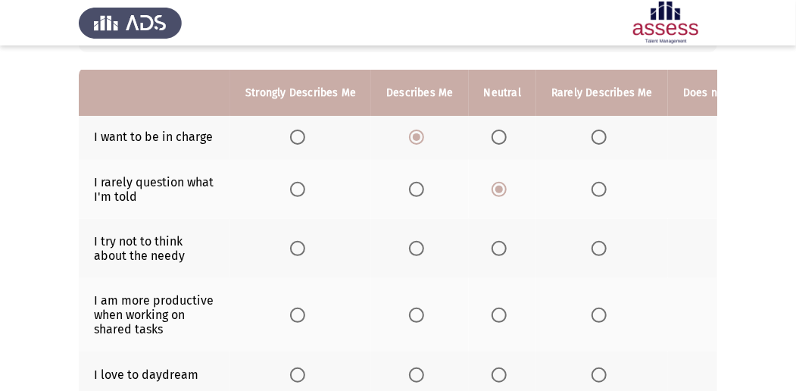
scroll to position [152, 0]
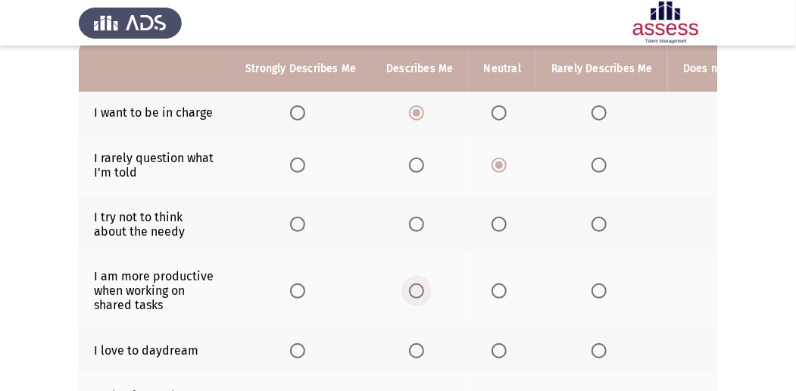
click at [418, 285] on span "Select an option" at bounding box center [416, 290] width 15 height 15
click at [418, 285] on input "Select an option" at bounding box center [416, 290] width 15 height 15
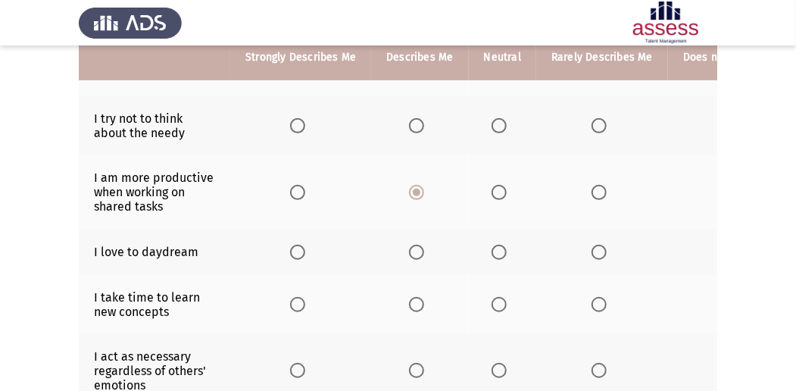
scroll to position [252, 0]
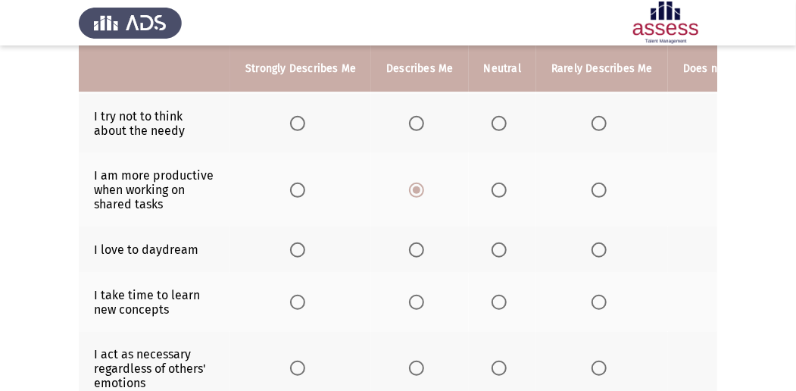
click at [409, 247] on span "Select an option" at bounding box center [416, 249] width 15 height 15
click at [409, 247] on input "Select an option" at bounding box center [416, 249] width 15 height 15
click at [494, 245] on span "Select an option" at bounding box center [499, 249] width 15 height 15
click at [494, 245] on input "Select an option" at bounding box center [499, 249] width 15 height 15
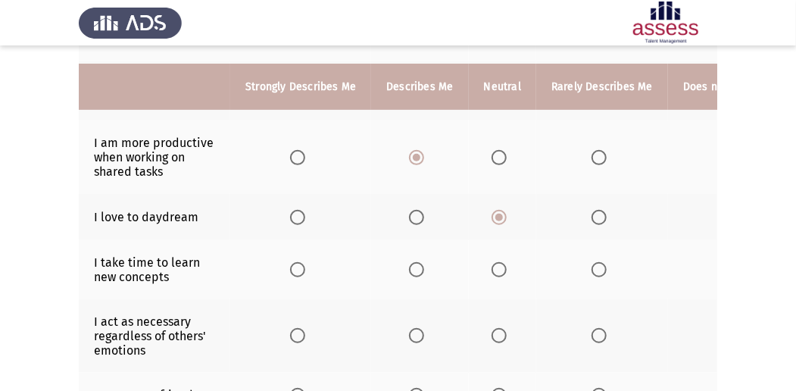
scroll to position [303, 0]
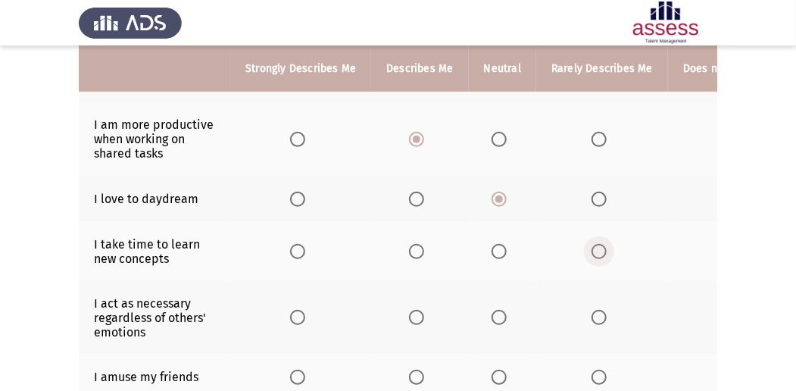
click at [596, 249] on span "Select an option" at bounding box center [599, 251] width 15 height 15
click at [596, 249] on input "Select an option" at bounding box center [599, 251] width 15 height 15
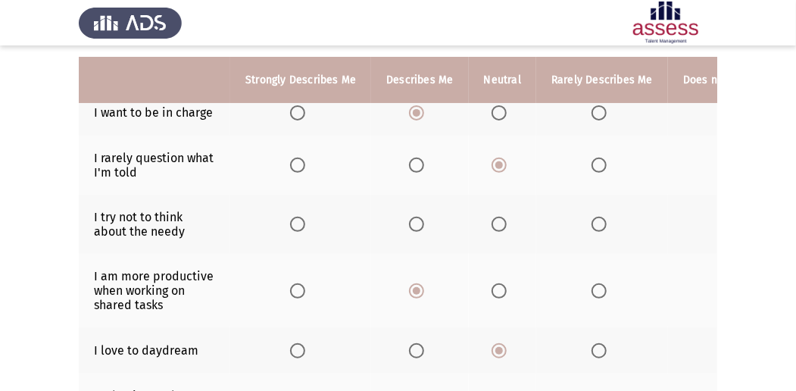
scroll to position [152, 0]
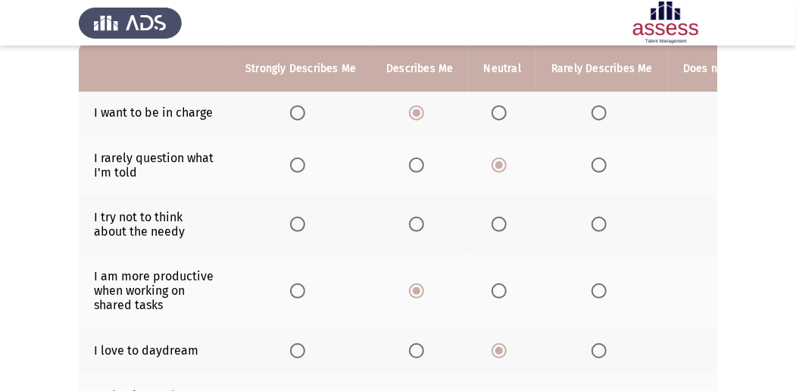
click at [501, 229] on span "Select an option" at bounding box center [499, 224] width 15 height 15
click at [501, 229] on input "Select an option" at bounding box center [499, 224] width 15 height 15
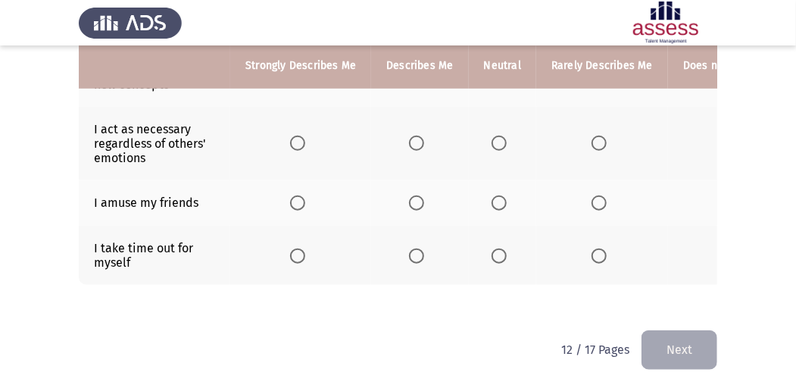
scroll to position [430, 0]
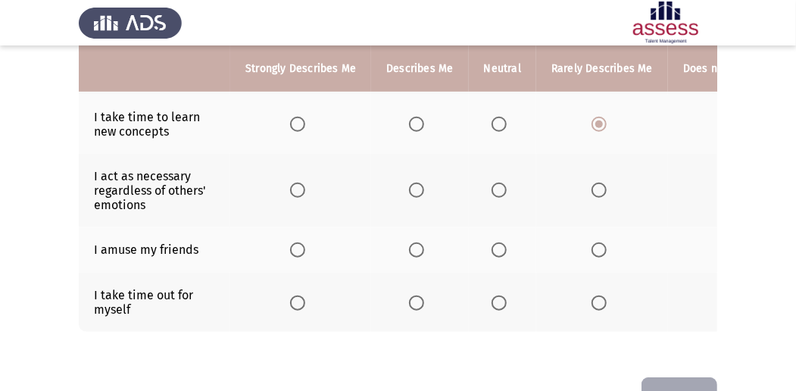
click at [500, 185] on span "Select an option" at bounding box center [499, 190] width 15 height 15
click at [500, 185] on input "Select an option" at bounding box center [499, 190] width 15 height 15
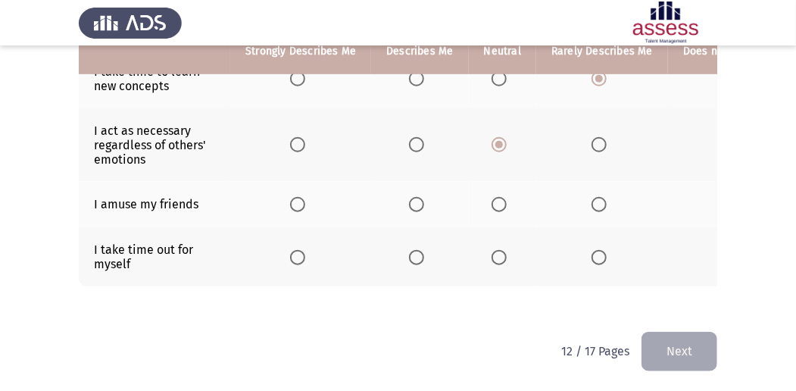
scroll to position [480, 0]
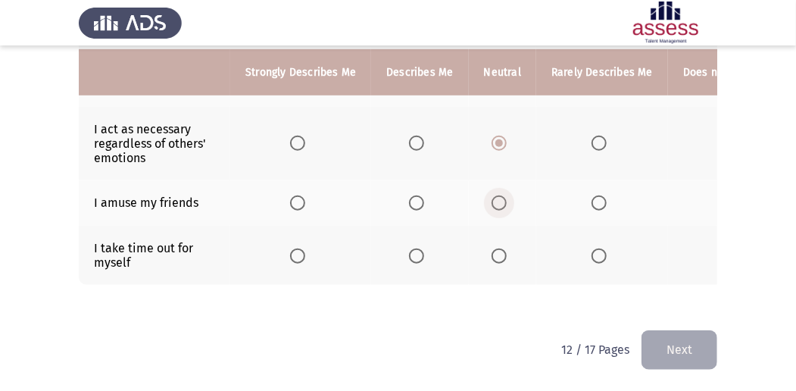
click at [495, 195] on span "Select an option" at bounding box center [499, 202] width 15 height 15
click at [495, 195] on input "Select an option" at bounding box center [499, 202] width 15 height 15
click at [412, 248] on span "Select an option" at bounding box center [416, 255] width 15 height 15
click at [412, 248] on input "Select an option" at bounding box center [416, 255] width 15 height 15
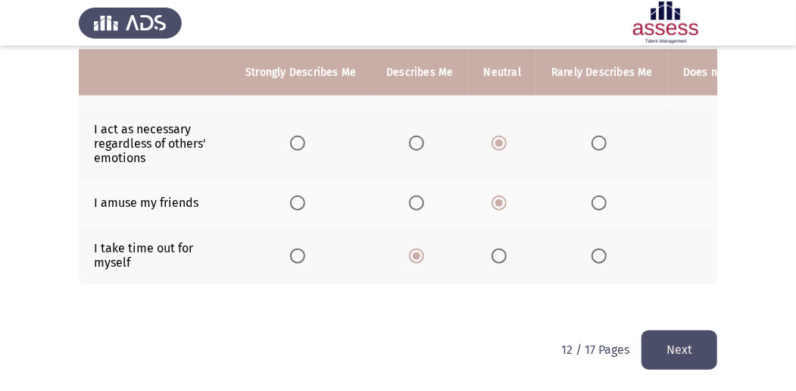
click at [500, 255] on th at bounding box center [502, 255] width 67 height 59
click at [498, 252] on span "Select an option" at bounding box center [499, 255] width 15 height 15
click at [498, 252] on input "Select an option" at bounding box center [499, 255] width 15 height 15
click at [683, 336] on button "Next" at bounding box center [680, 349] width 76 height 39
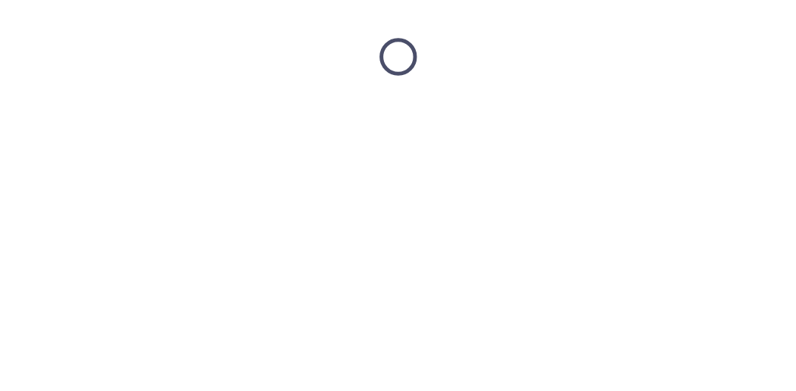
scroll to position [0, 0]
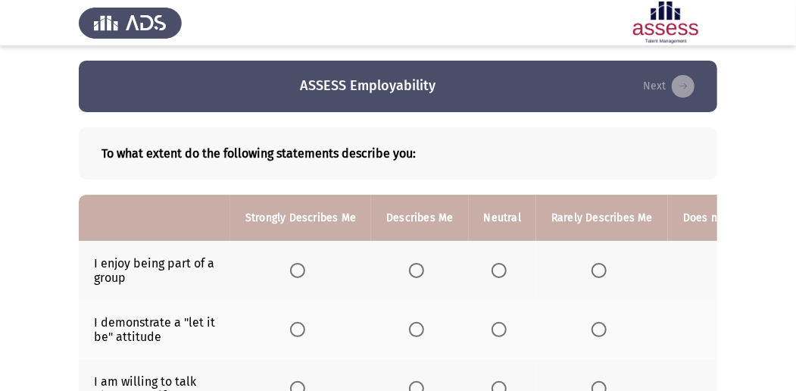
click at [296, 267] on span "Select an option" at bounding box center [297, 270] width 15 height 15
click at [296, 267] on input "Select an option" at bounding box center [297, 270] width 15 height 15
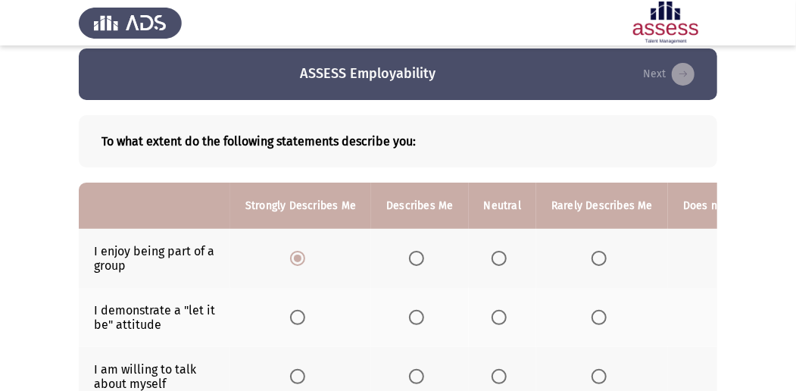
scroll to position [101, 0]
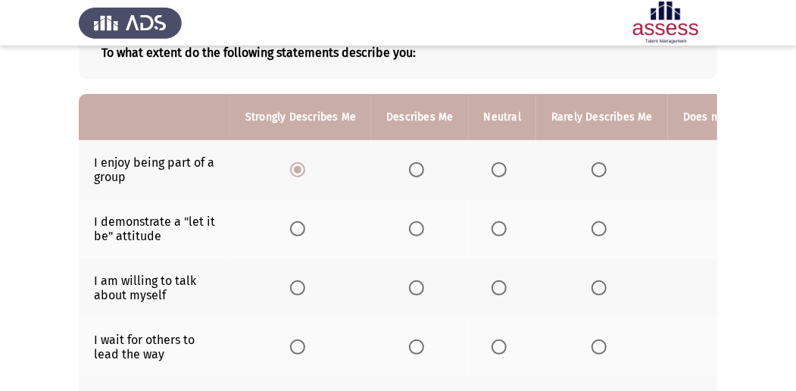
click at [293, 285] on span "Select an option" at bounding box center [297, 287] width 15 height 15
click at [293, 285] on input "Select an option" at bounding box center [297, 287] width 15 height 15
click at [511, 229] on th at bounding box center [502, 228] width 67 height 59
click at [501, 229] on span "Select an option" at bounding box center [499, 228] width 15 height 15
click at [501, 229] on input "Select an option" at bounding box center [499, 228] width 15 height 15
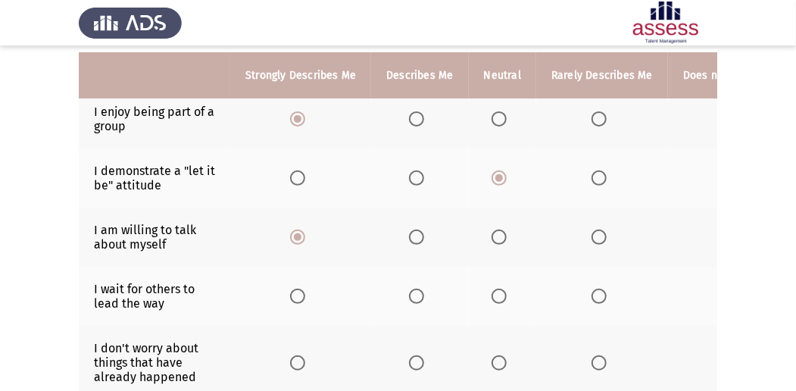
scroll to position [202, 0]
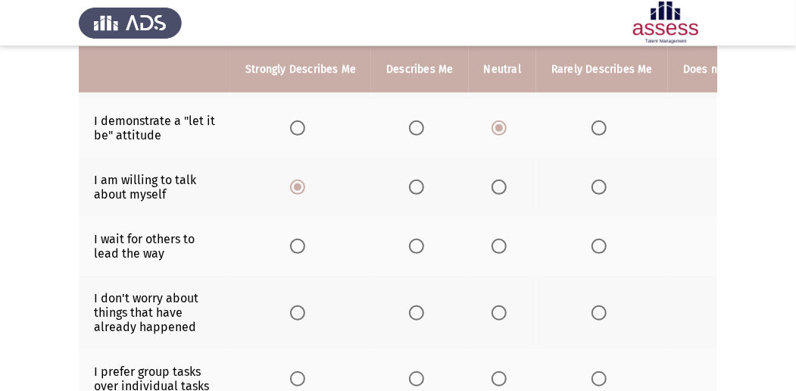
click at [492, 239] on span "Select an option" at bounding box center [499, 246] width 15 height 15
click at [492, 239] on input "Select an option" at bounding box center [499, 246] width 15 height 15
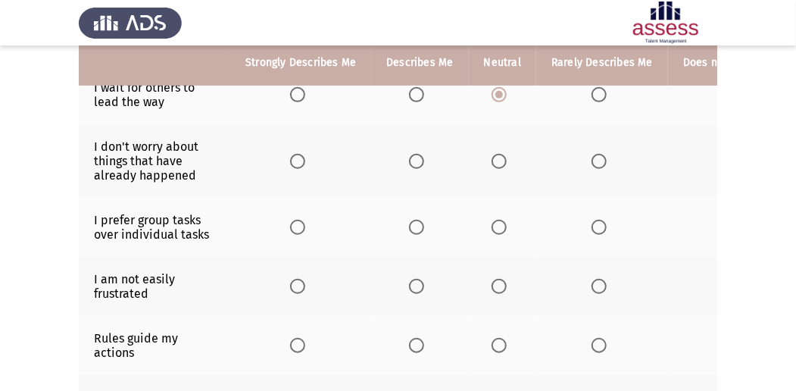
scroll to position [303, 0]
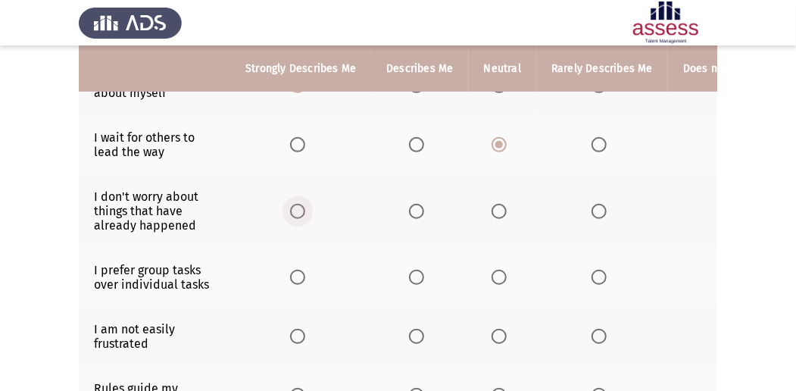
click at [295, 211] on span "Select an option" at bounding box center [297, 211] width 15 height 15
click at [295, 211] on input "Select an option" at bounding box center [297, 211] width 15 height 15
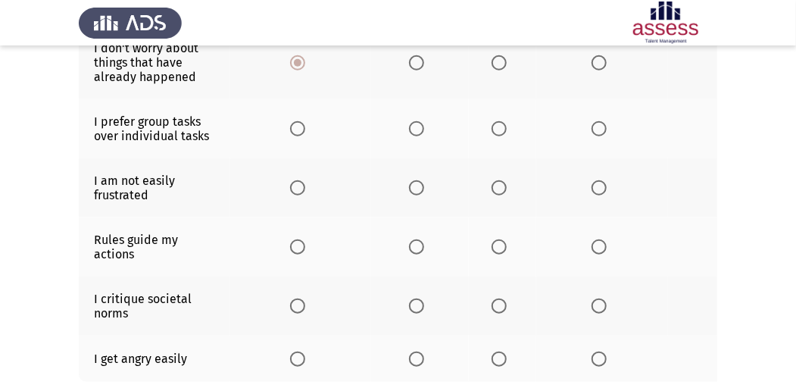
scroll to position [455, 0]
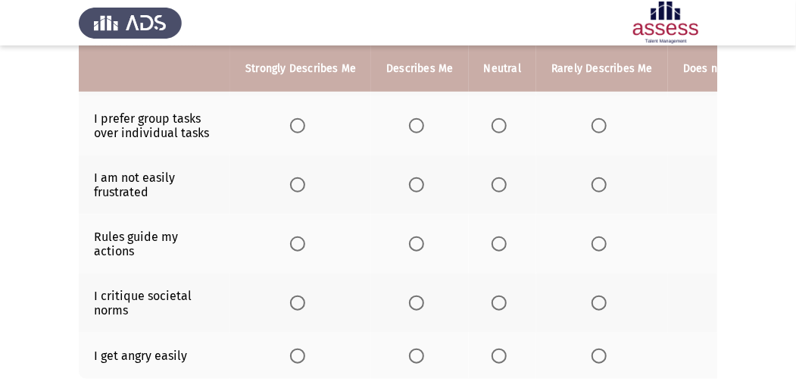
click at [414, 125] on span "Select an option" at bounding box center [416, 125] width 15 height 15
click at [414, 125] on input "Select an option" at bounding box center [416, 125] width 15 height 15
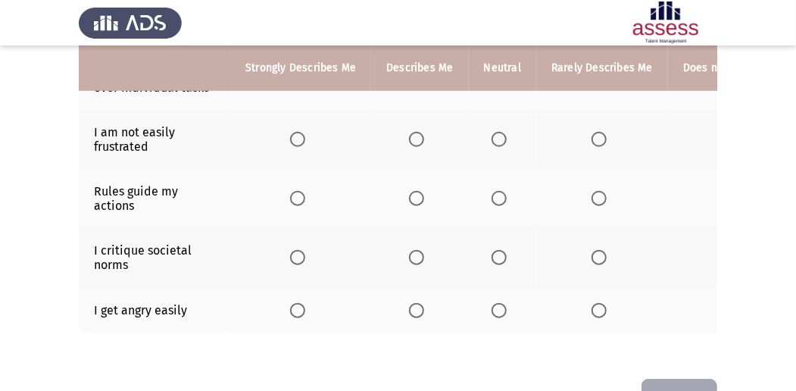
scroll to position [449, 0]
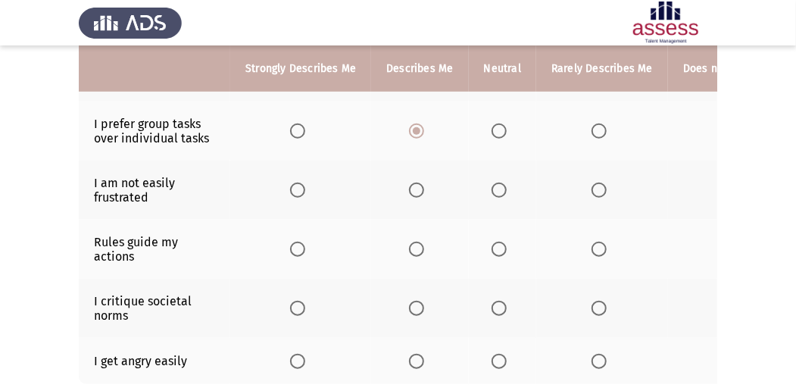
click at [498, 193] on span "Select an option" at bounding box center [499, 190] width 15 height 15
click at [498, 193] on input "Select an option" at bounding box center [499, 190] width 15 height 15
click at [298, 242] on span "Select an option" at bounding box center [297, 249] width 15 height 15
click at [298, 242] on input "Select an option" at bounding box center [297, 249] width 15 height 15
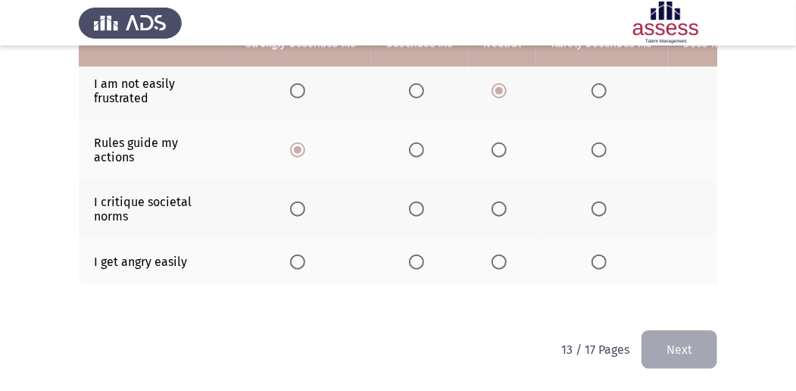
scroll to position [550, 0]
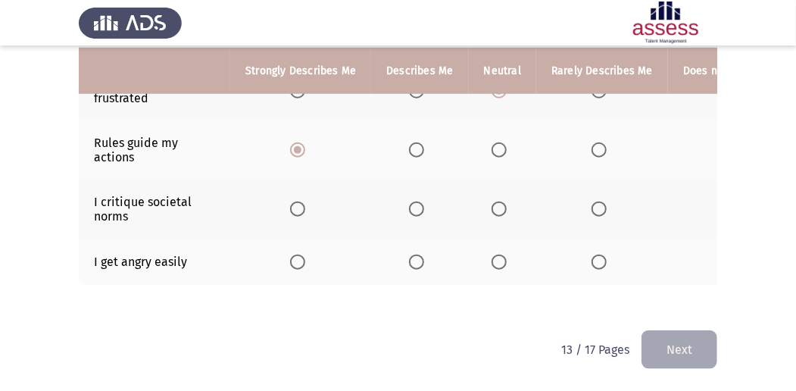
click at [597, 255] on span "Select an option" at bounding box center [599, 262] width 15 height 15
click at [597, 255] on input "Select an option" at bounding box center [599, 262] width 15 height 15
click at [499, 202] on span "Select an option" at bounding box center [499, 209] width 15 height 15
click at [499, 202] on input "Select an option" at bounding box center [499, 209] width 15 height 15
click at [667, 358] on button "Next" at bounding box center [680, 349] width 76 height 39
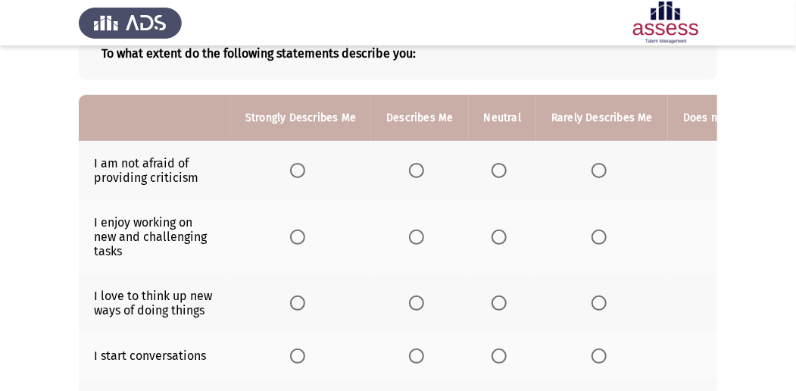
scroll to position [101, 0]
click at [298, 233] on span "Select an option" at bounding box center [297, 236] width 15 height 15
click at [298, 233] on input "Select an option" at bounding box center [297, 236] width 15 height 15
click at [495, 177] on th at bounding box center [502, 169] width 67 height 59
click at [506, 167] on label "Select an option" at bounding box center [502, 169] width 21 height 15
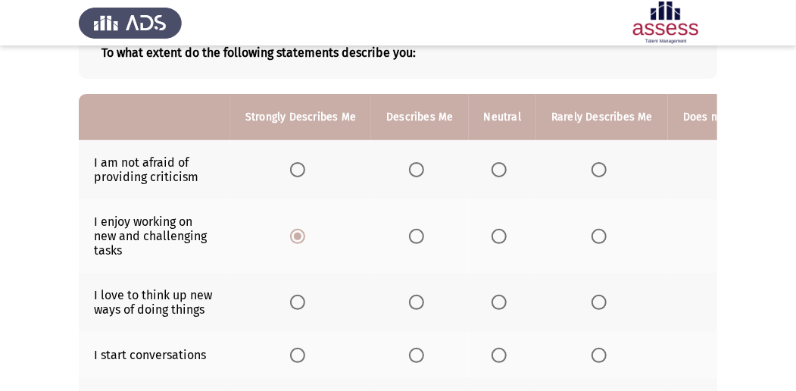
click at [506, 167] on input "Select an option" at bounding box center [499, 169] width 15 height 15
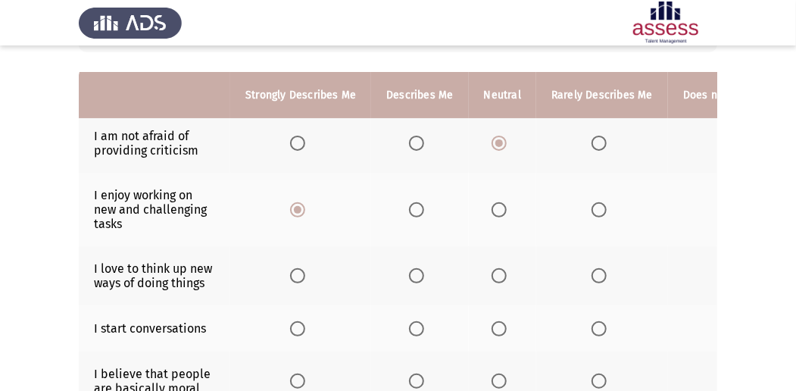
scroll to position [202, 0]
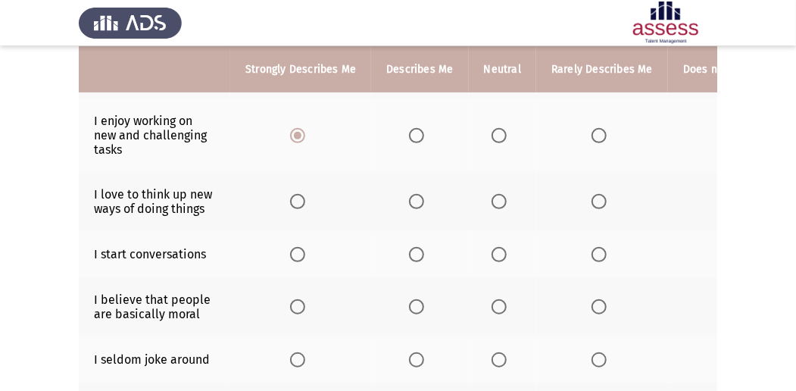
click at [298, 202] on span "Select an option" at bounding box center [297, 201] width 15 height 15
click at [298, 202] on input "Select an option" at bounding box center [297, 201] width 15 height 15
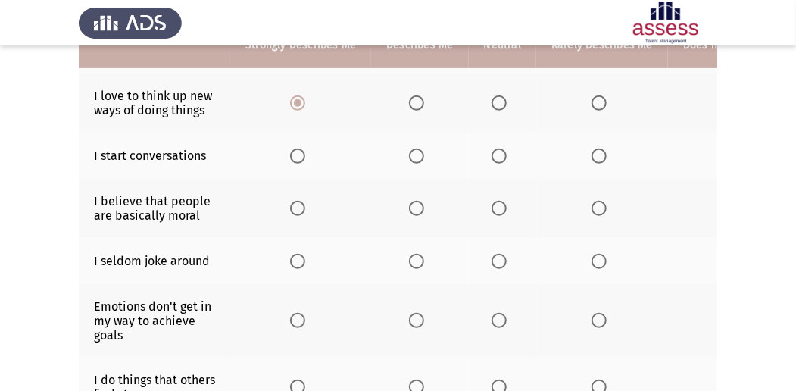
scroll to position [303, 0]
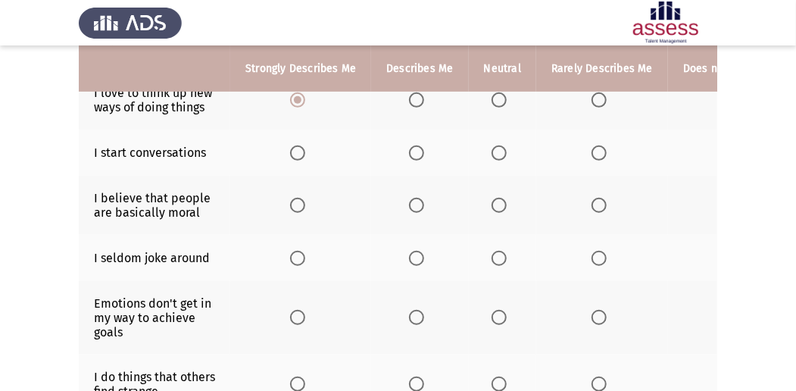
click at [294, 153] on span "Select an option" at bounding box center [297, 152] width 15 height 15
click at [294, 153] on input "Select an option" at bounding box center [297, 152] width 15 height 15
click at [498, 202] on span "Select an option" at bounding box center [499, 205] width 15 height 15
click at [498, 202] on input "Select an option" at bounding box center [499, 205] width 15 height 15
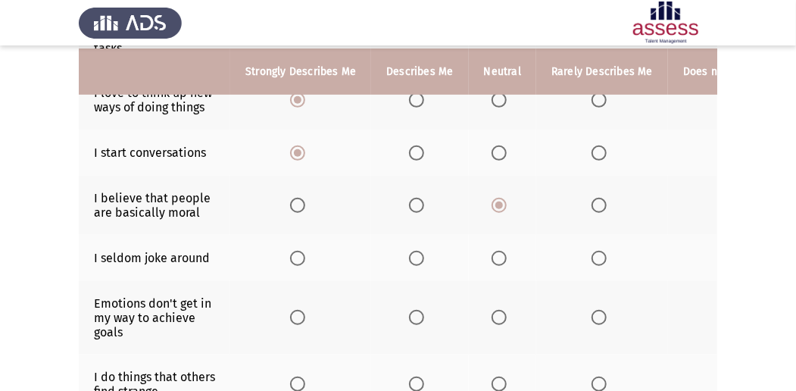
scroll to position [353, 0]
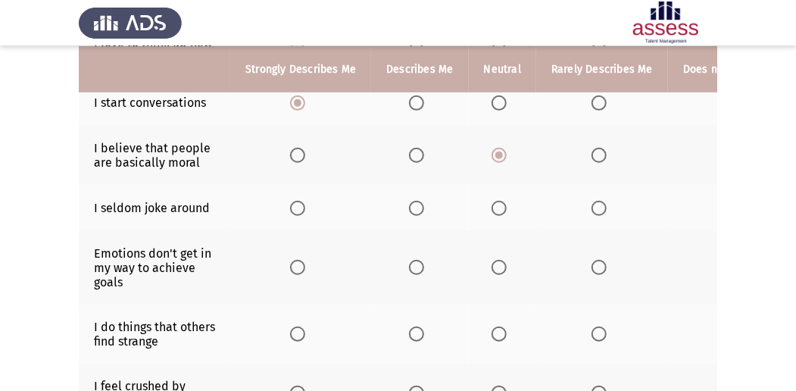
click at [501, 208] on span "Select an option" at bounding box center [499, 208] width 15 height 15
click at [501, 208] on input "Select an option" at bounding box center [499, 208] width 15 height 15
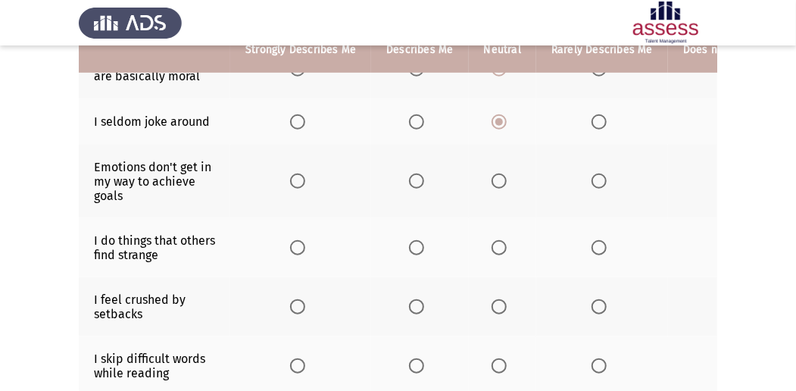
scroll to position [455, 0]
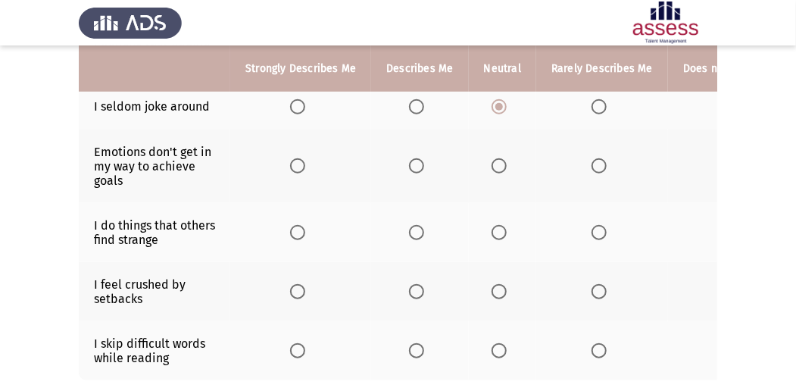
click at [409, 163] on span "Select an option" at bounding box center [416, 165] width 15 height 15
click at [409, 163] on input "Select an option" at bounding box center [416, 165] width 15 height 15
click at [505, 235] on label "Select an option" at bounding box center [502, 232] width 21 height 15
click at [505, 235] on input "Select an option" at bounding box center [499, 232] width 15 height 15
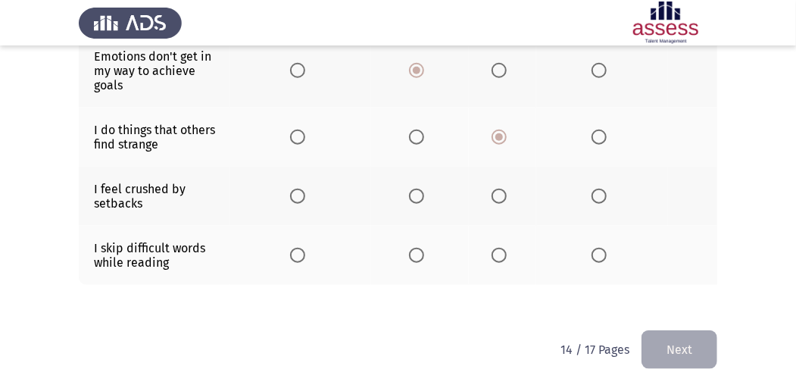
scroll to position [551, 0]
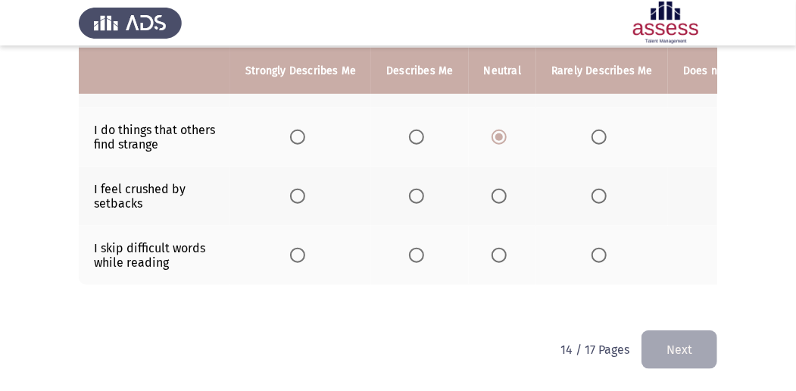
click at [500, 191] on span "Select an option" at bounding box center [499, 196] width 15 height 15
click at [500, 191] on input "Select an option" at bounding box center [499, 196] width 15 height 15
click at [596, 248] on span "Select an option" at bounding box center [599, 255] width 15 height 15
click at [596, 248] on input "Select an option" at bounding box center [599, 255] width 15 height 15
click at [668, 347] on button "Next" at bounding box center [680, 349] width 76 height 39
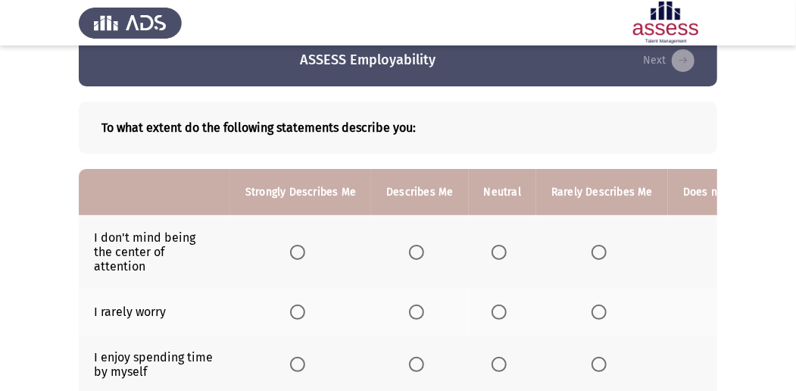
scroll to position [50, 0]
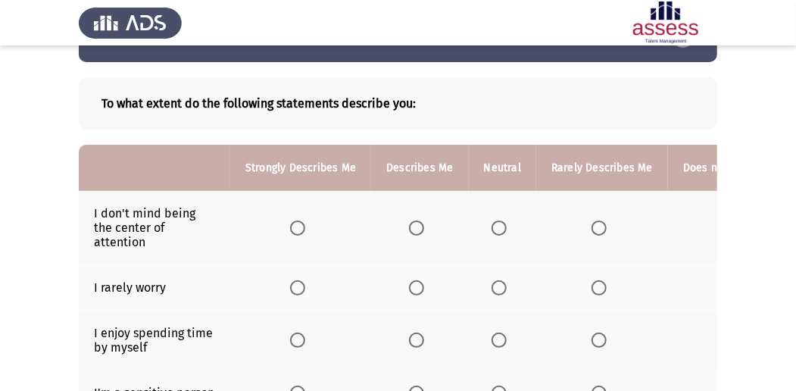
click at [414, 287] on span "Select an option" at bounding box center [416, 287] width 15 height 15
click at [414, 287] on input "Select an option" at bounding box center [416, 287] width 15 height 15
click at [493, 283] on span "Select an option" at bounding box center [499, 287] width 15 height 15
click at [493, 283] on input "Select an option" at bounding box center [499, 287] width 15 height 15
click at [411, 288] on span "Select an option" at bounding box center [416, 287] width 15 height 15
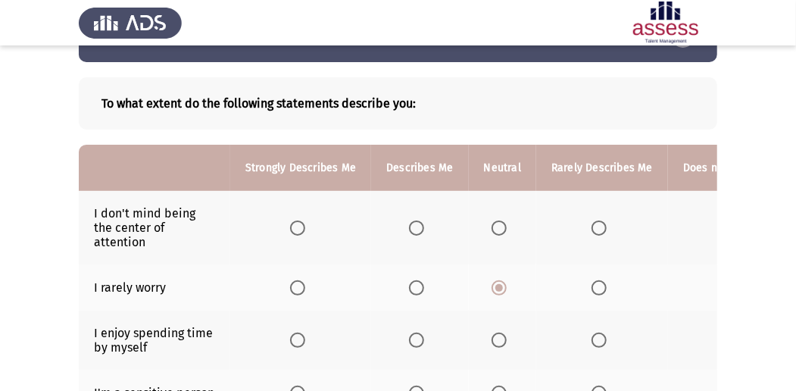
click at [411, 288] on input "Select an option" at bounding box center [416, 287] width 15 height 15
click at [492, 226] on span "Select an option" at bounding box center [499, 227] width 15 height 15
click at [492, 226] on input "Select an option" at bounding box center [499, 227] width 15 height 15
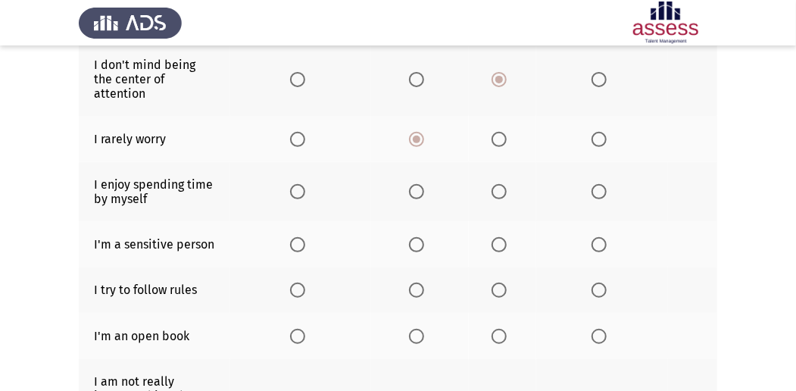
scroll to position [202, 0]
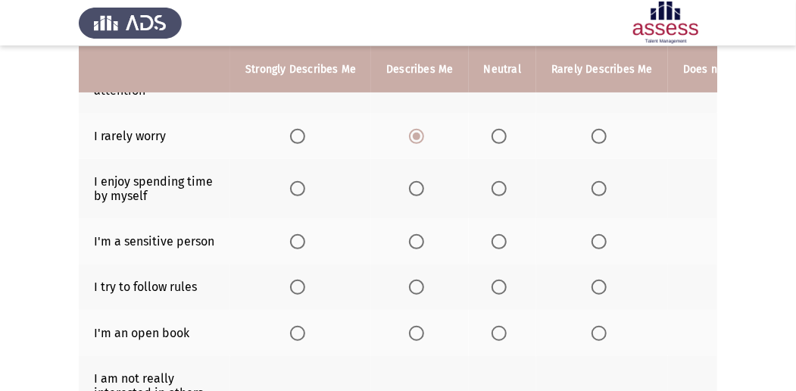
click at [492, 181] on span "Select an option" at bounding box center [499, 188] width 15 height 15
click at [492, 181] on input "Select an option" at bounding box center [499, 188] width 15 height 15
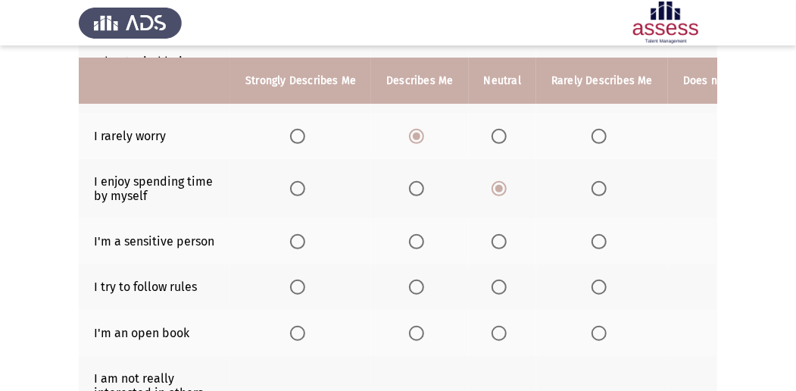
scroll to position [252, 0]
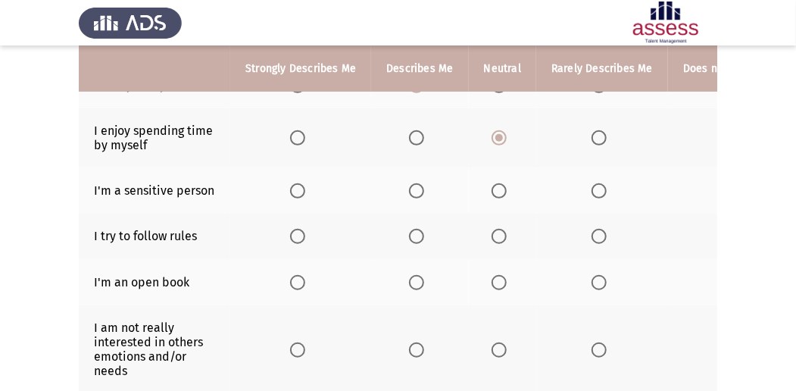
click at [293, 235] on span "Select an option" at bounding box center [297, 236] width 15 height 15
click at [293, 235] on input "Select an option" at bounding box center [297, 236] width 15 height 15
click at [597, 275] on span "Select an option" at bounding box center [599, 282] width 15 height 15
click at [597, 275] on input "Select an option" at bounding box center [599, 282] width 15 height 15
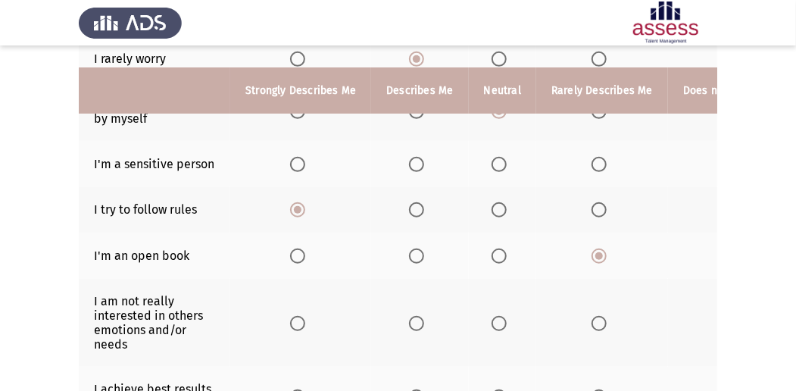
scroll to position [303, 0]
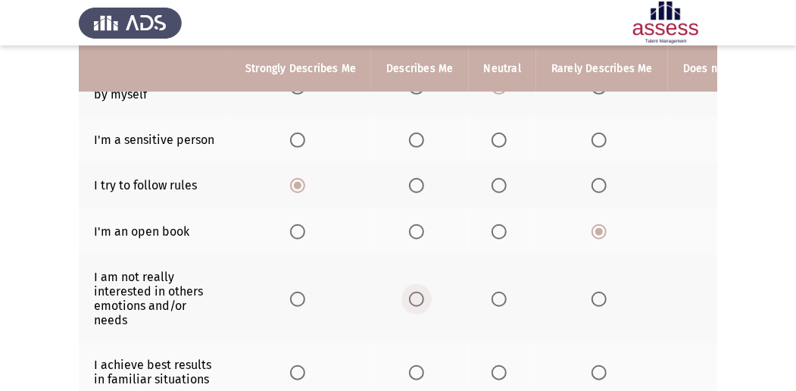
click at [412, 297] on span "Select an option" at bounding box center [416, 299] width 15 height 15
click at [412, 297] on input "Select an option" at bounding box center [416, 299] width 15 height 15
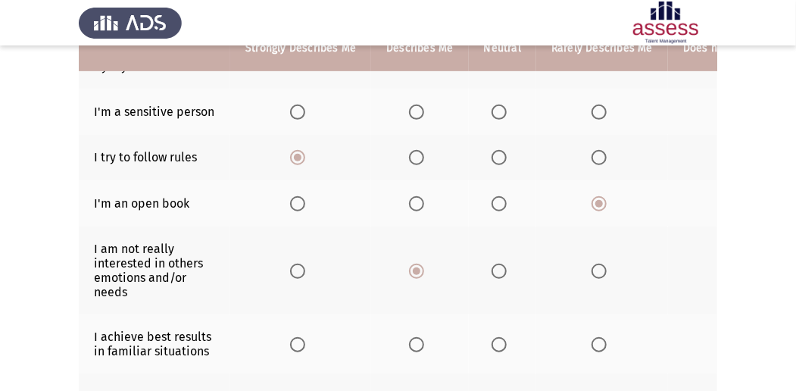
scroll to position [353, 0]
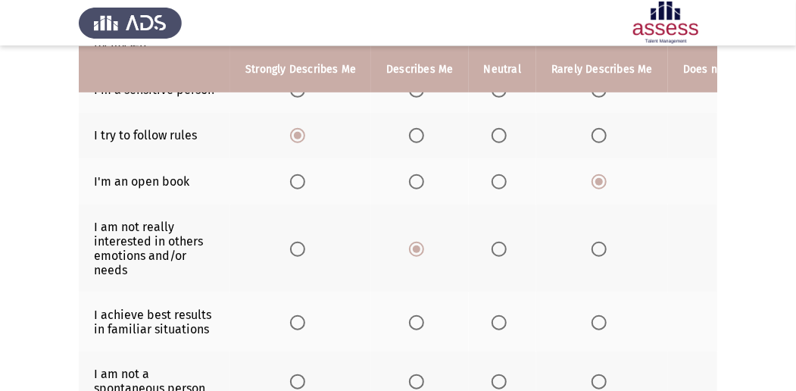
click at [298, 319] on span "Select an option" at bounding box center [297, 322] width 15 height 15
click at [298, 319] on input "Select an option" at bounding box center [297, 322] width 15 height 15
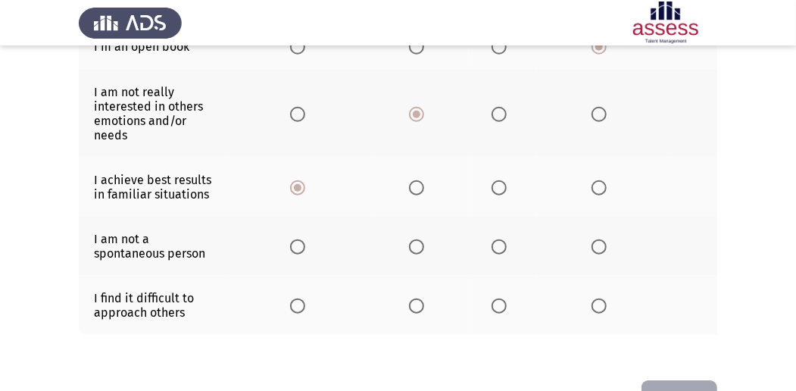
scroll to position [505, 0]
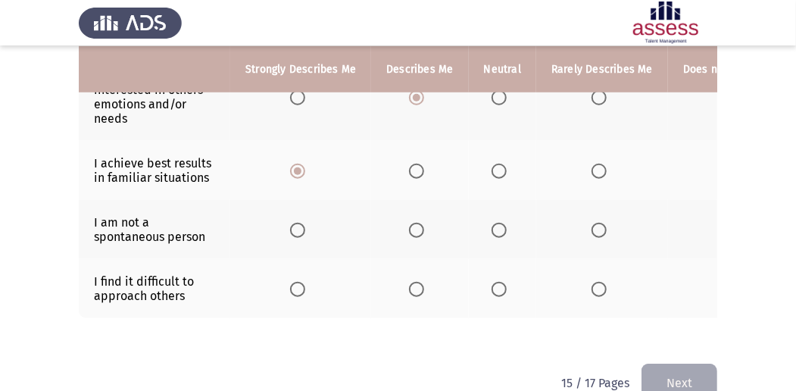
click at [496, 227] on span "Select an option" at bounding box center [499, 230] width 15 height 15
click at [496, 227] on input "Select an option" at bounding box center [499, 230] width 15 height 15
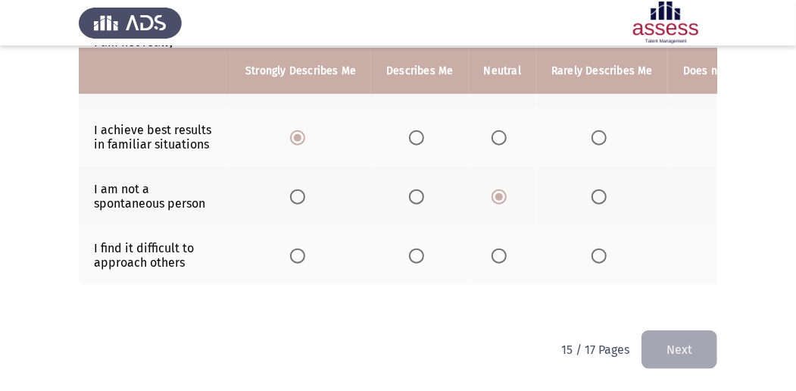
scroll to position [540, 0]
click at [410, 248] on span "Select an option" at bounding box center [416, 255] width 15 height 15
click at [410, 248] on input "Select an option" at bounding box center [416, 255] width 15 height 15
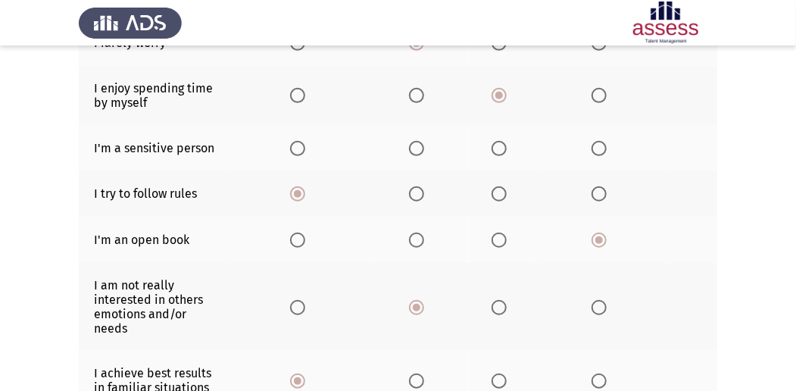
scroll to position [237, 0]
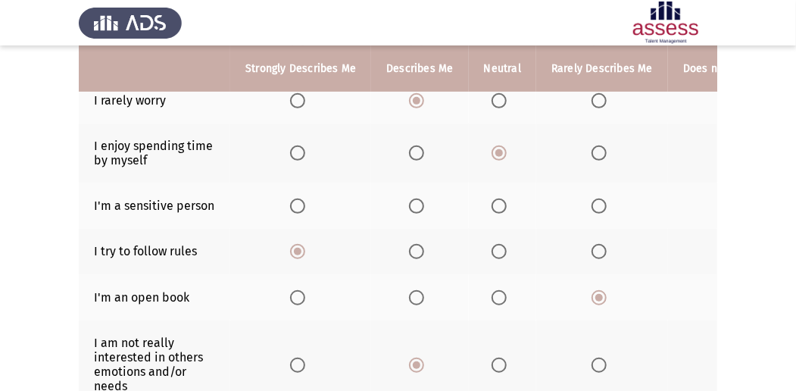
click at [409, 200] on span "Select an option" at bounding box center [416, 205] width 15 height 15
click at [409, 200] on input "Select an option" at bounding box center [416, 205] width 15 height 15
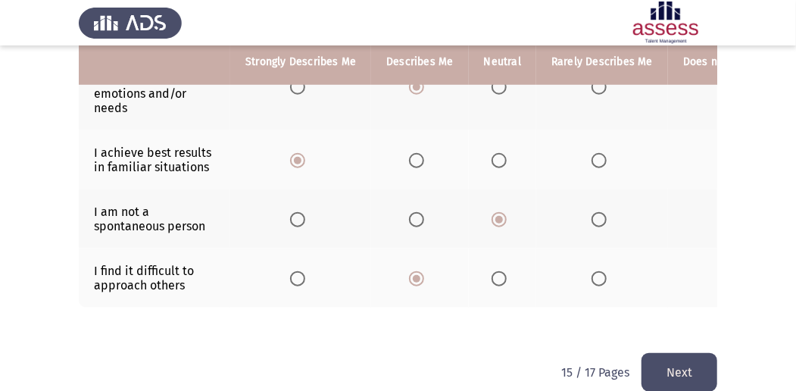
scroll to position [540, 0]
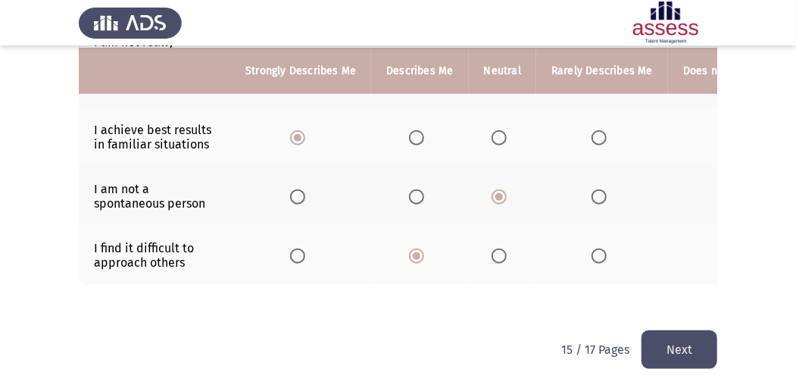
click at [688, 338] on button "Next" at bounding box center [680, 349] width 76 height 39
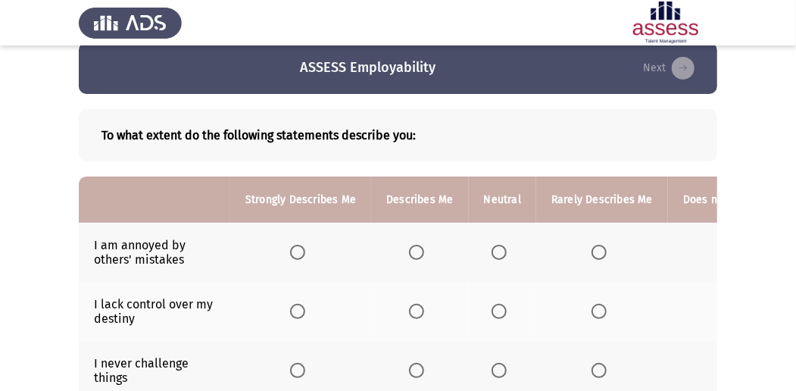
scroll to position [50, 0]
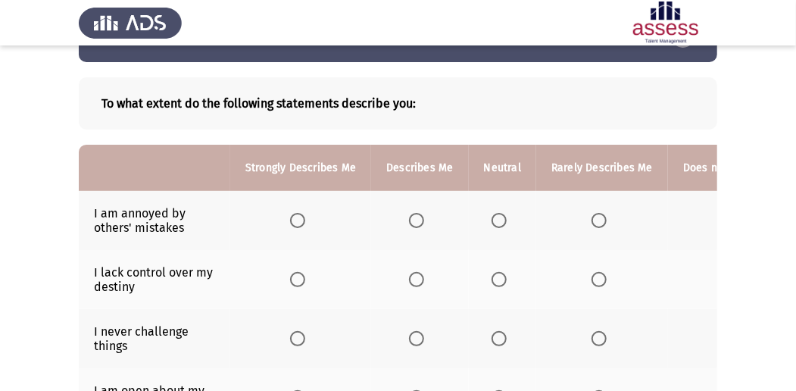
click at [411, 219] on span "Select an option" at bounding box center [416, 220] width 15 height 15
click at [411, 219] on input "Select an option" at bounding box center [416, 220] width 15 height 15
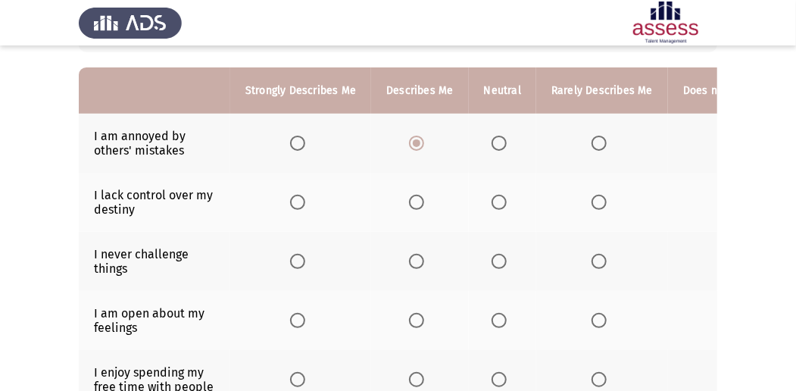
scroll to position [152, 0]
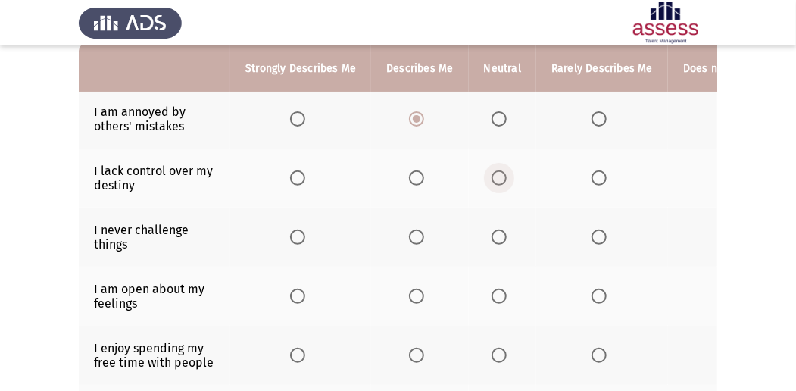
click at [496, 183] on span "Select an option" at bounding box center [499, 177] width 15 height 15
click at [496, 183] on input "Select an option" at bounding box center [499, 177] width 15 height 15
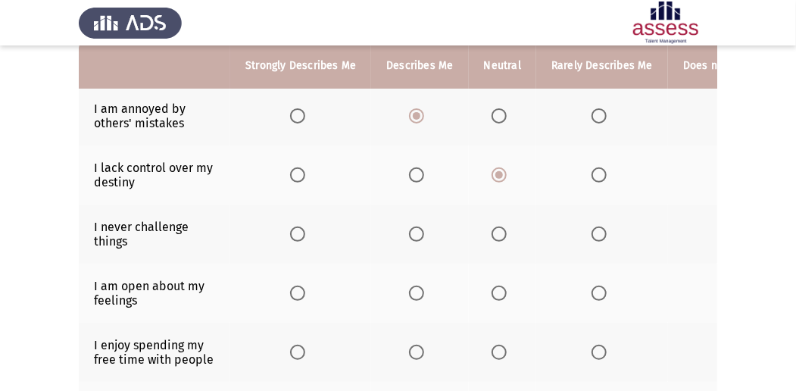
scroll to position [202, 0]
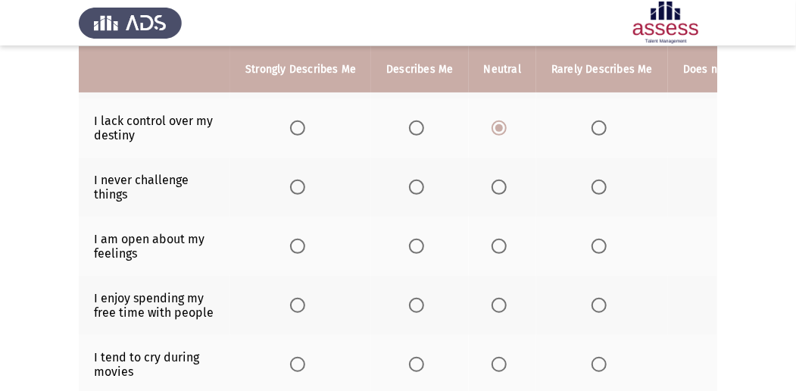
click at [592, 180] on span "Select an option" at bounding box center [599, 187] width 15 height 15
click at [592, 180] on input "Select an option" at bounding box center [599, 187] width 15 height 15
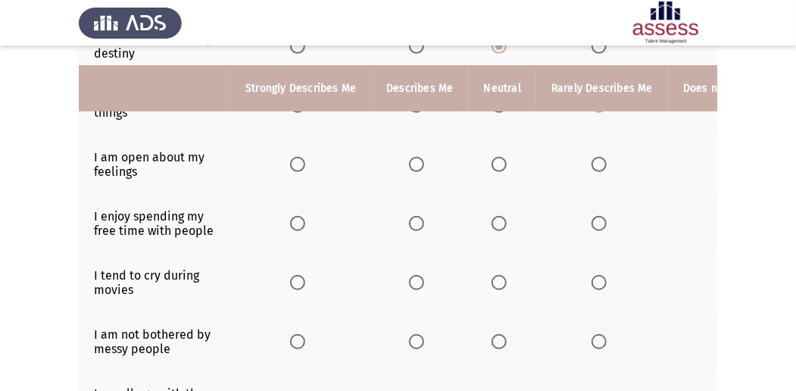
scroll to position [303, 0]
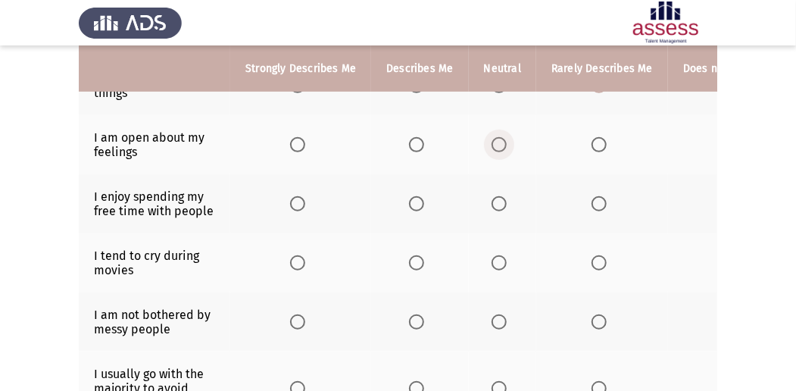
click at [499, 150] on span "Select an option" at bounding box center [499, 144] width 15 height 15
click at [499, 150] on input "Select an option" at bounding box center [499, 144] width 15 height 15
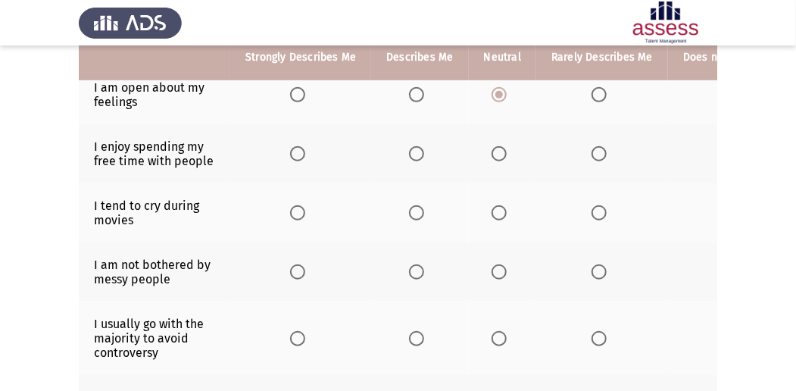
scroll to position [353, 0]
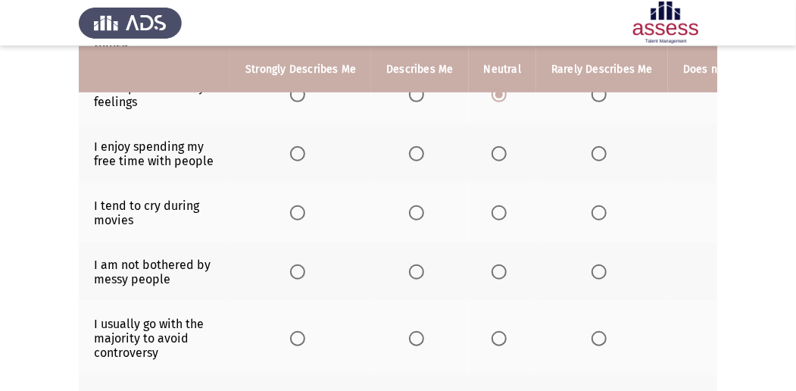
click at [417, 146] on span "Select an option" at bounding box center [416, 153] width 15 height 15
click at [417, 146] on input "Select an option" at bounding box center [416, 153] width 15 height 15
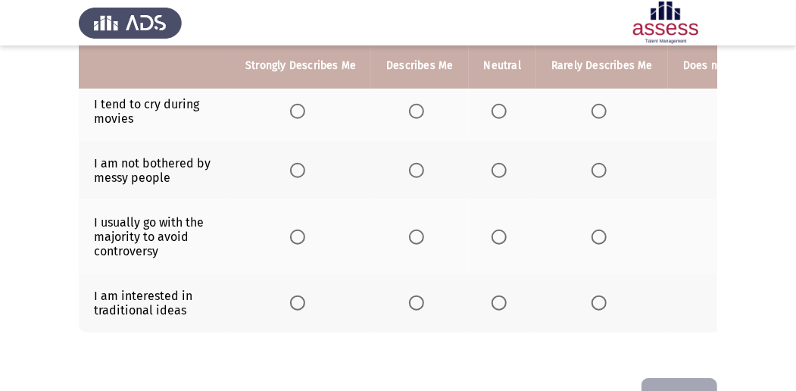
scroll to position [404, 0]
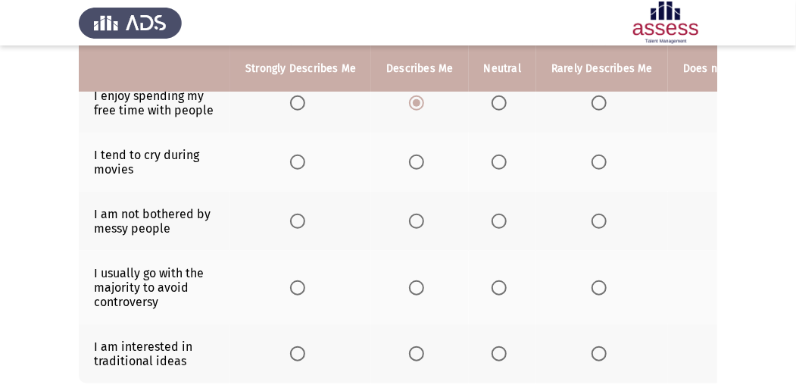
click at [497, 162] on span "Select an option" at bounding box center [499, 162] width 15 height 15
click at [497, 162] on input "Select an option" at bounding box center [499, 162] width 15 height 15
click at [595, 164] on span "Select an option" at bounding box center [599, 162] width 15 height 15
click at [595, 164] on input "Select an option" at bounding box center [599, 162] width 15 height 15
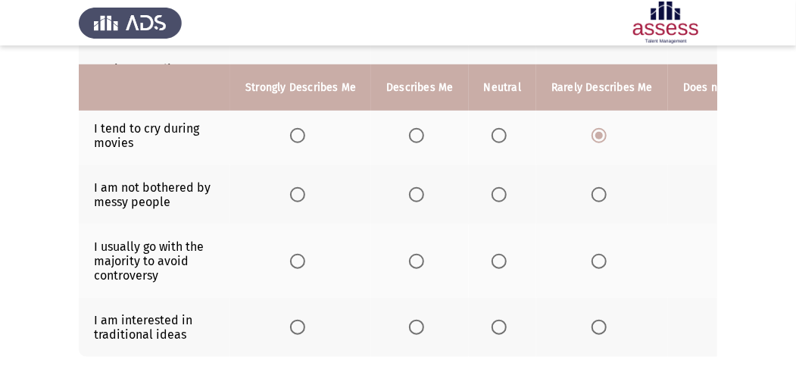
scroll to position [455, 0]
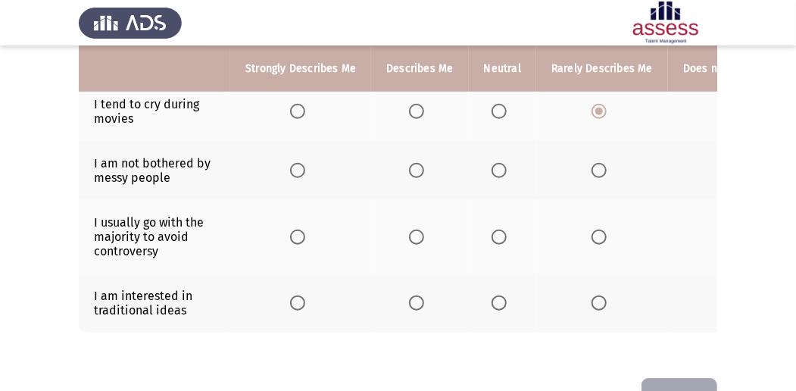
click at [495, 166] on span "Select an option" at bounding box center [499, 170] width 15 height 15
click at [495, 166] on input "Select an option" at bounding box center [499, 170] width 15 height 15
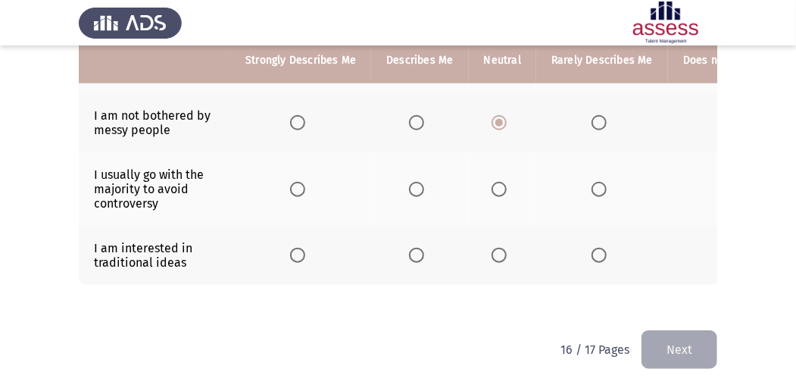
scroll to position [505, 0]
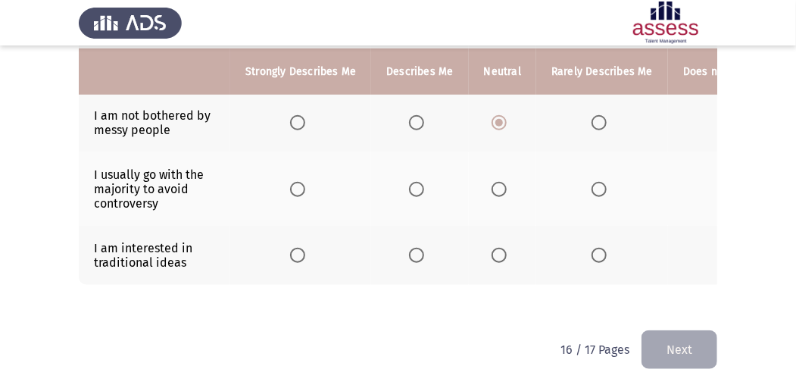
click at [285, 186] on th at bounding box center [300, 188] width 141 height 73
click at [294, 182] on span "Select an option" at bounding box center [297, 189] width 15 height 15
click at [294, 182] on input "Select an option" at bounding box center [297, 189] width 15 height 15
click at [497, 185] on span "Select an option" at bounding box center [499, 189] width 15 height 15
click at [497, 185] on input "Select an option" at bounding box center [499, 189] width 15 height 15
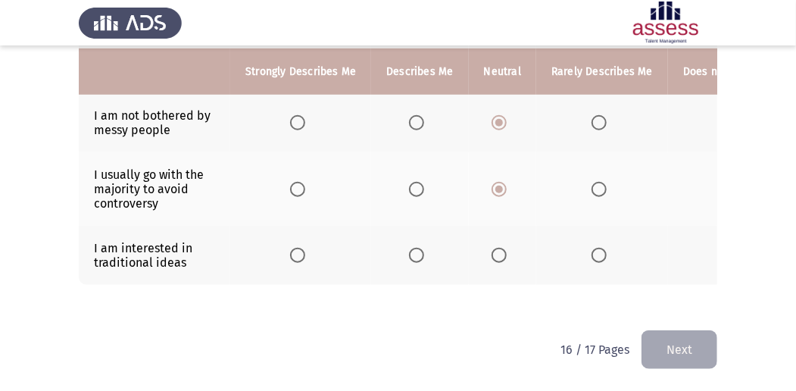
click at [592, 248] on span "Select an option" at bounding box center [599, 255] width 15 height 15
click at [592, 248] on input "Select an option" at bounding box center [599, 255] width 15 height 15
click at [673, 348] on button "Next" at bounding box center [680, 349] width 76 height 39
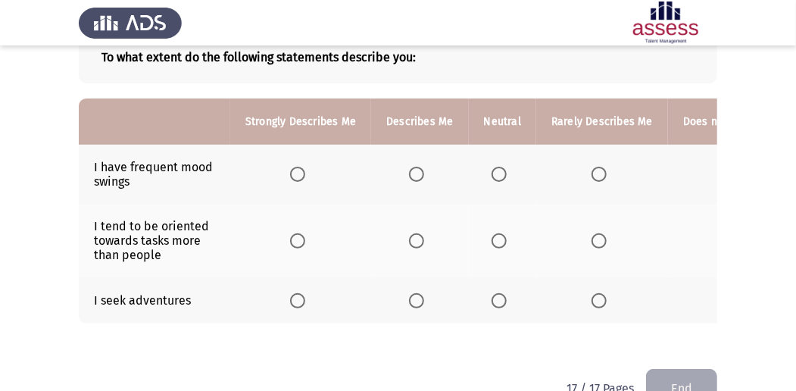
scroll to position [101, 0]
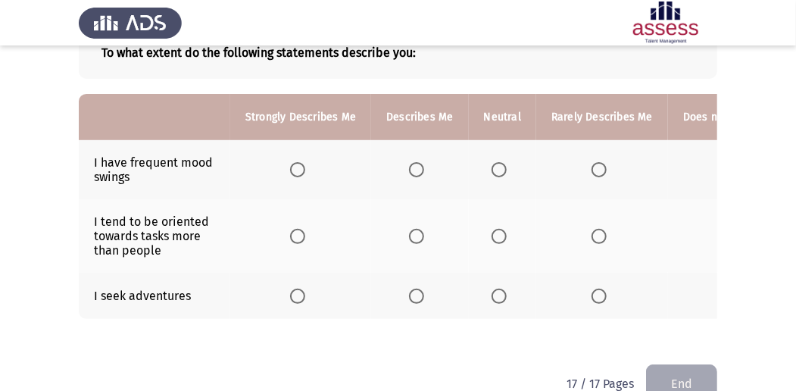
click at [411, 165] on span "Select an option" at bounding box center [416, 169] width 15 height 15
click at [411, 165] on input "Select an option" at bounding box center [416, 169] width 15 height 15
click at [501, 232] on span "Select an option" at bounding box center [499, 236] width 15 height 15
click at [501, 232] on input "Select an option" at bounding box center [499, 236] width 15 height 15
click at [292, 289] on span "Select an option" at bounding box center [297, 296] width 15 height 15
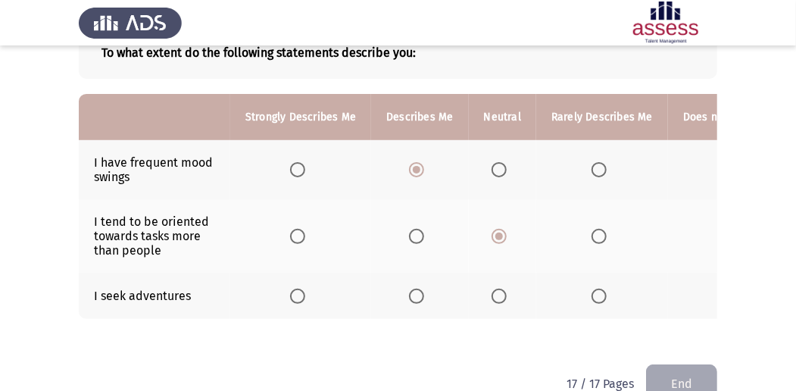
click at [292, 289] on input "Select an option" at bounding box center [297, 296] width 15 height 15
click at [679, 382] on button "End" at bounding box center [681, 383] width 71 height 39
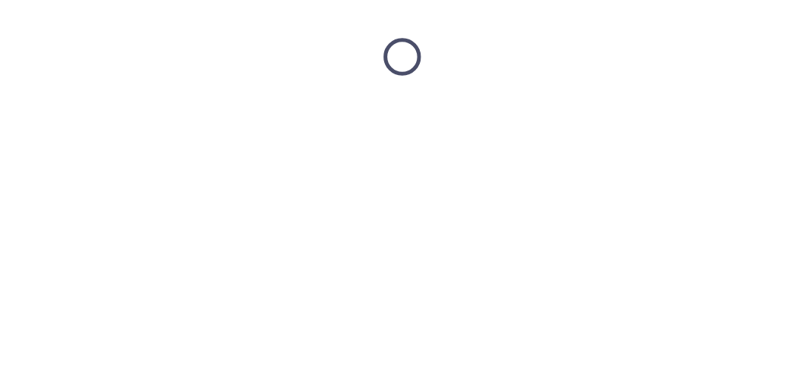
scroll to position [0, 0]
